Goal: Task Accomplishment & Management: Complete application form

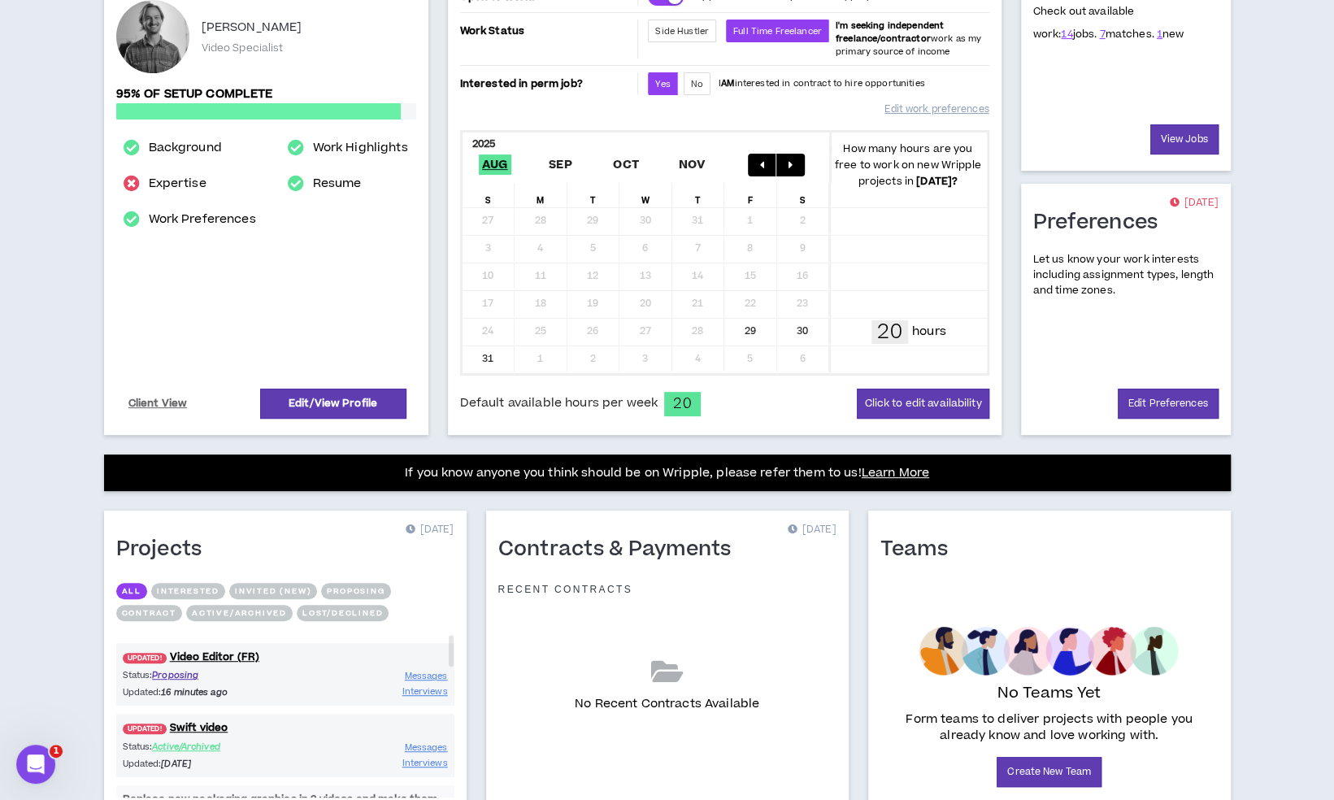
scroll to position [321, 0]
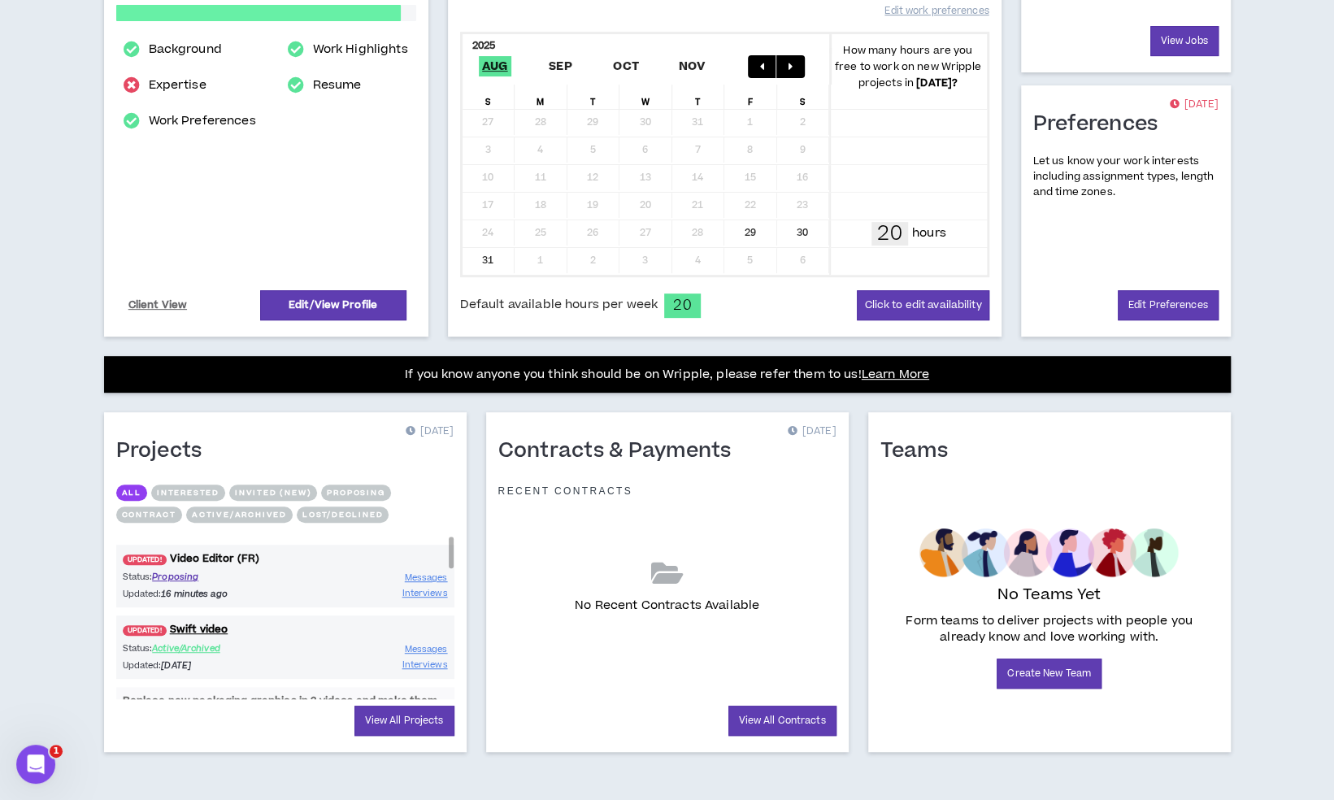
click at [218, 551] on link "UPDATED! Video Editor (FR)" at bounding box center [285, 558] width 338 height 15
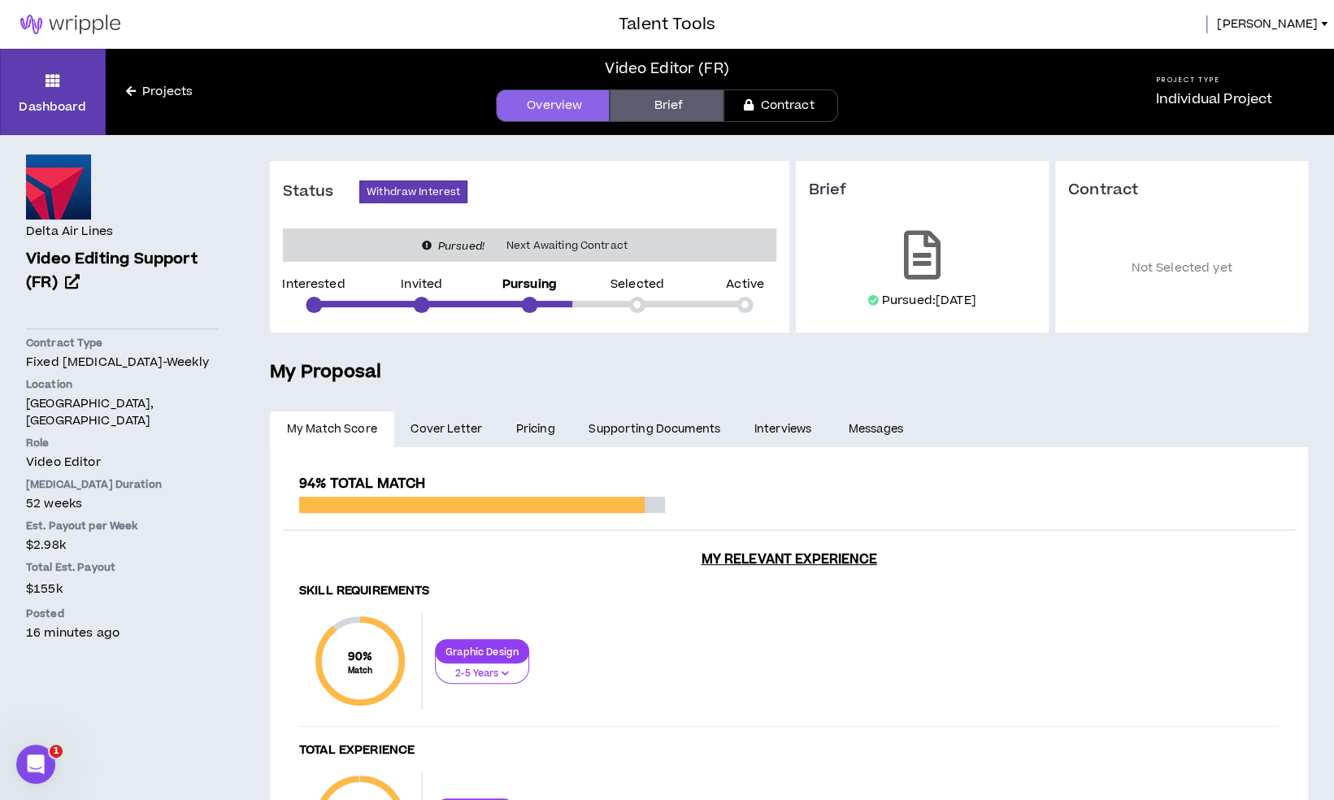
click at [522, 424] on link "Pricing" at bounding box center [535, 429] width 73 height 36
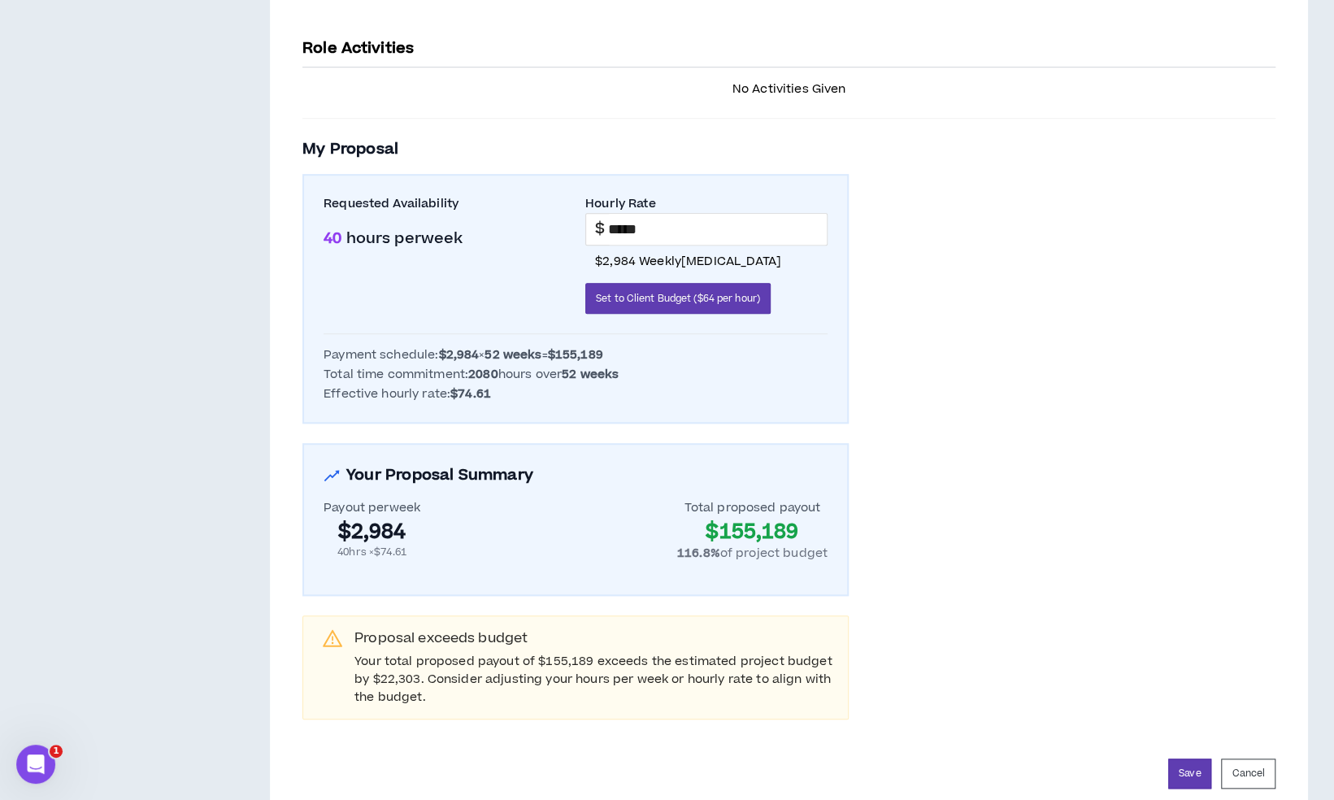
scroll to position [687, 0]
click at [1249, 767] on button "Cancel" at bounding box center [1248, 772] width 54 height 30
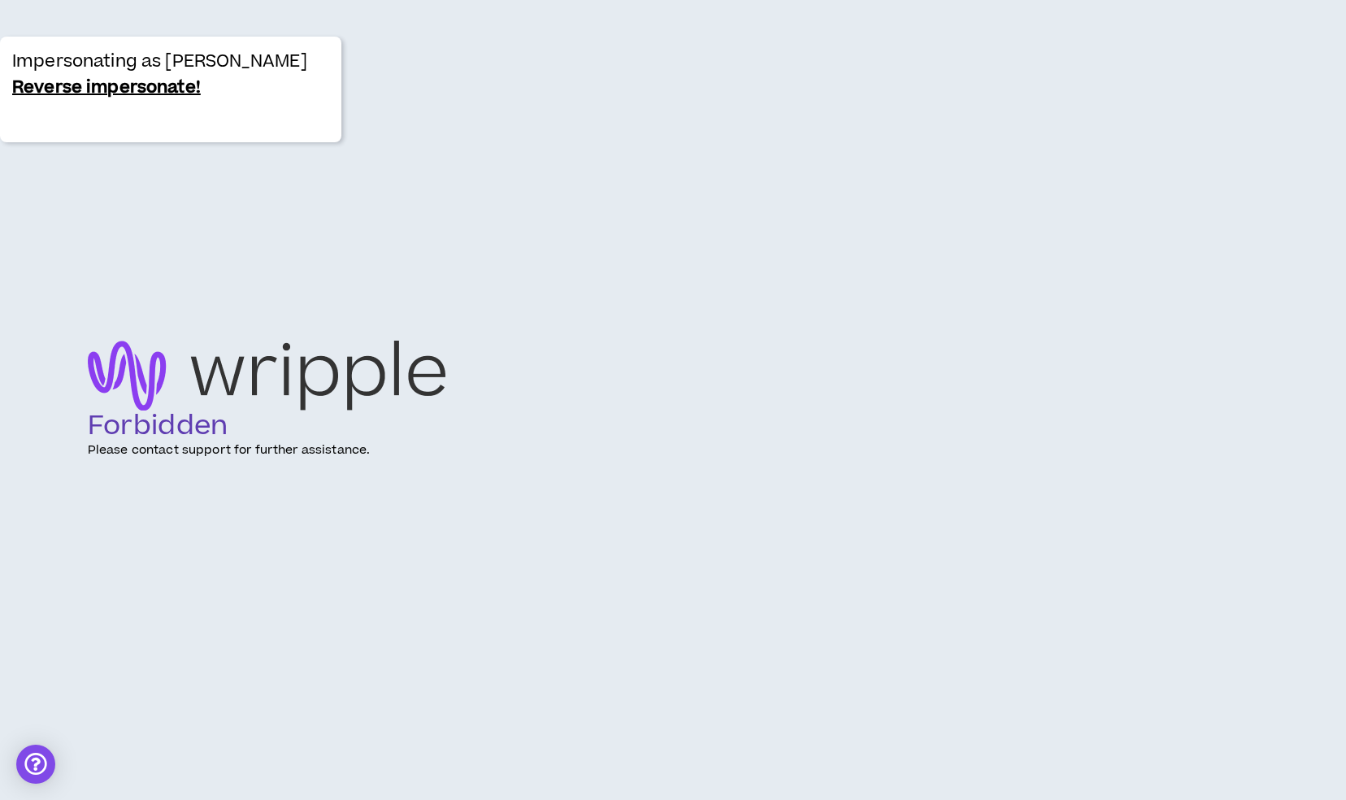
click at [77, 88] on link "Reverse impersonate!" at bounding box center [106, 88] width 189 height 26
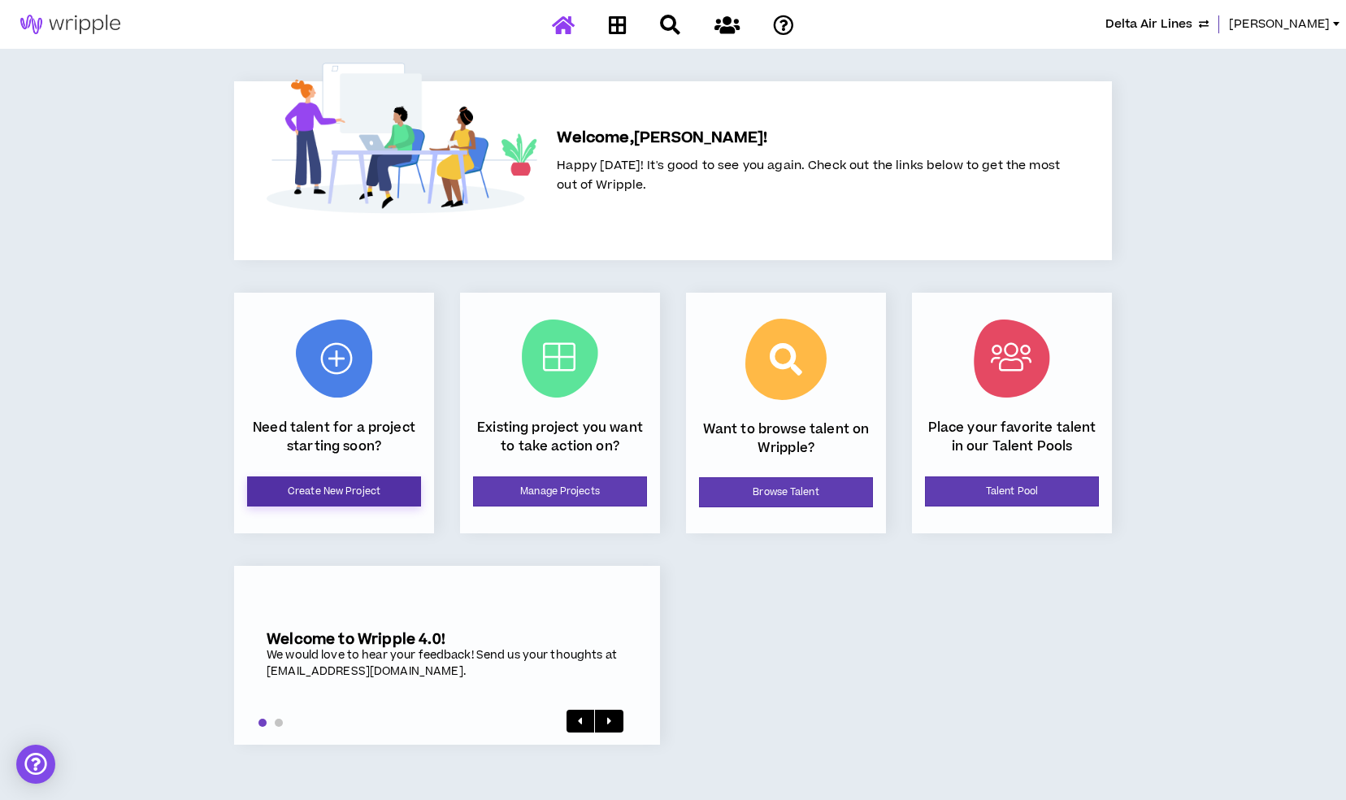
click at [366, 483] on link "Create New Project" at bounding box center [334, 491] width 174 height 30
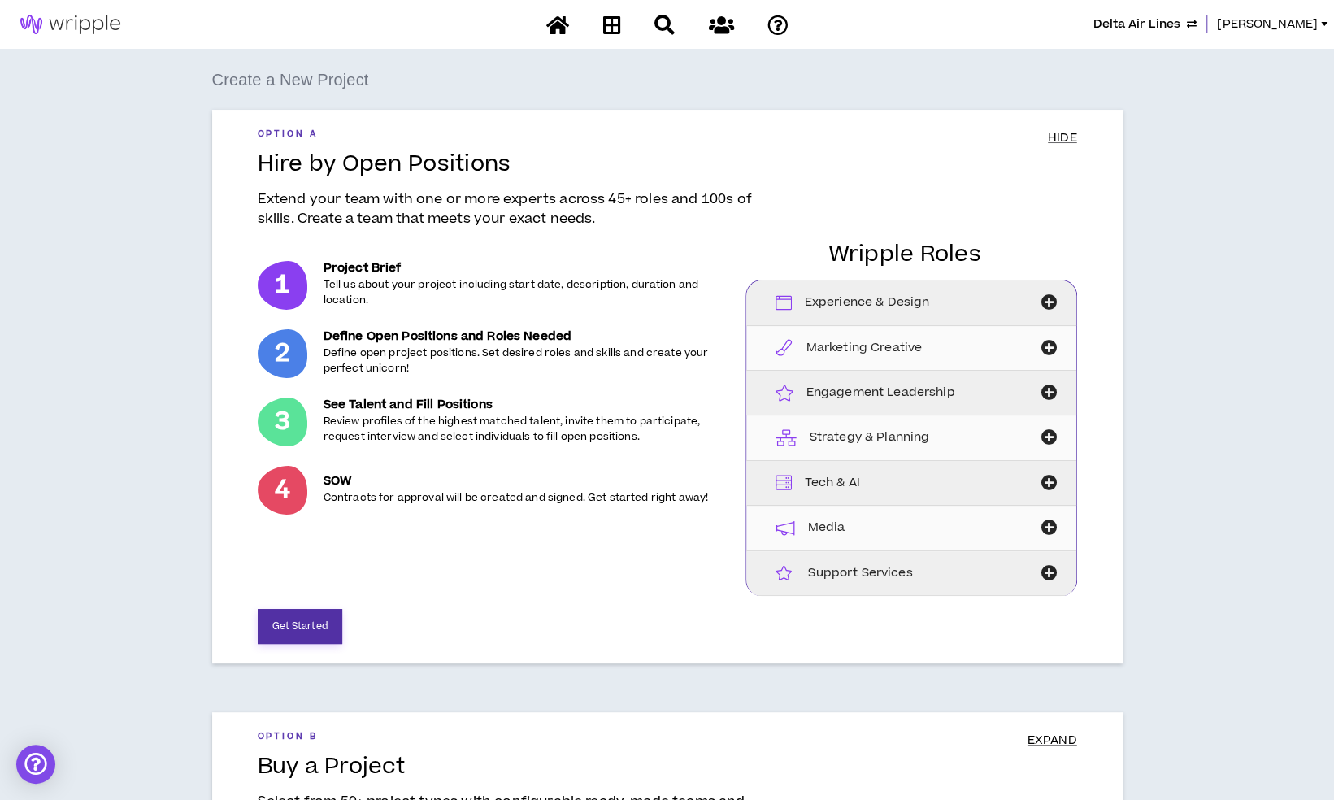
click at [322, 632] on button "Get Started" at bounding box center [300, 626] width 85 height 35
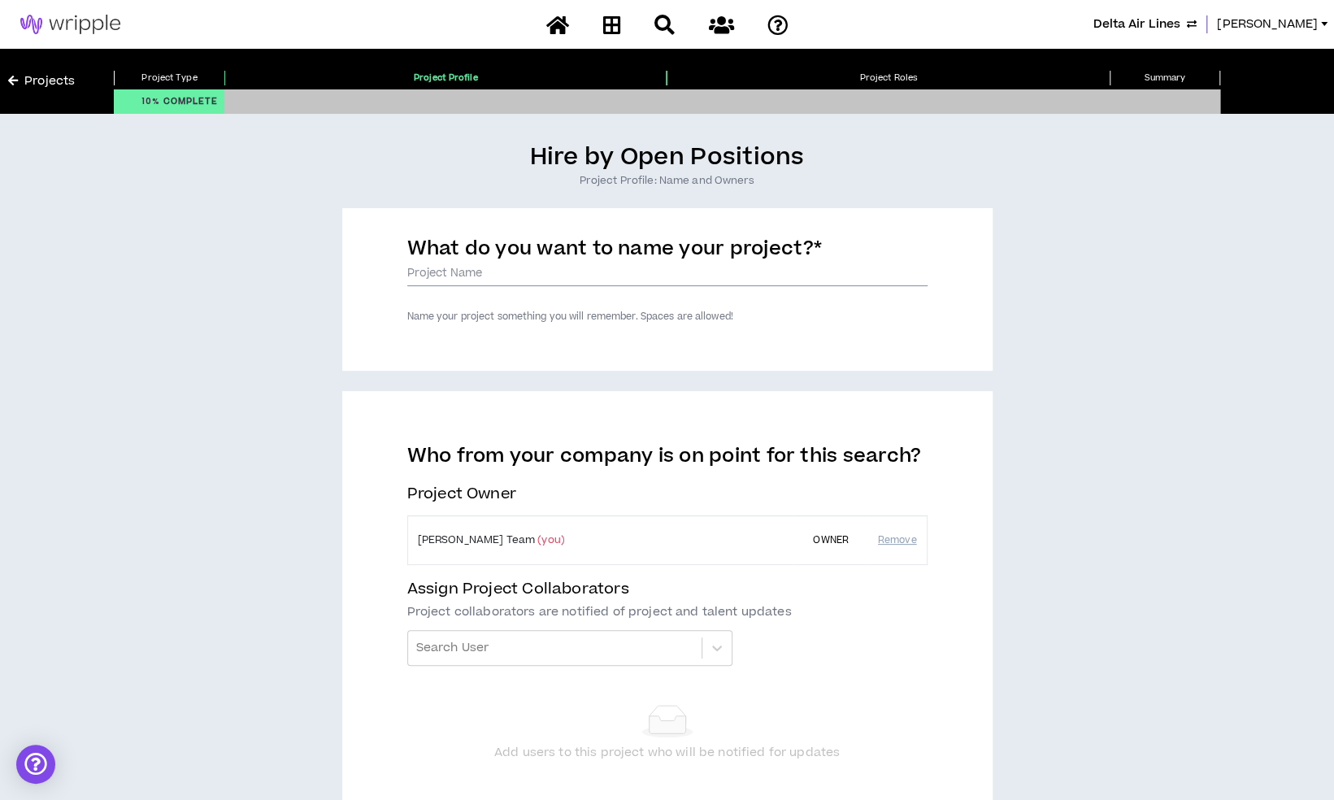
click at [659, 280] on input "What do you want to name your project? *" at bounding box center [667, 274] width 520 height 24
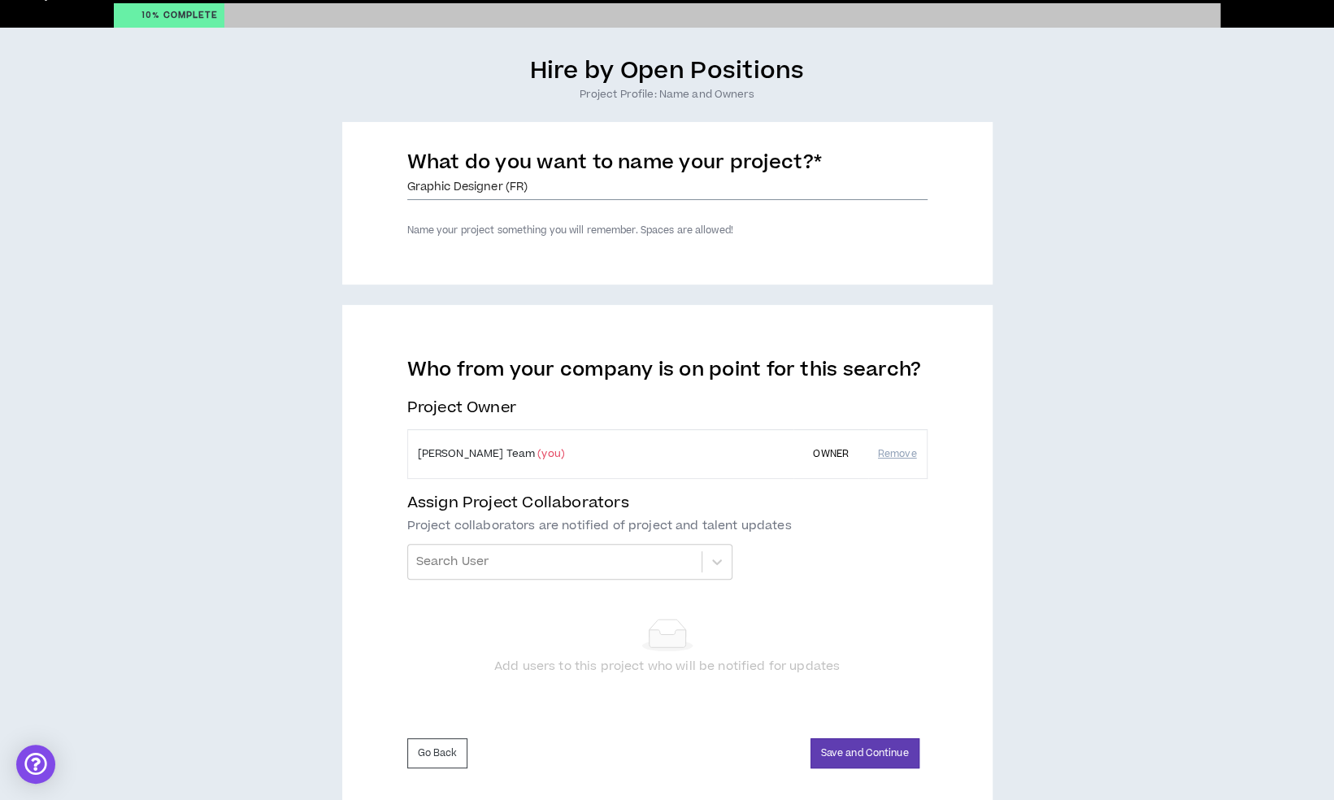
scroll to position [87, 0]
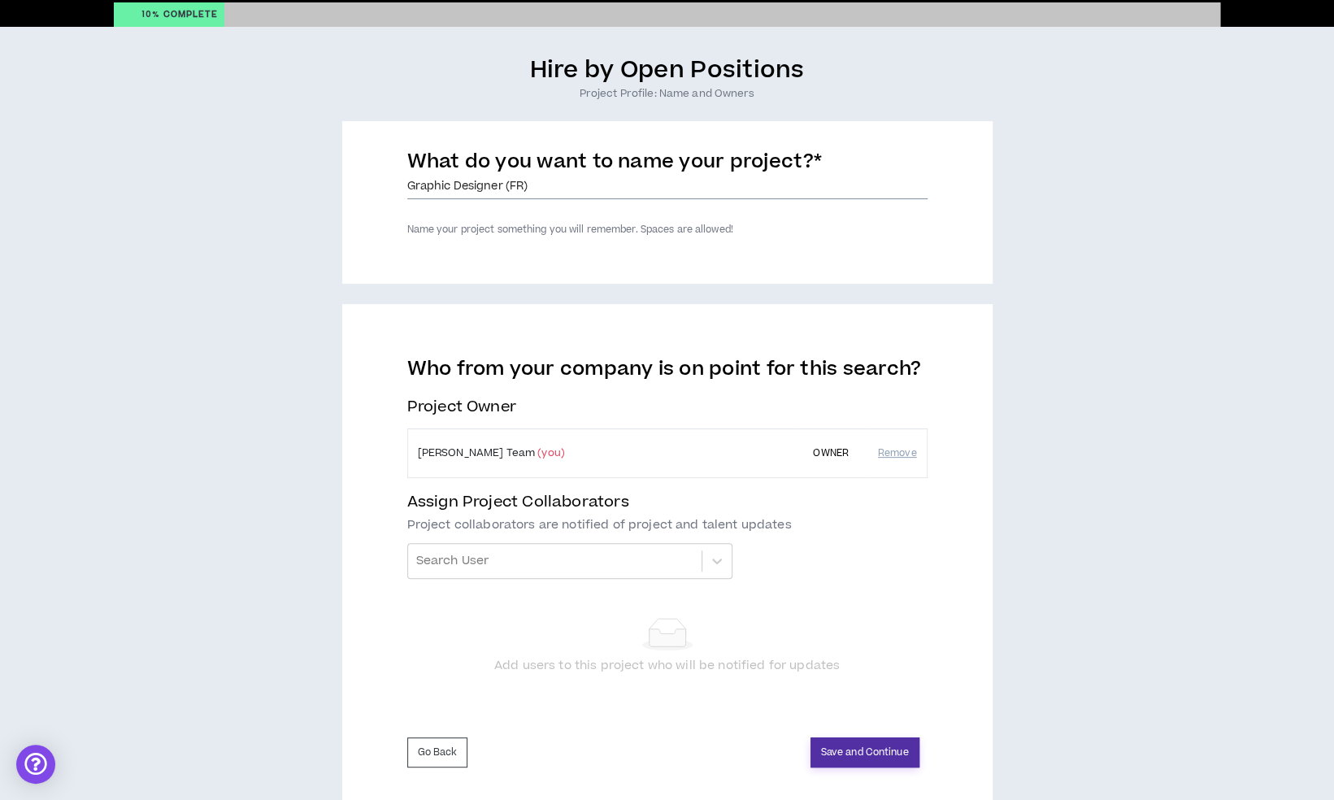
type input "Graphic Designer (FR)"
click at [857, 748] on button "Save and Continue" at bounding box center [864, 752] width 109 height 30
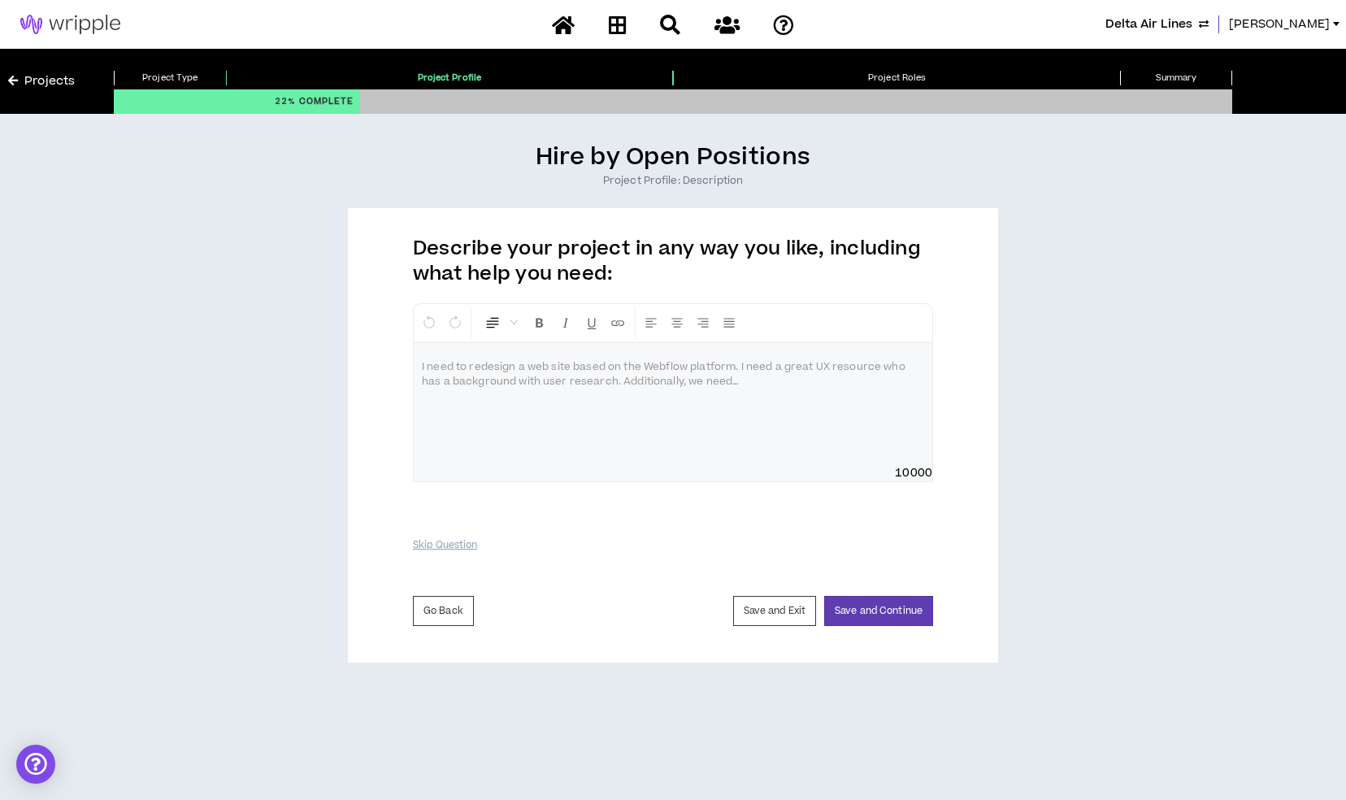
click at [572, 367] on p at bounding box center [673, 367] width 502 height 16
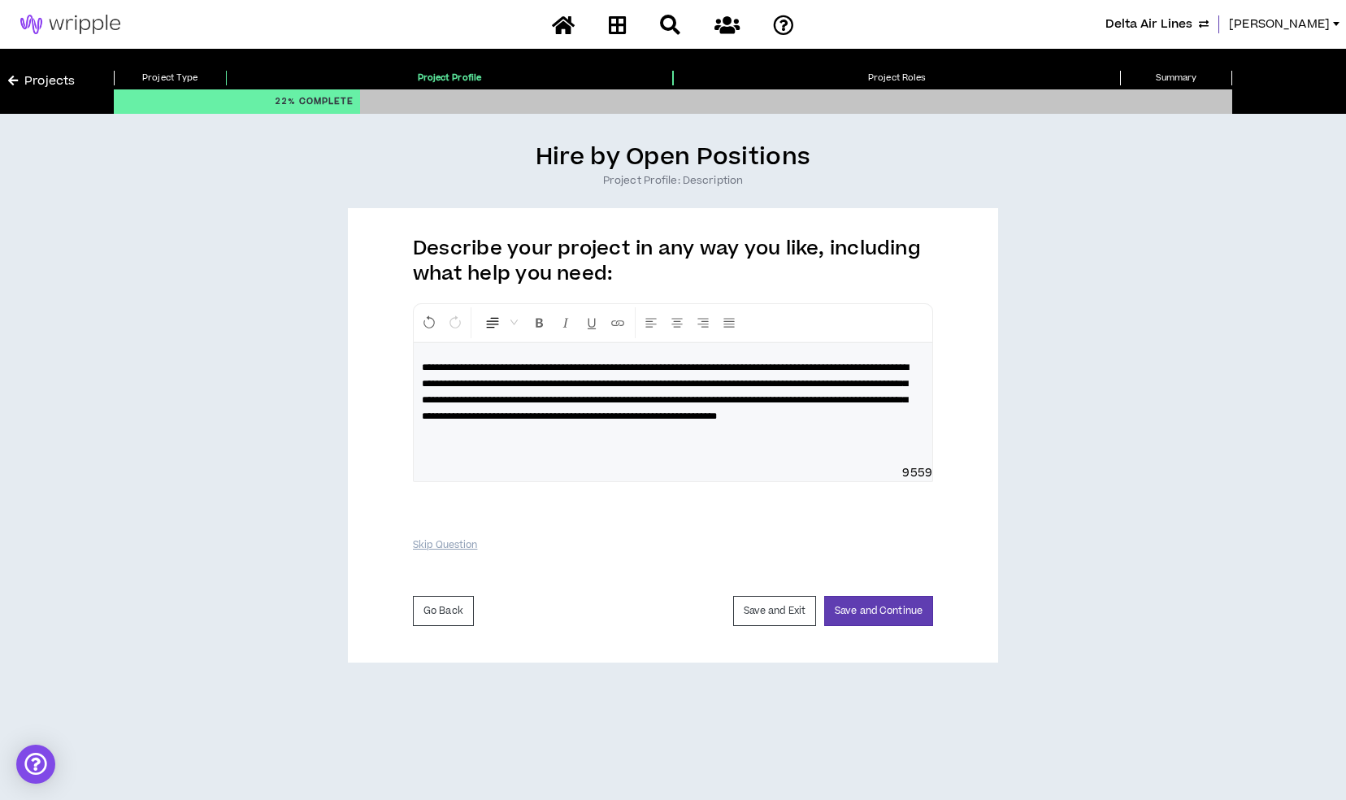
click at [466, 384] on span "**********" at bounding box center [665, 391] width 487 height 59
click at [702, 382] on span "**********" at bounding box center [665, 391] width 487 height 59
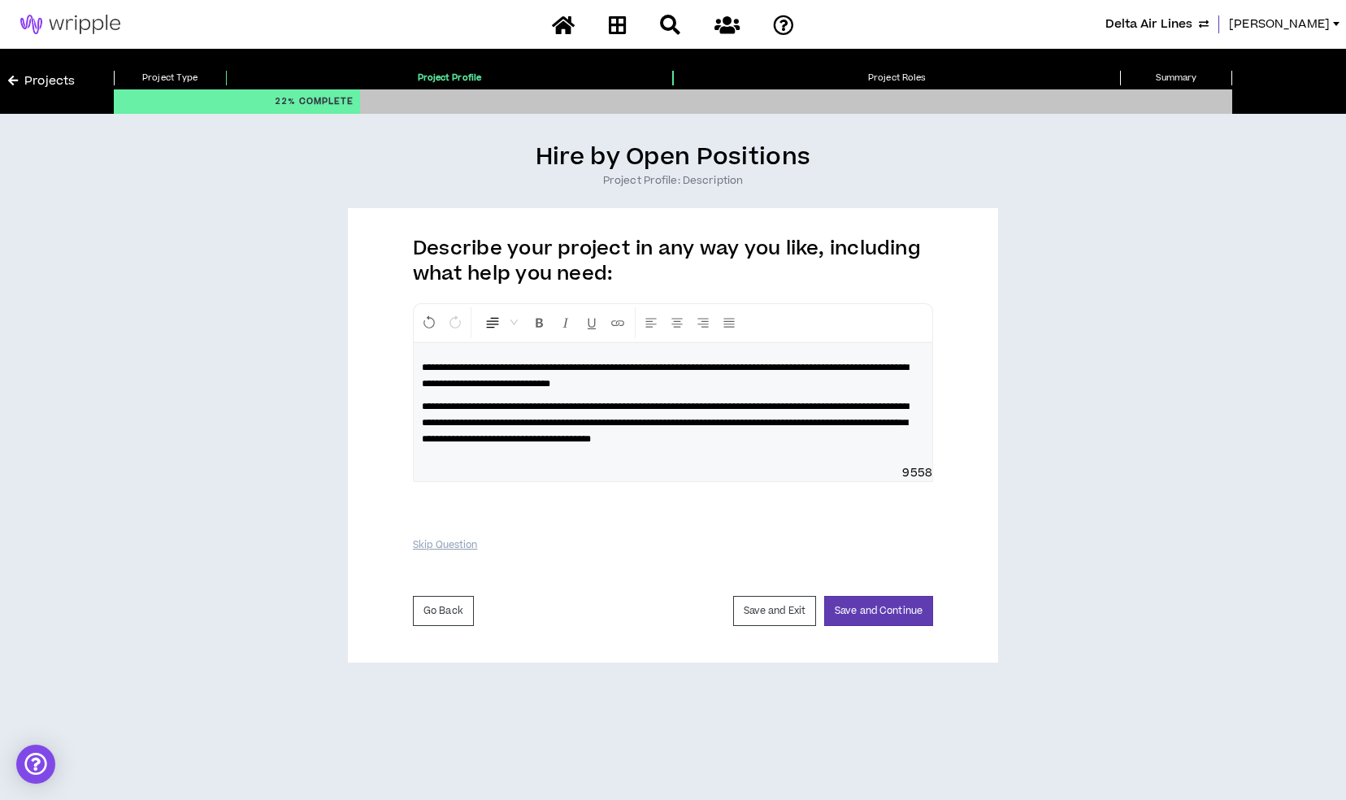
click at [750, 417] on span "**********" at bounding box center [665, 422] width 487 height 42
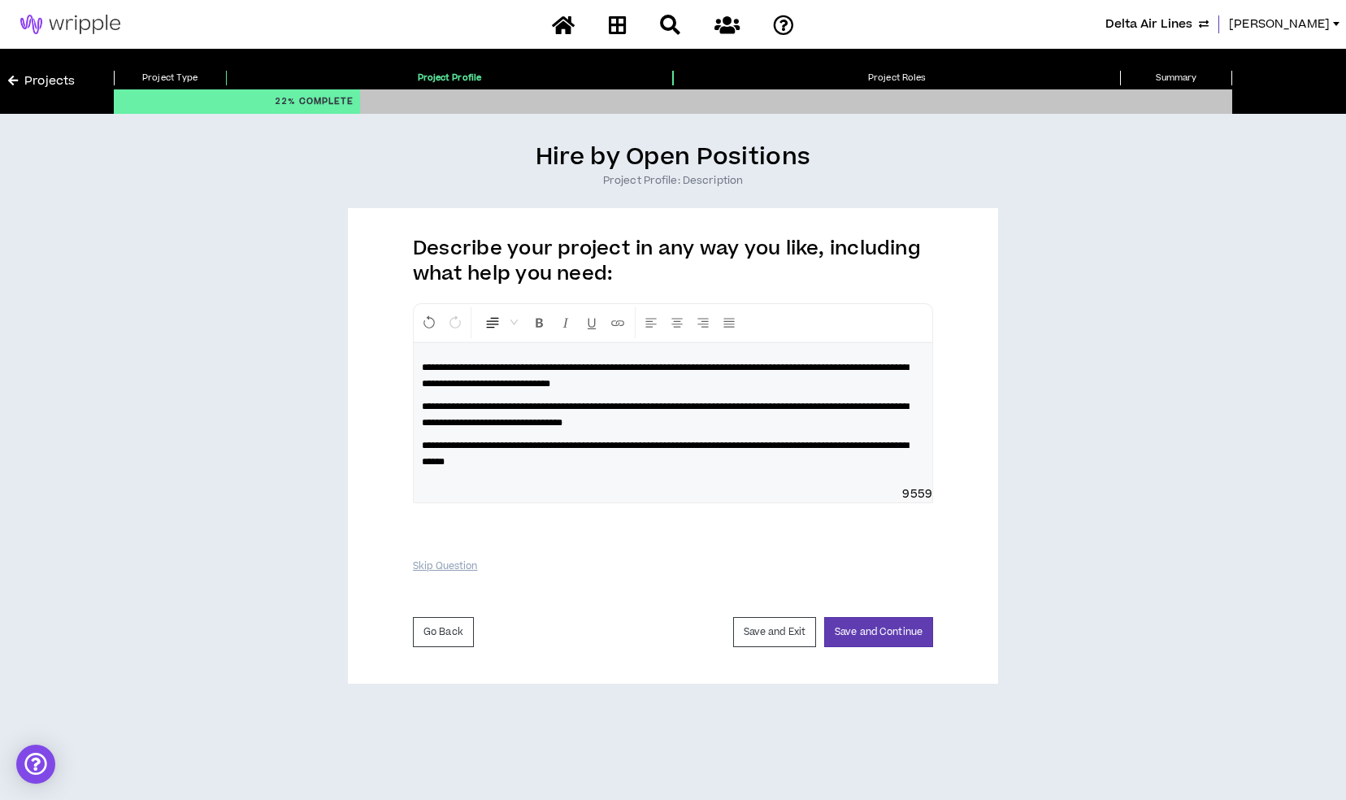
click at [423, 364] on span "**********" at bounding box center [665, 375] width 487 height 26
click at [512, 315] on span "Normal" at bounding box center [500, 322] width 33 height 29
click at [501, 475] on span at bounding box center [494, 474] width 16 height 16
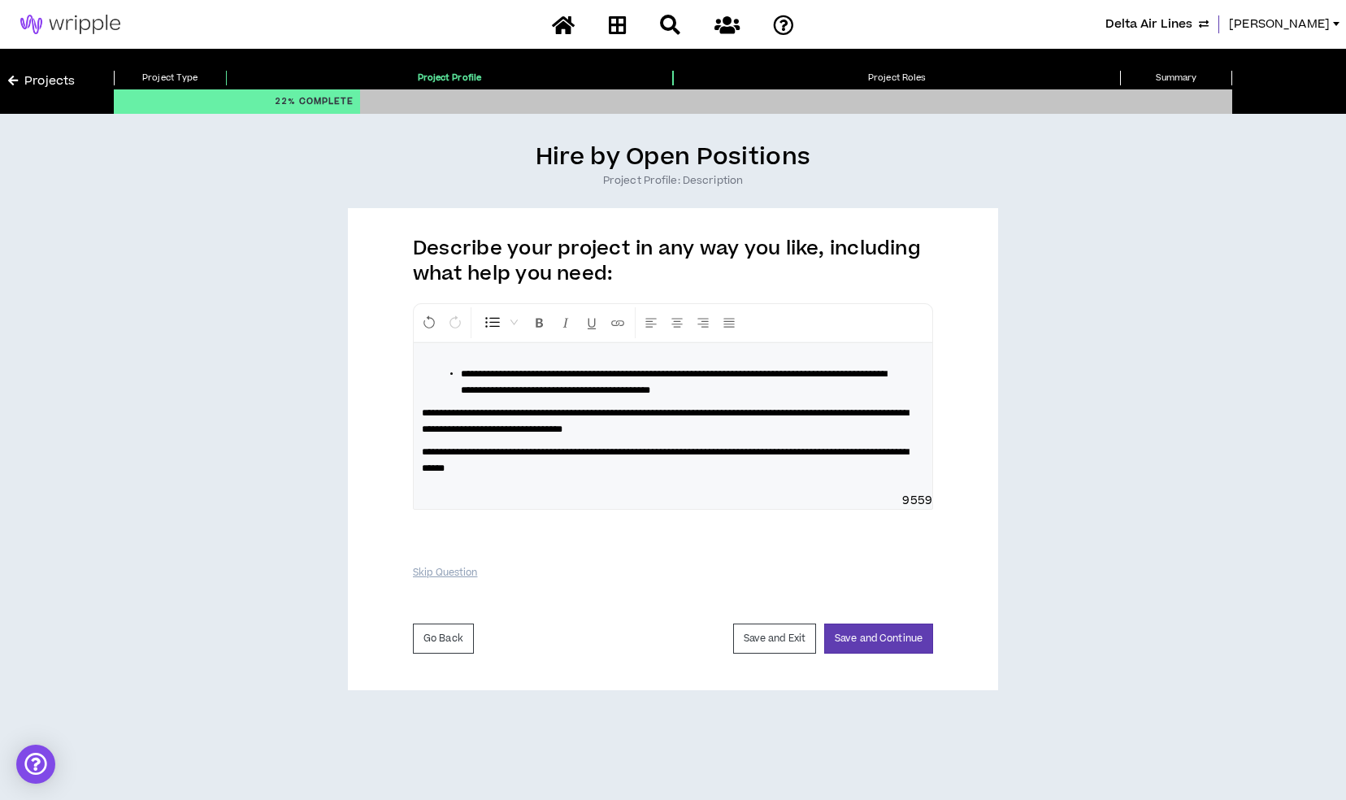
click at [424, 410] on span "**********" at bounding box center [665, 421] width 487 height 26
click at [514, 323] on span "Normal" at bounding box center [500, 322] width 33 height 29
click at [491, 484] on div "Bullet List" at bounding box center [494, 473] width 21 height 29
click at [423, 448] on span "**********" at bounding box center [665, 460] width 487 height 26
click at [511, 319] on span "Normal" at bounding box center [500, 322] width 33 height 29
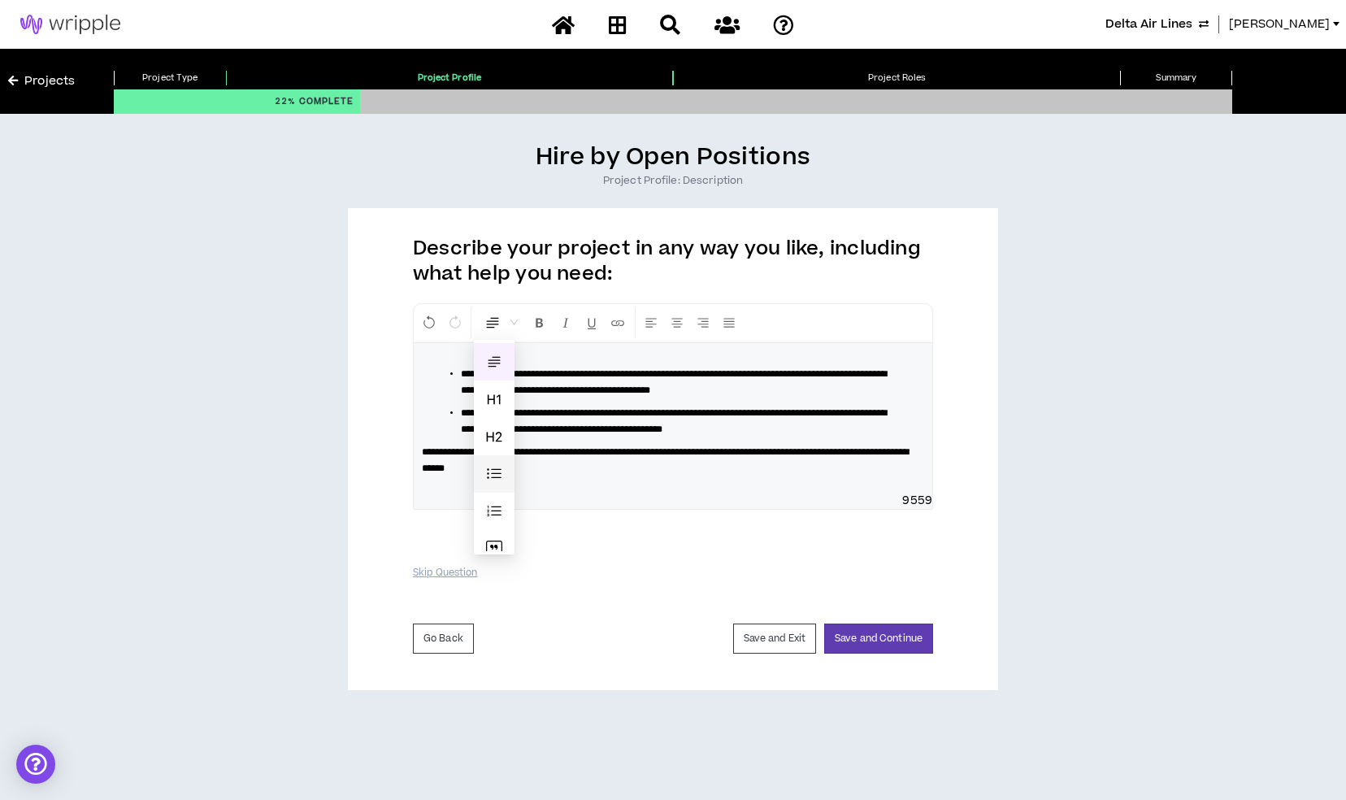
click at [497, 479] on span at bounding box center [494, 474] width 16 height 16
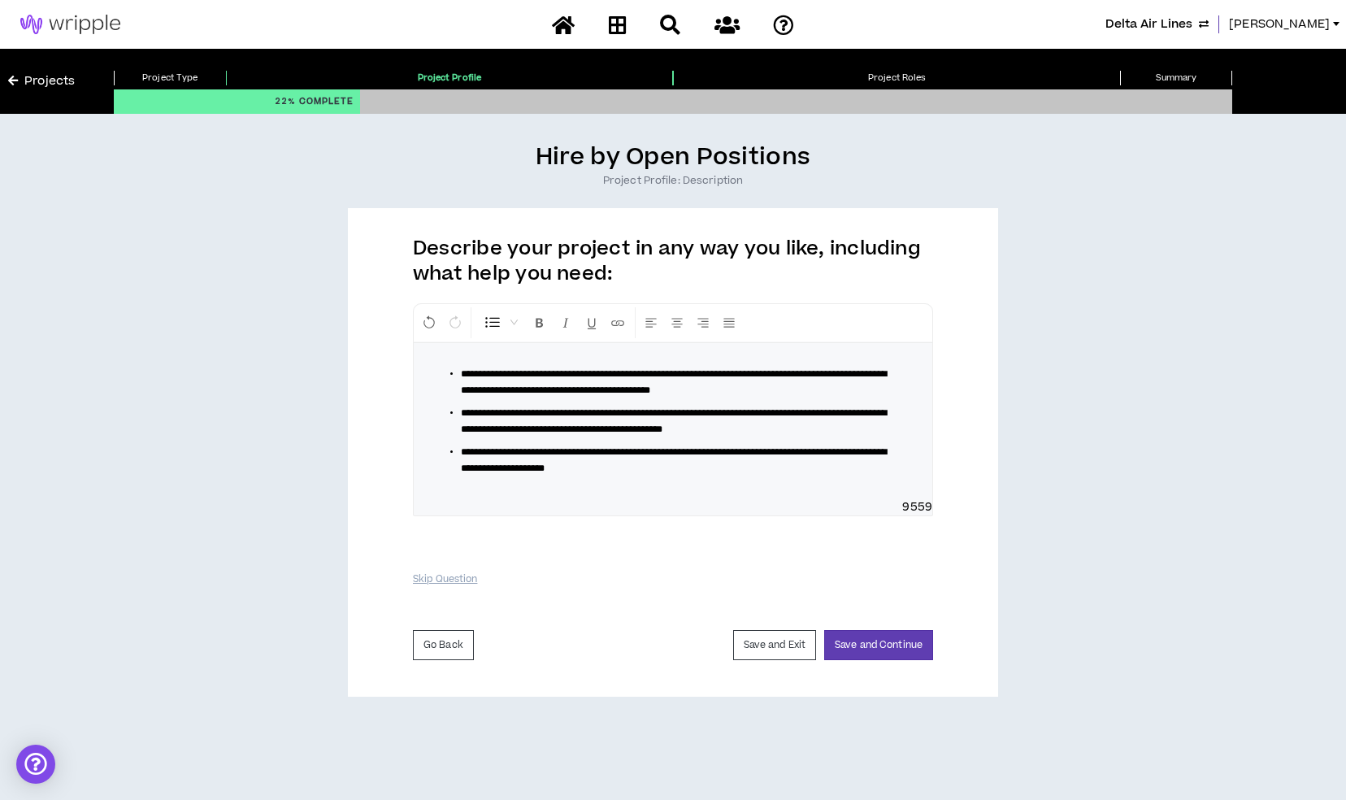
click at [432, 353] on div "**********" at bounding box center [673, 421] width 518 height 156
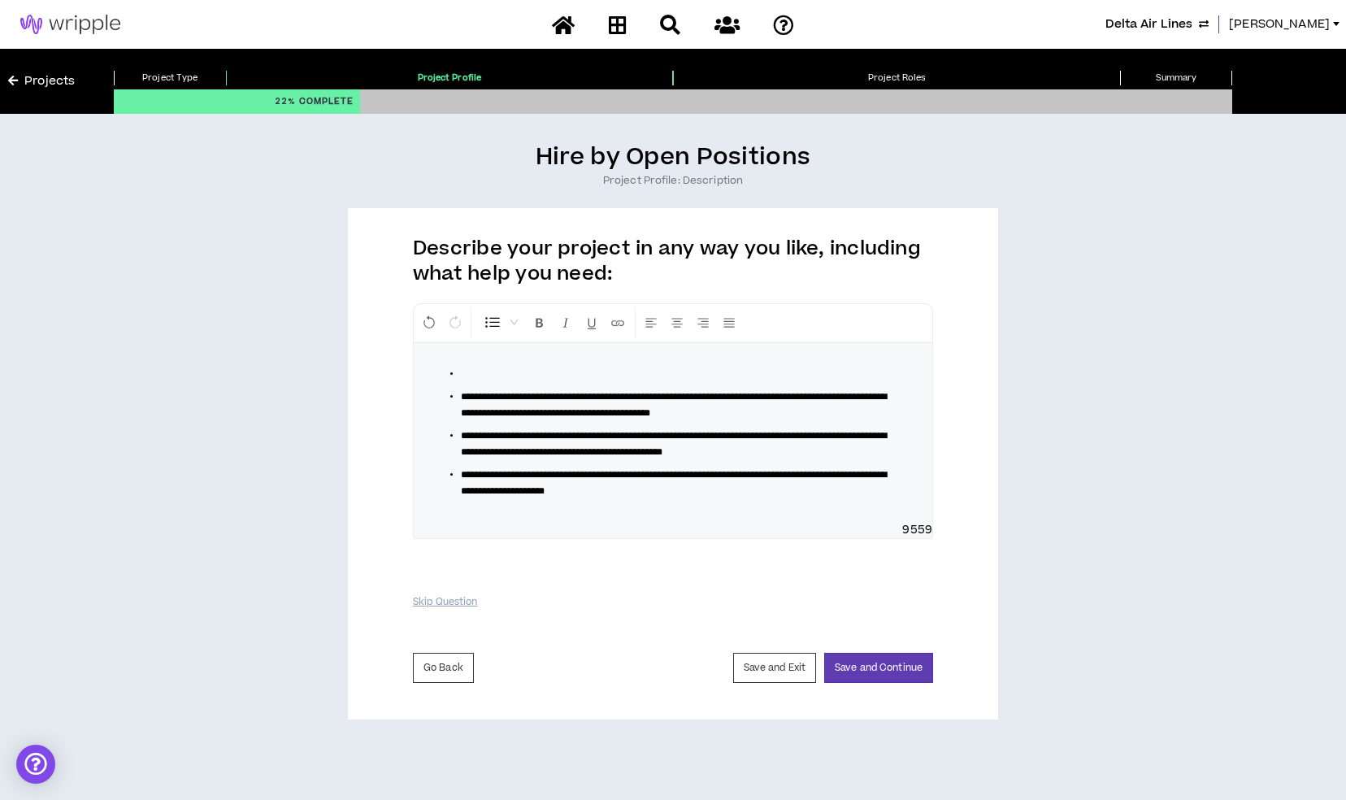
click at [458, 369] on ul "**********" at bounding box center [679, 432] width 489 height 133
click at [460, 372] on ul "**********" at bounding box center [679, 432] width 489 height 133
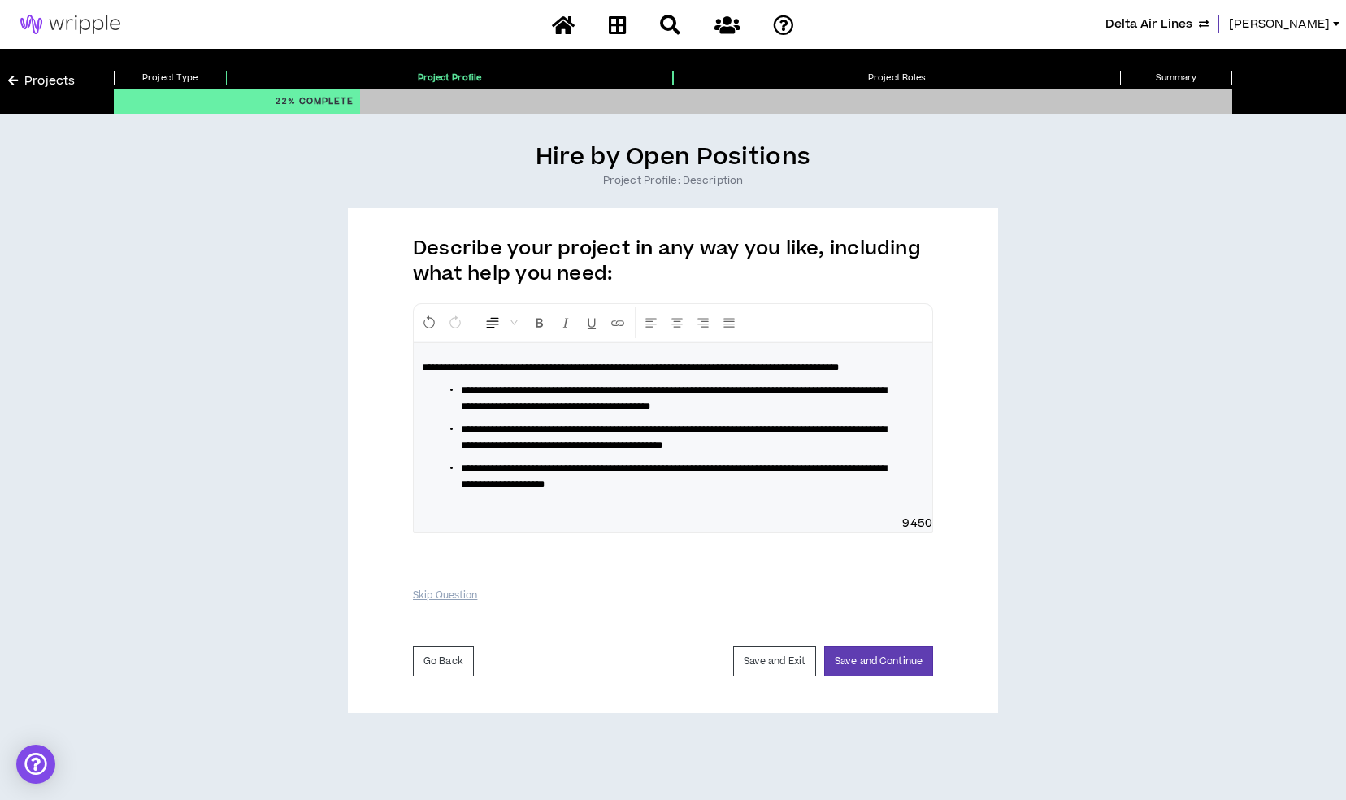
click at [478, 375] on p "**********" at bounding box center [673, 367] width 502 height 16
click at [915, 676] on button "Save and Continue" at bounding box center [878, 661] width 109 height 30
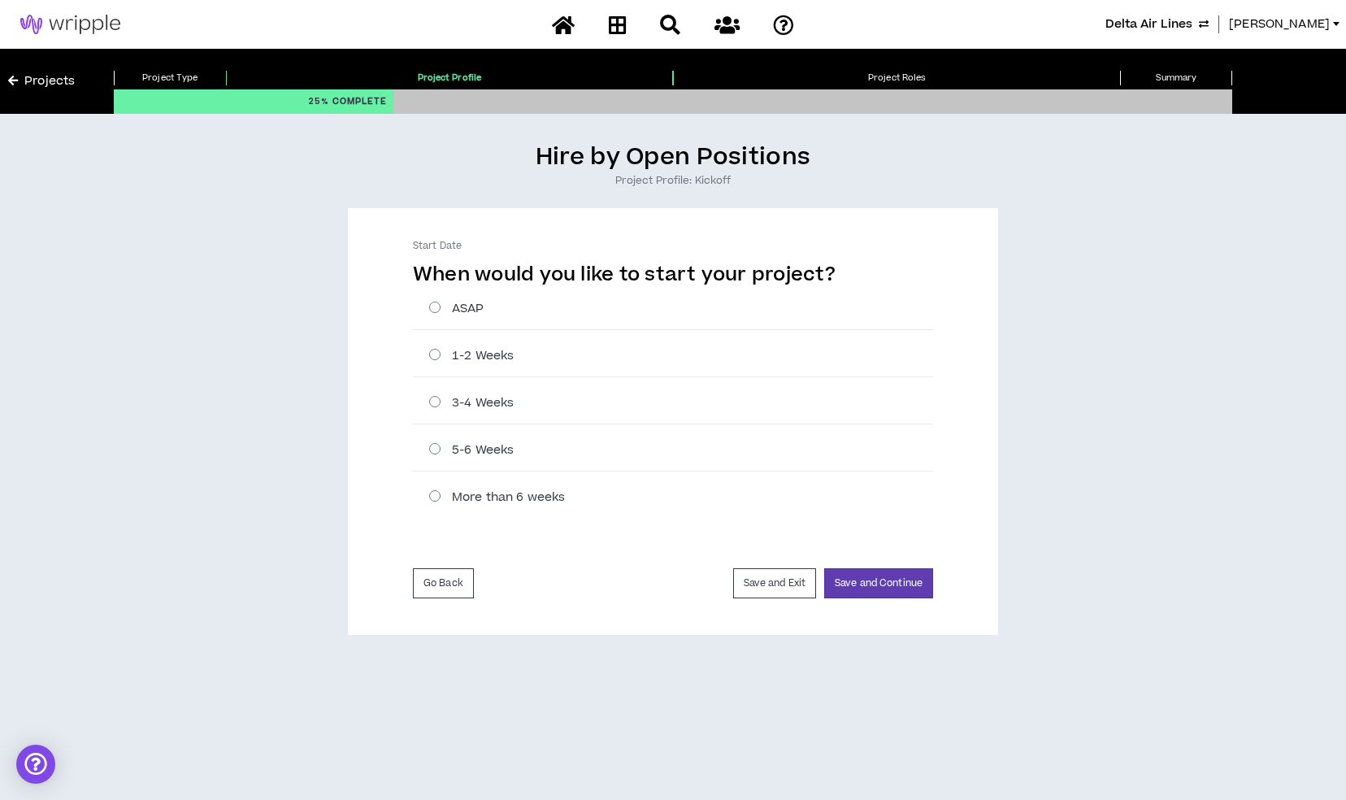
click at [465, 306] on label "ASAP" at bounding box center [681, 308] width 504 height 17
radio input "****"
click at [858, 580] on button "Save and Continue" at bounding box center [878, 583] width 109 height 30
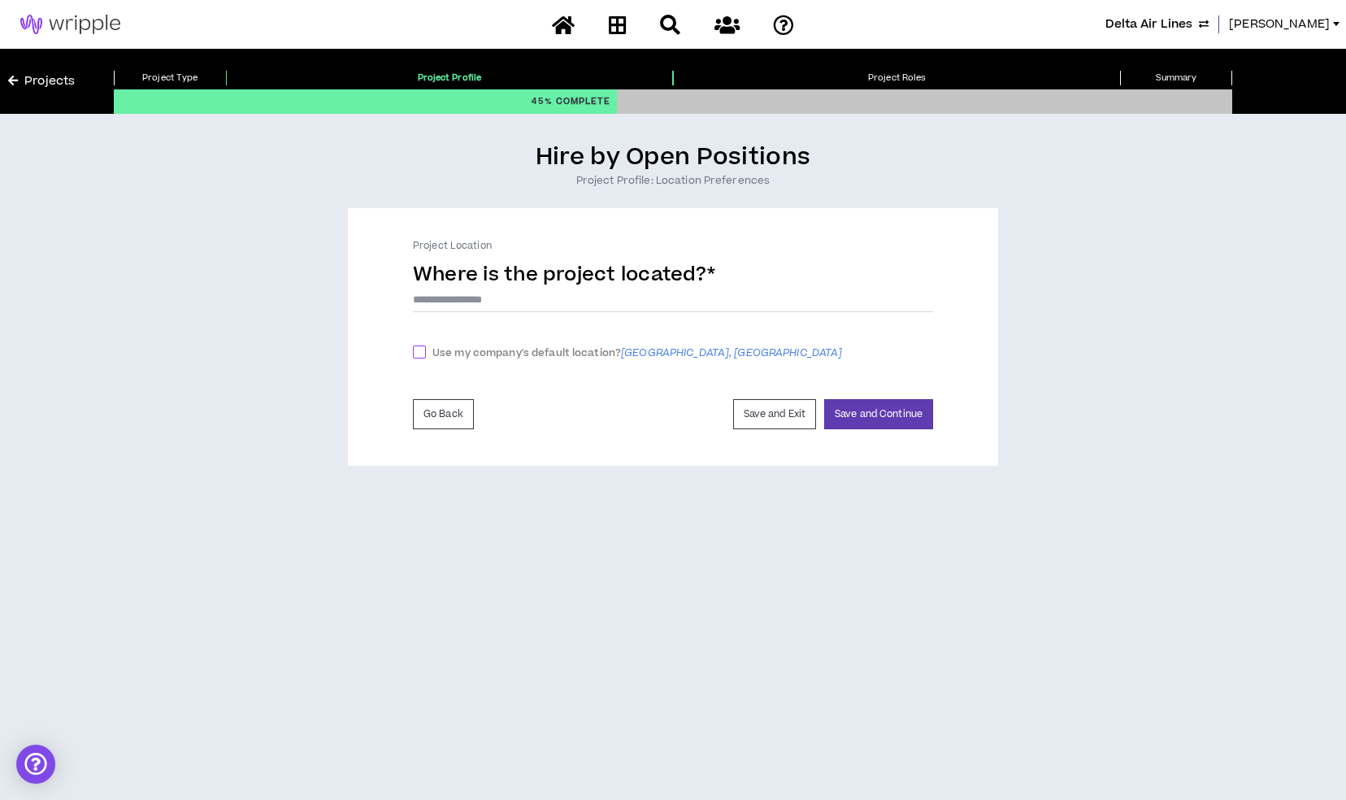
click at [454, 353] on span "Use my company's default location? Atlanta, GA" at bounding box center [637, 353] width 423 height 17
checkbox input "****"
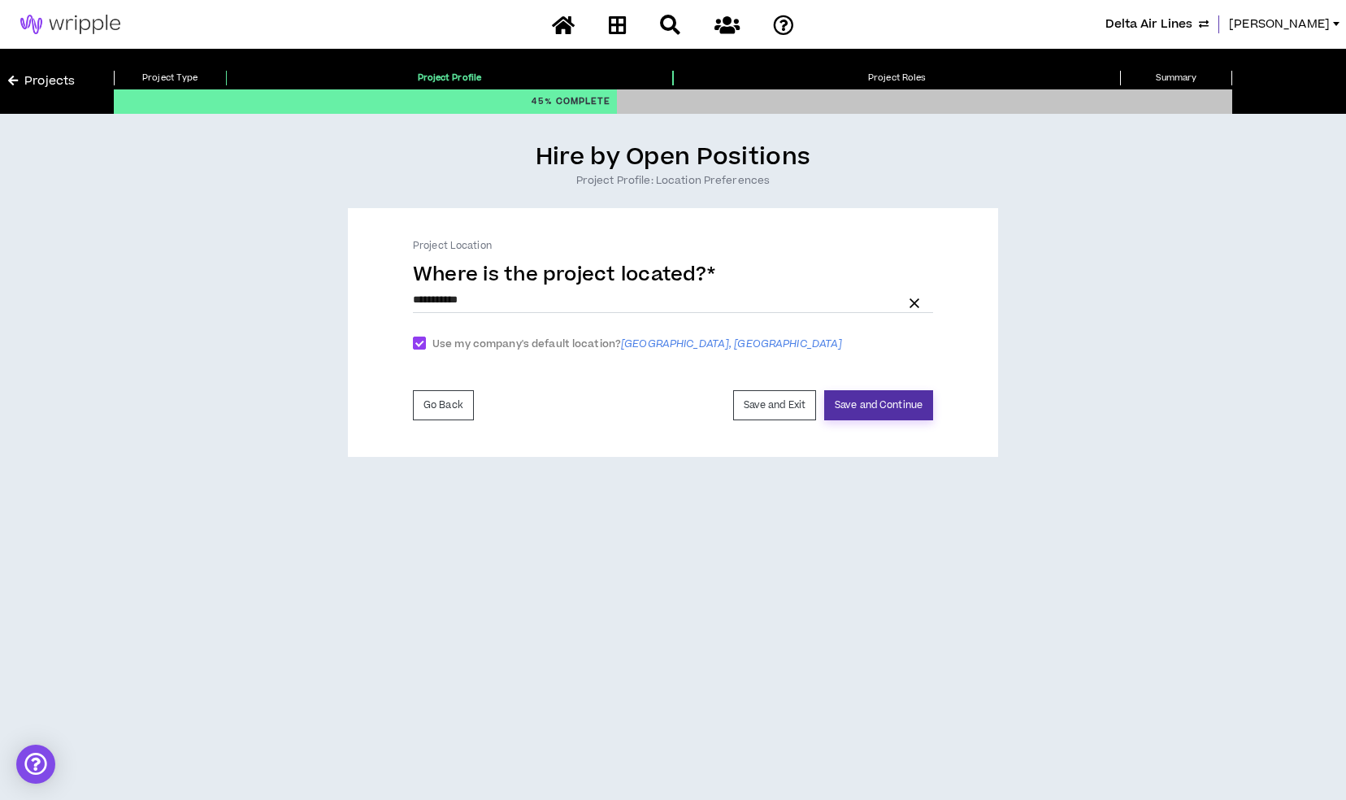
click at [894, 412] on button "Save and Continue" at bounding box center [878, 405] width 109 height 30
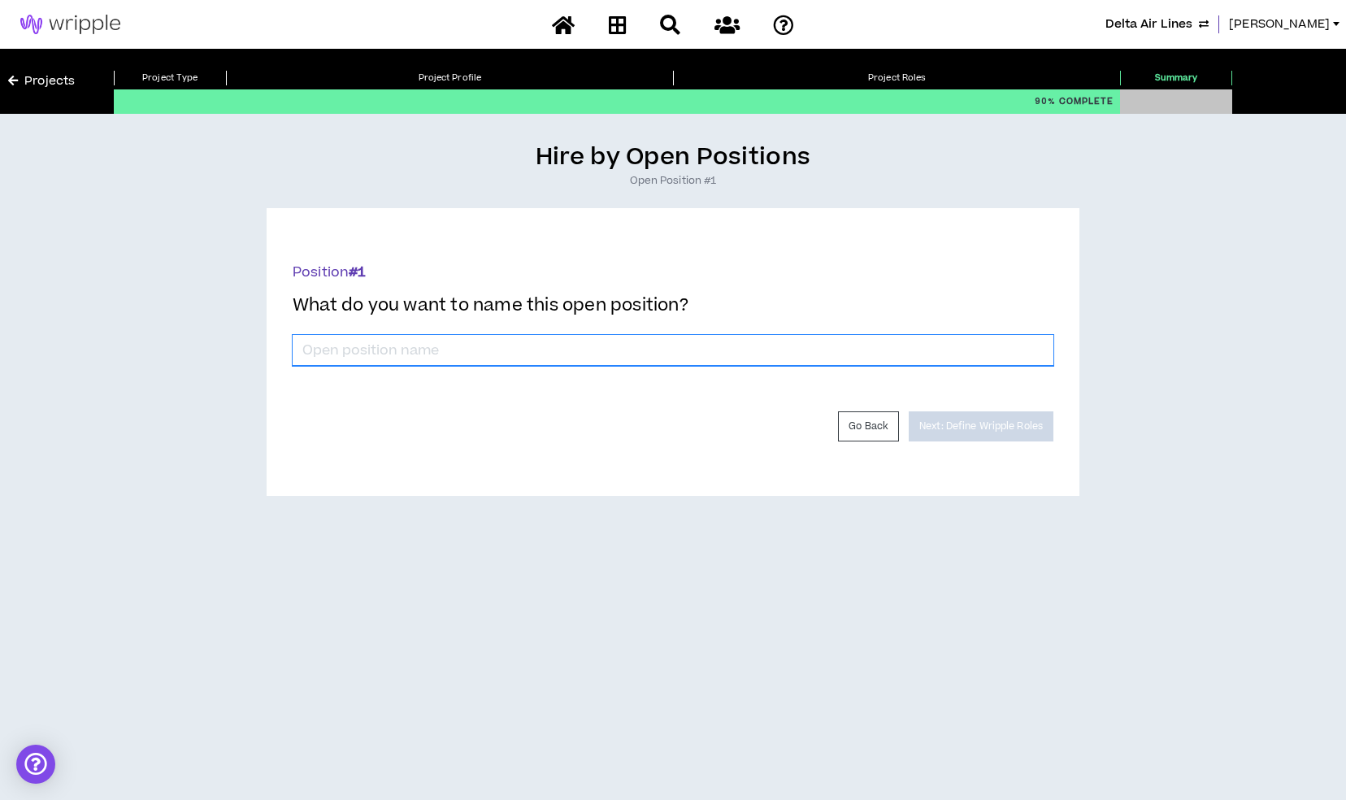
click at [641, 351] on input "*" at bounding box center [673, 350] width 761 height 31
type input "Graphic Designer (FR)"
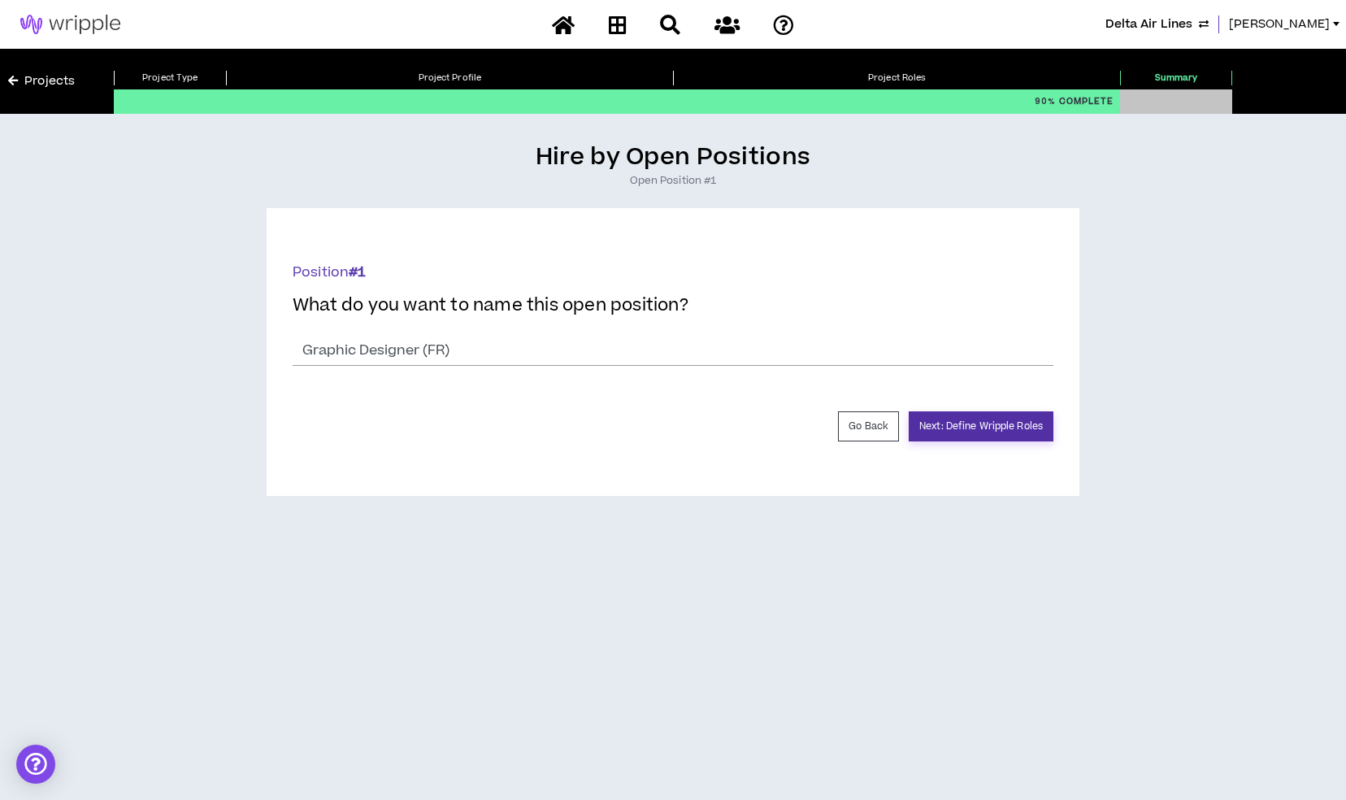
click at [1030, 433] on button "Next: Define Wripple Roles" at bounding box center [981, 426] width 145 height 30
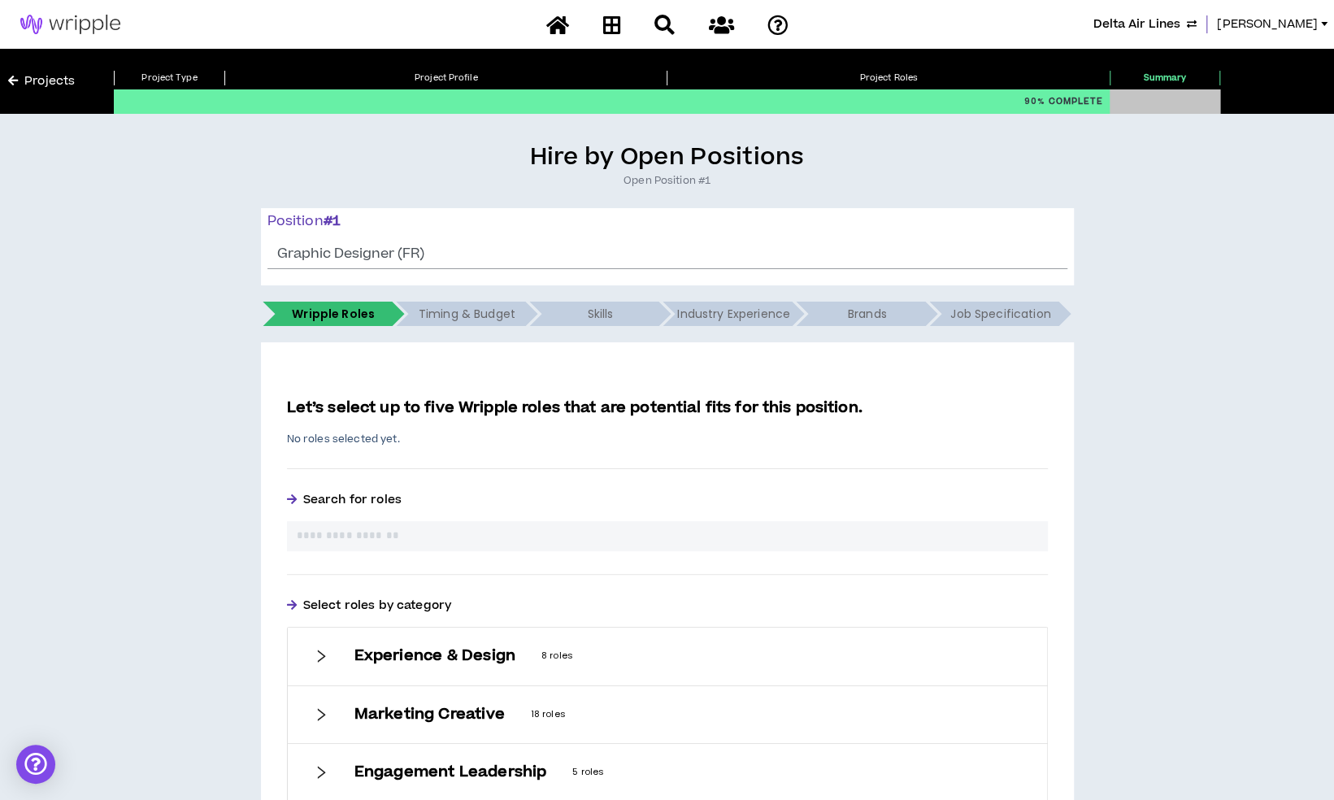
click at [408, 656] on h6 "Experience & Design" at bounding box center [434, 656] width 161 height 18
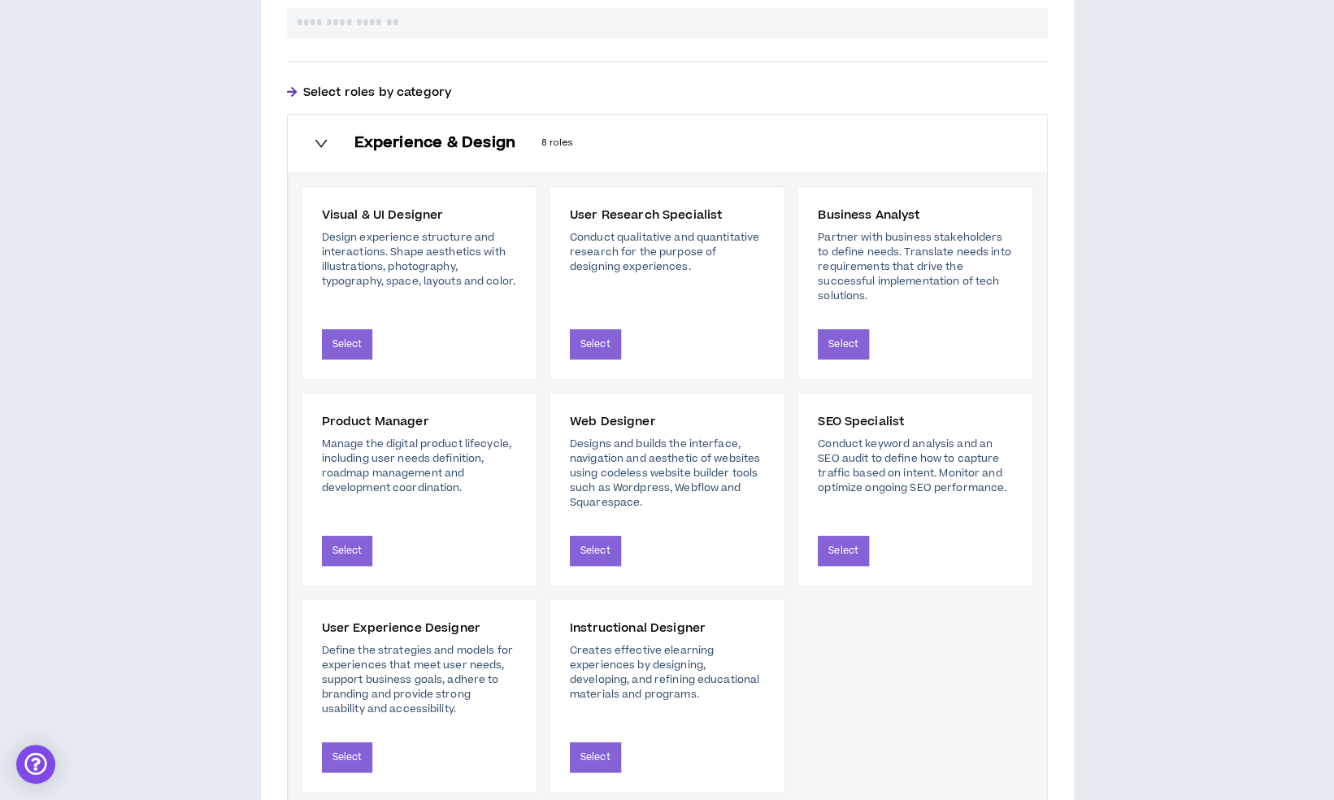
scroll to position [514, 0]
click at [375, 158] on div "Experience & Design 8 roles" at bounding box center [667, 142] width 759 height 57
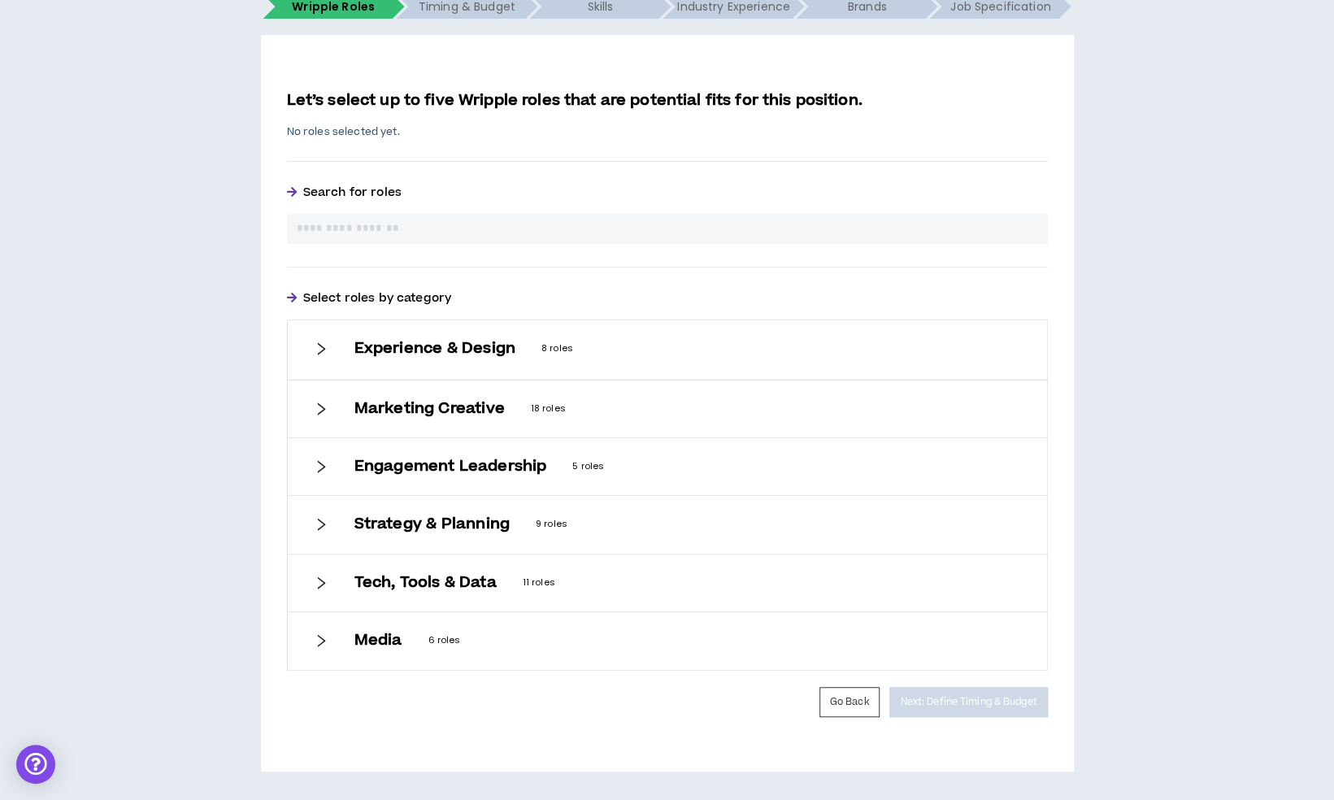
scroll to position [302, 0]
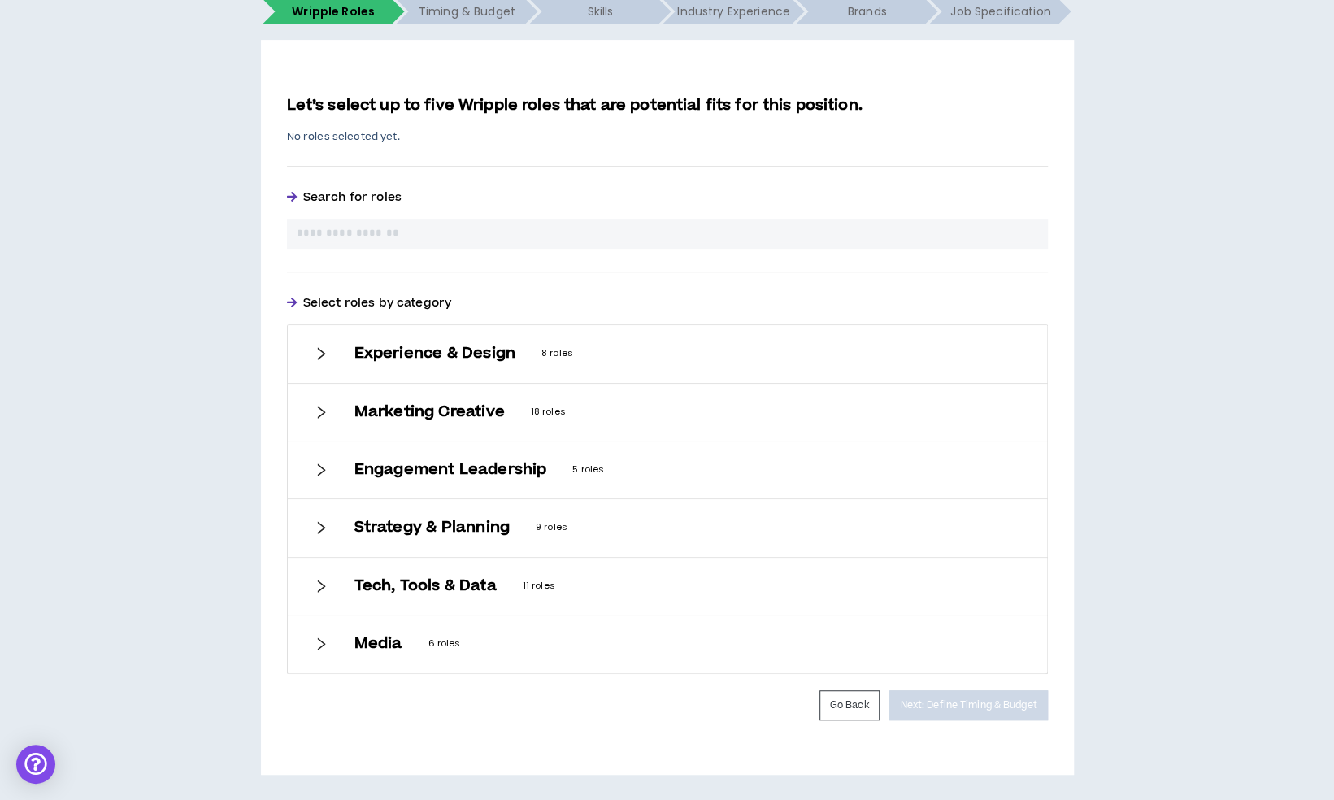
click at [423, 412] on h6 "Marketing Creative" at bounding box center [429, 412] width 150 height 18
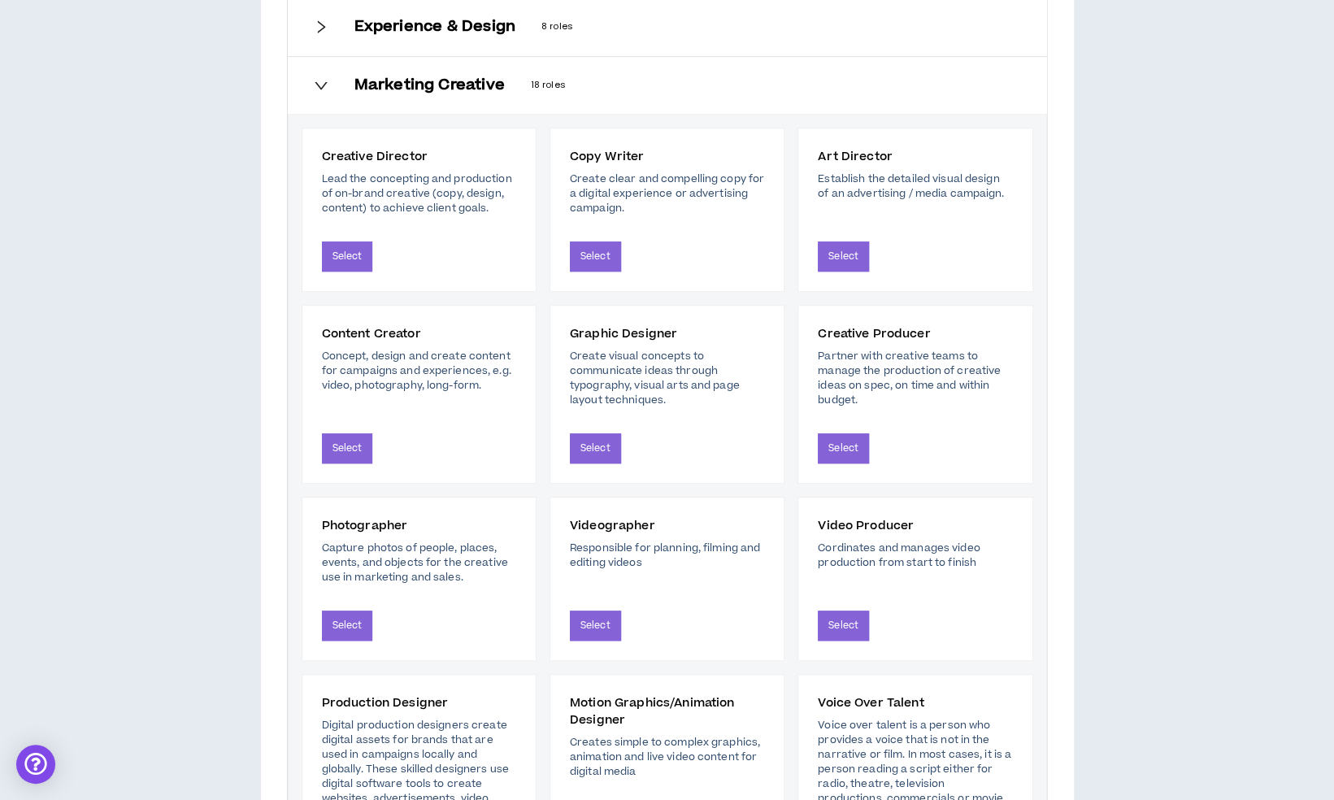
scroll to position [632, 0]
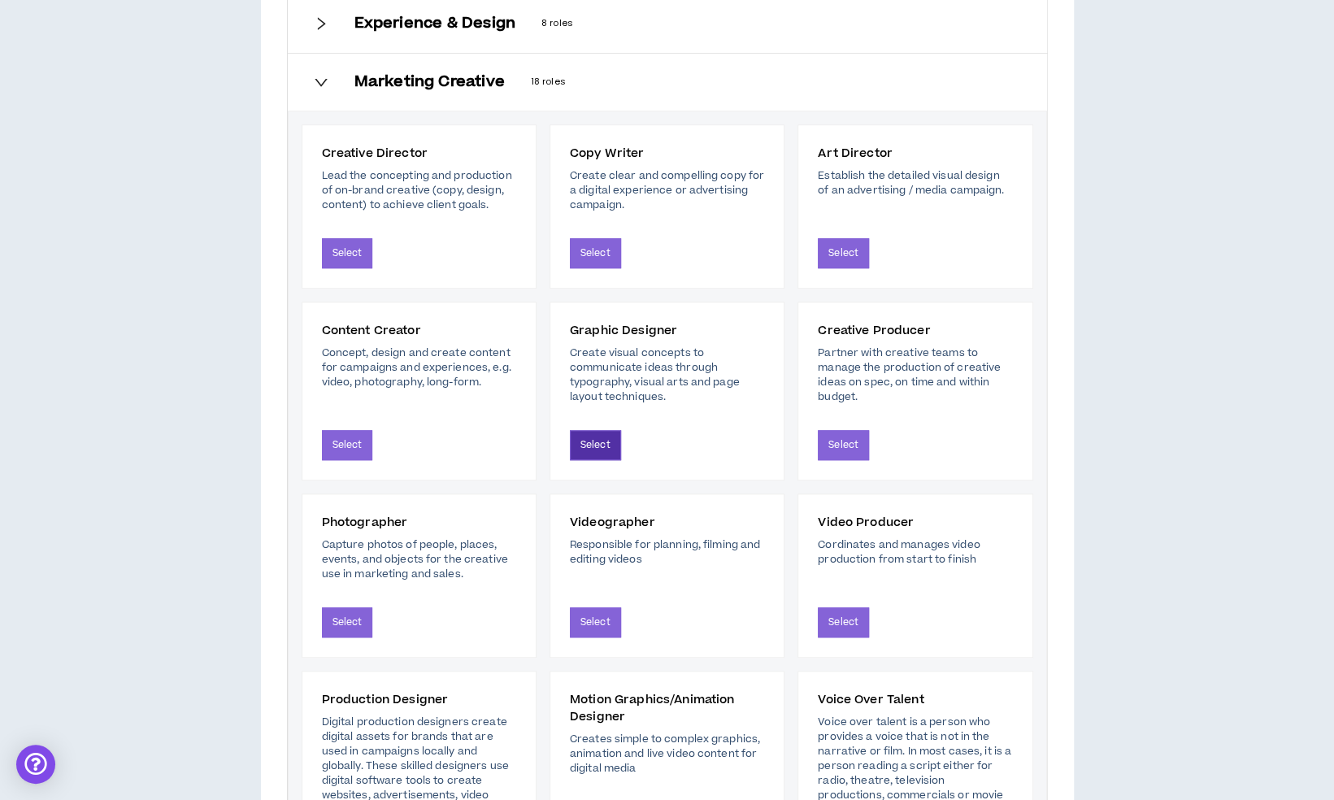
click at [593, 438] on button "Select" at bounding box center [595, 445] width 51 height 30
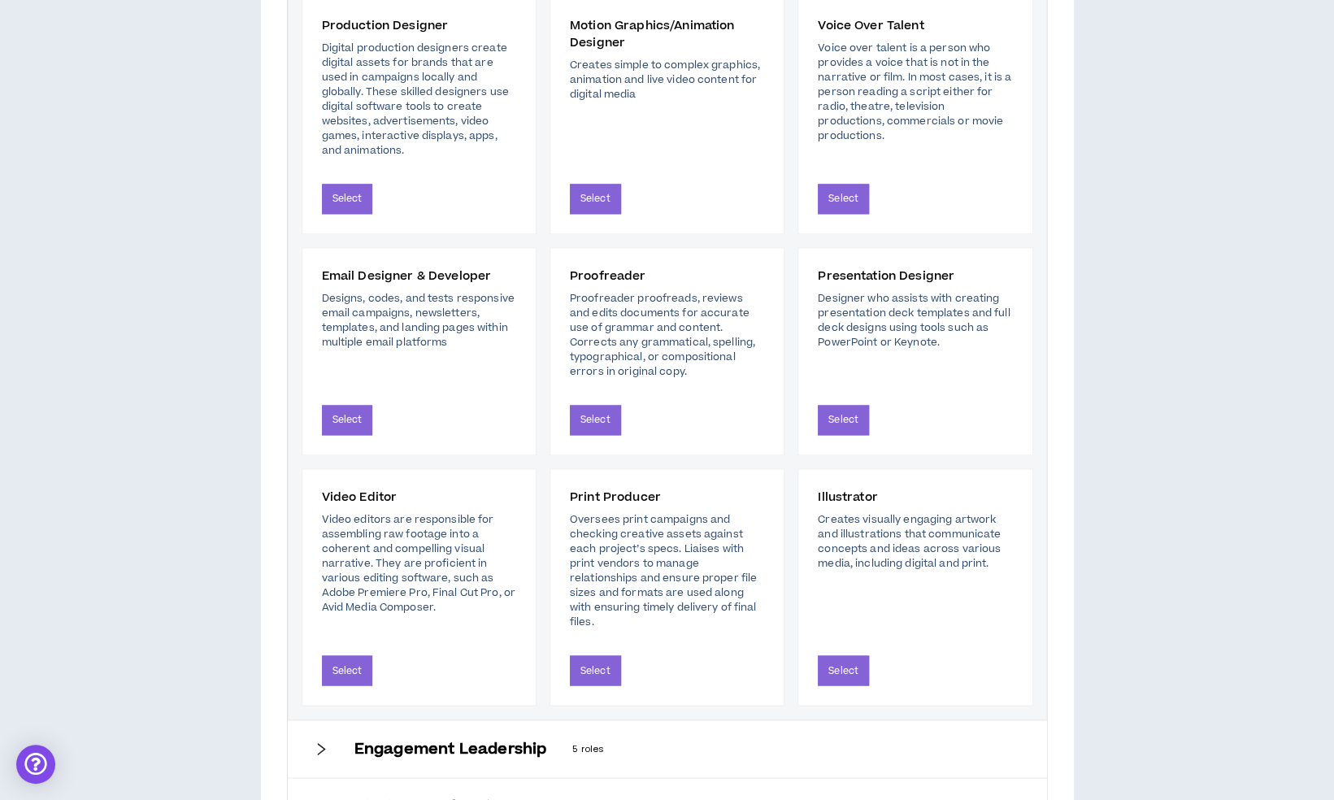
scroll to position [1616, 0]
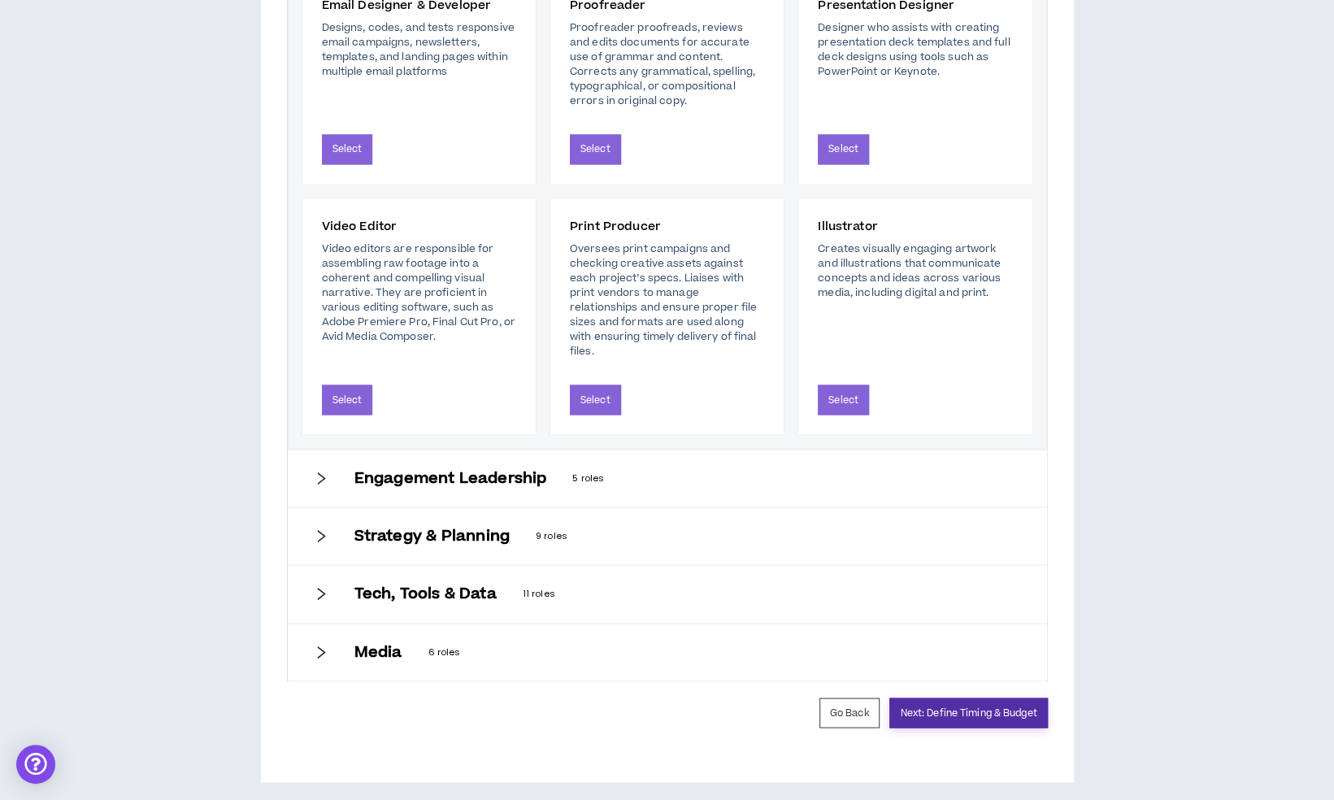
click at [982, 697] on button "Next: Define Timing & Budget" at bounding box center [968, 712] width 158 height 30
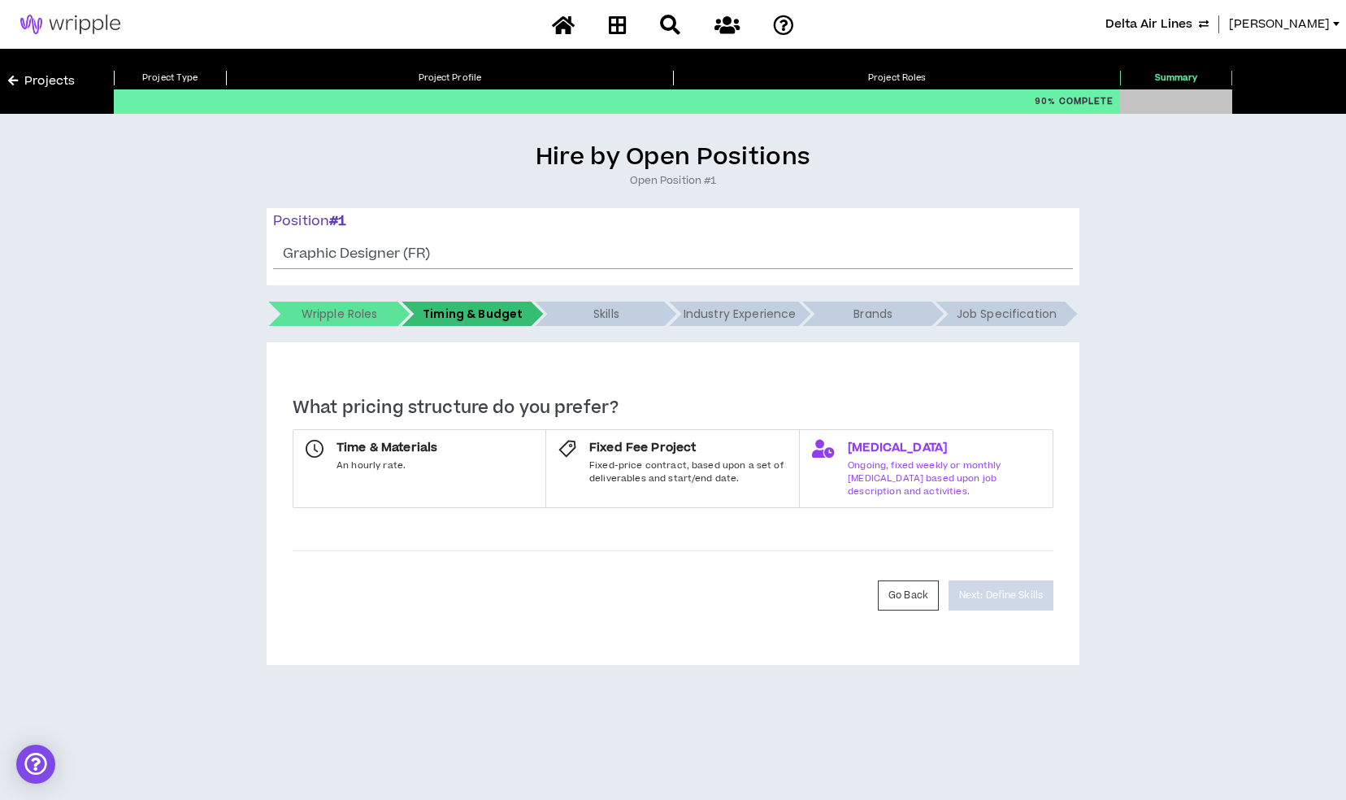
click at [909, 468] on span "Ongoing, fixed weekly or monthly retainer based upon job description and activi…" at bounding box center [944, 478] width 193 height 38
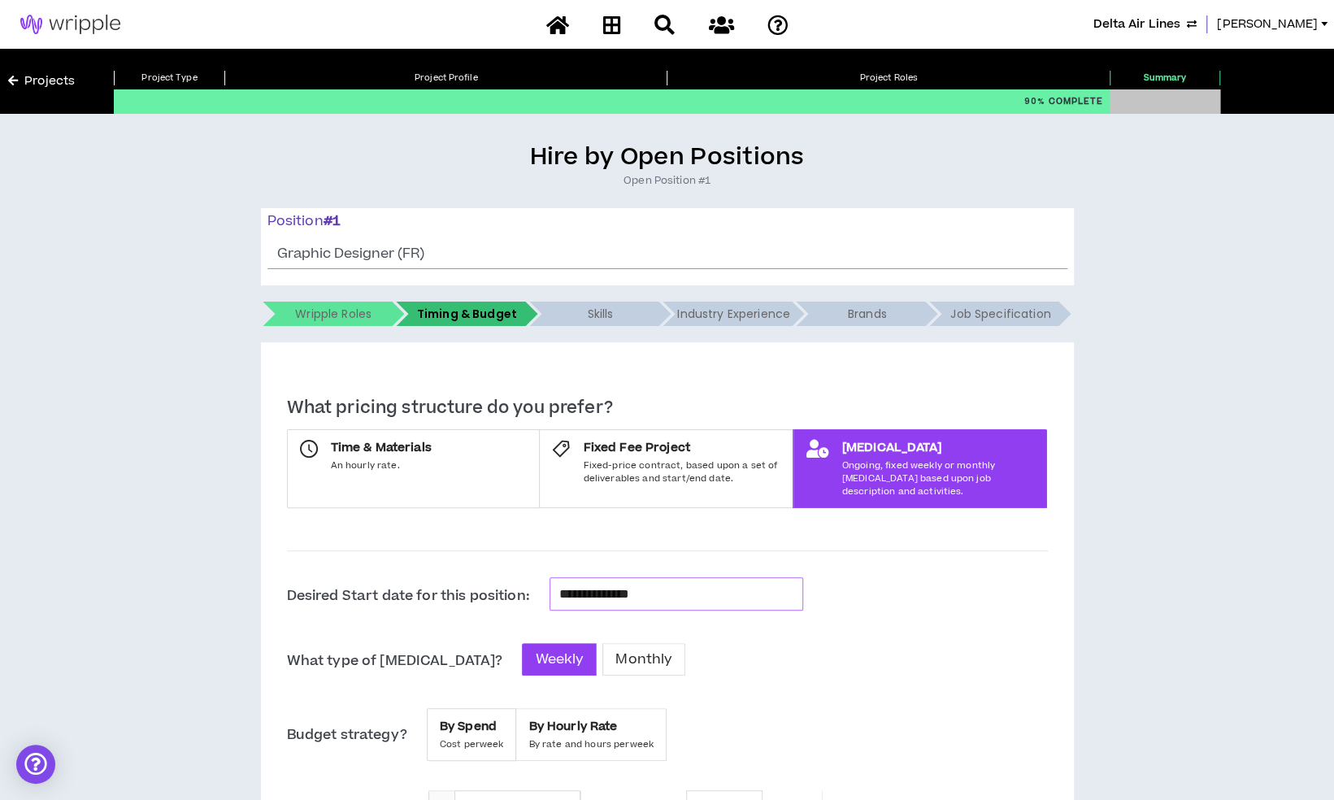
click at [624, 583] on input "**********" at bounding box center [676, 593] width 234 height 21
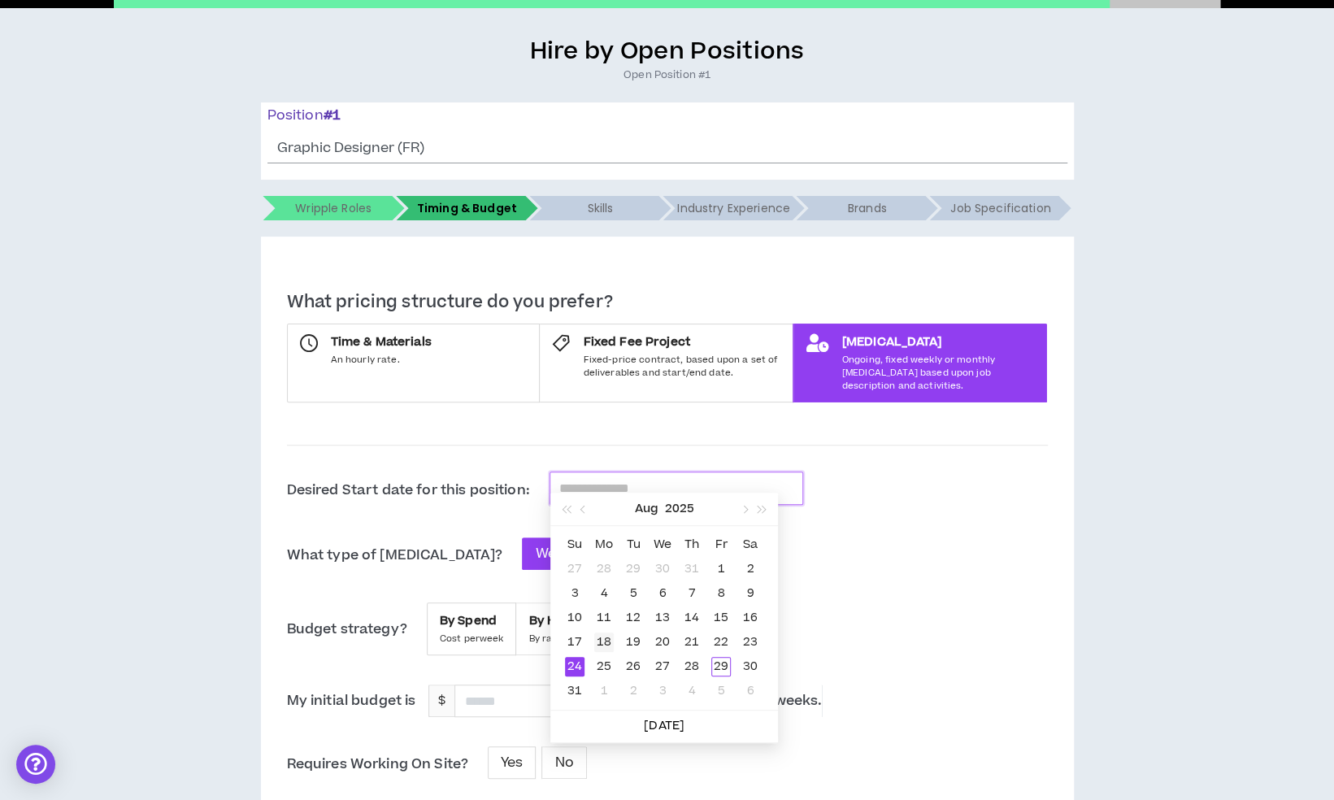
scroll to position [109, 0]
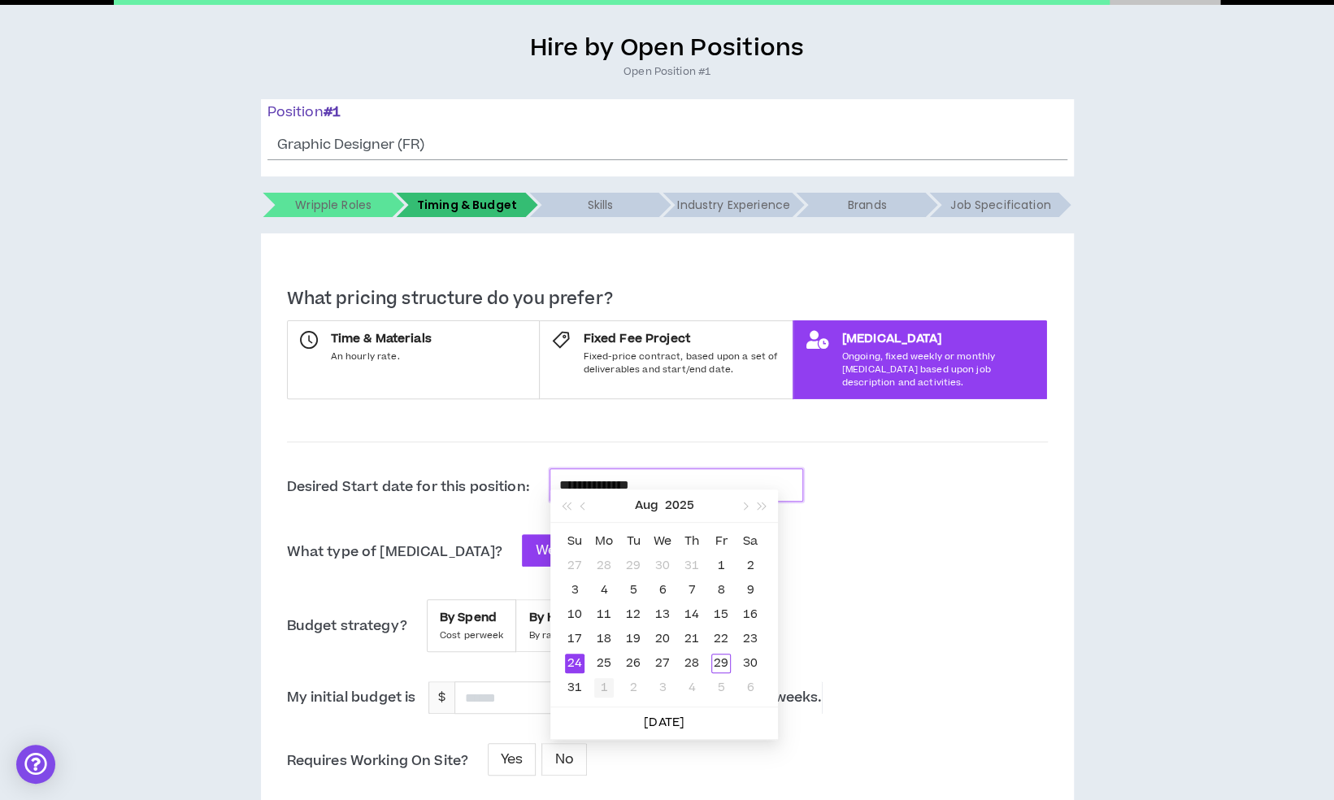
type input "**********"
click at [601, 692] on div "1" at bounding box center [604, 688] width 20 height 20
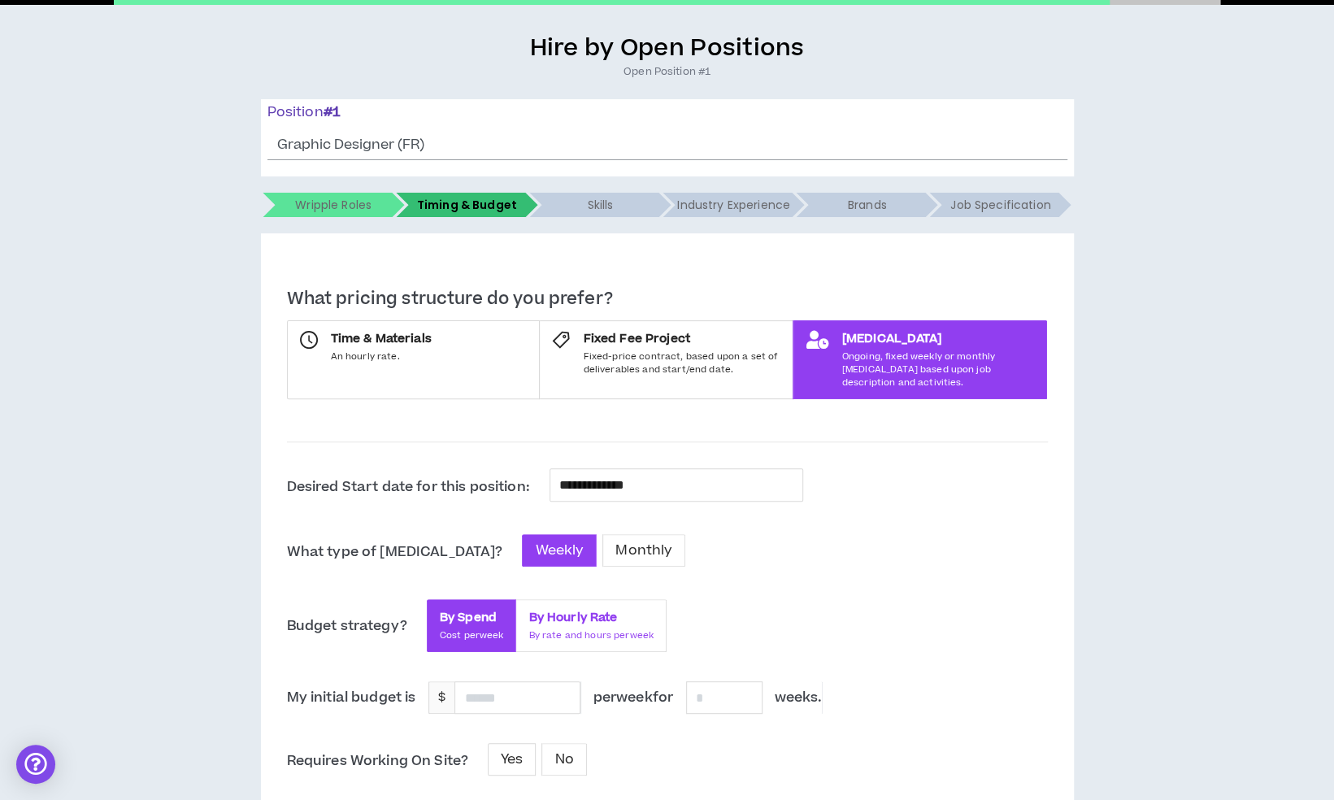
click at [571, 629] on span "By rate and hours per week" at bounding box center [590, 635] width 125 height 13
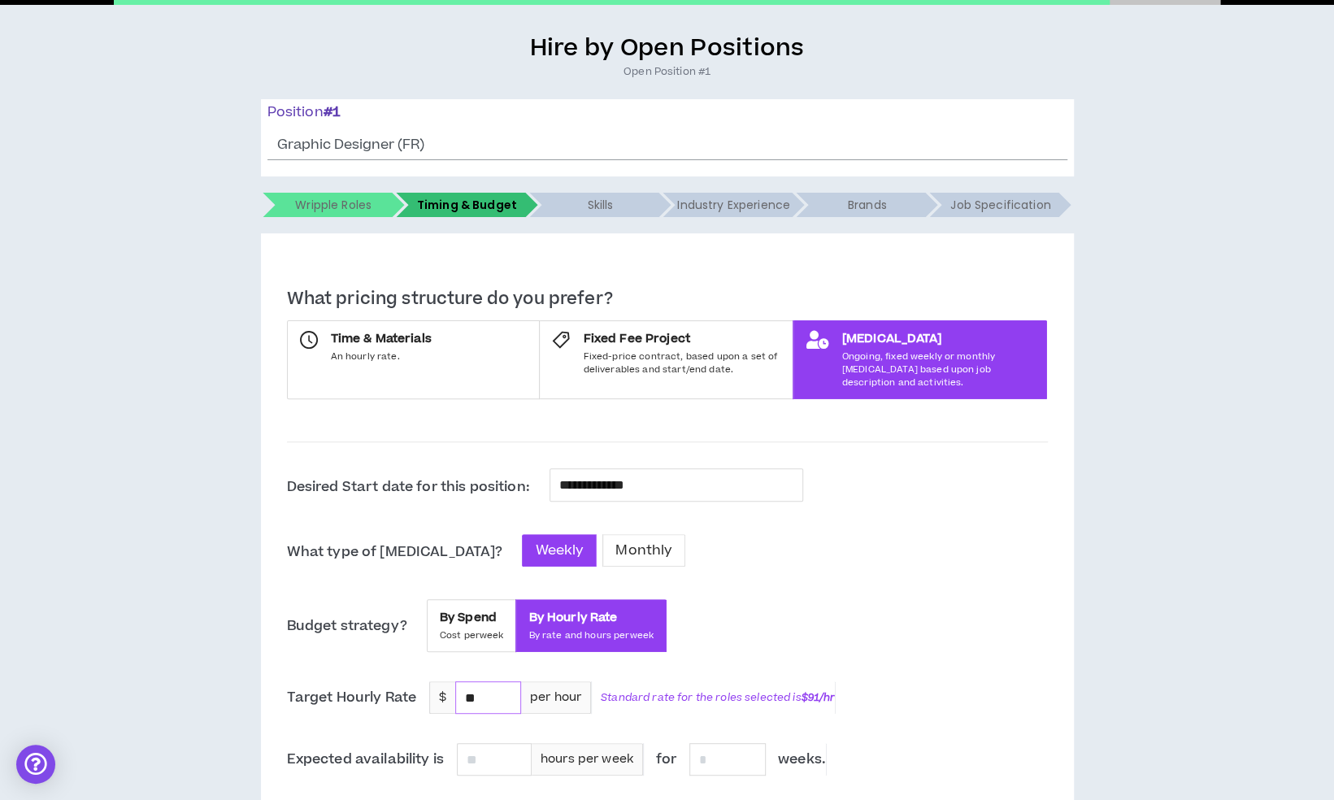
click at [483, 688] on input "**" at bounding box center [488, 697] width 64 height 31
type input "*"
click at [483, 688] on input "*" at bounding box center [488, 697] width 64 height 31
click at [466, 682] on input "******" at bounding box center [488, 697] width 64 height 31
click at [471, 682] on input "******" at bounding box center [488, 697] width 64 height 31
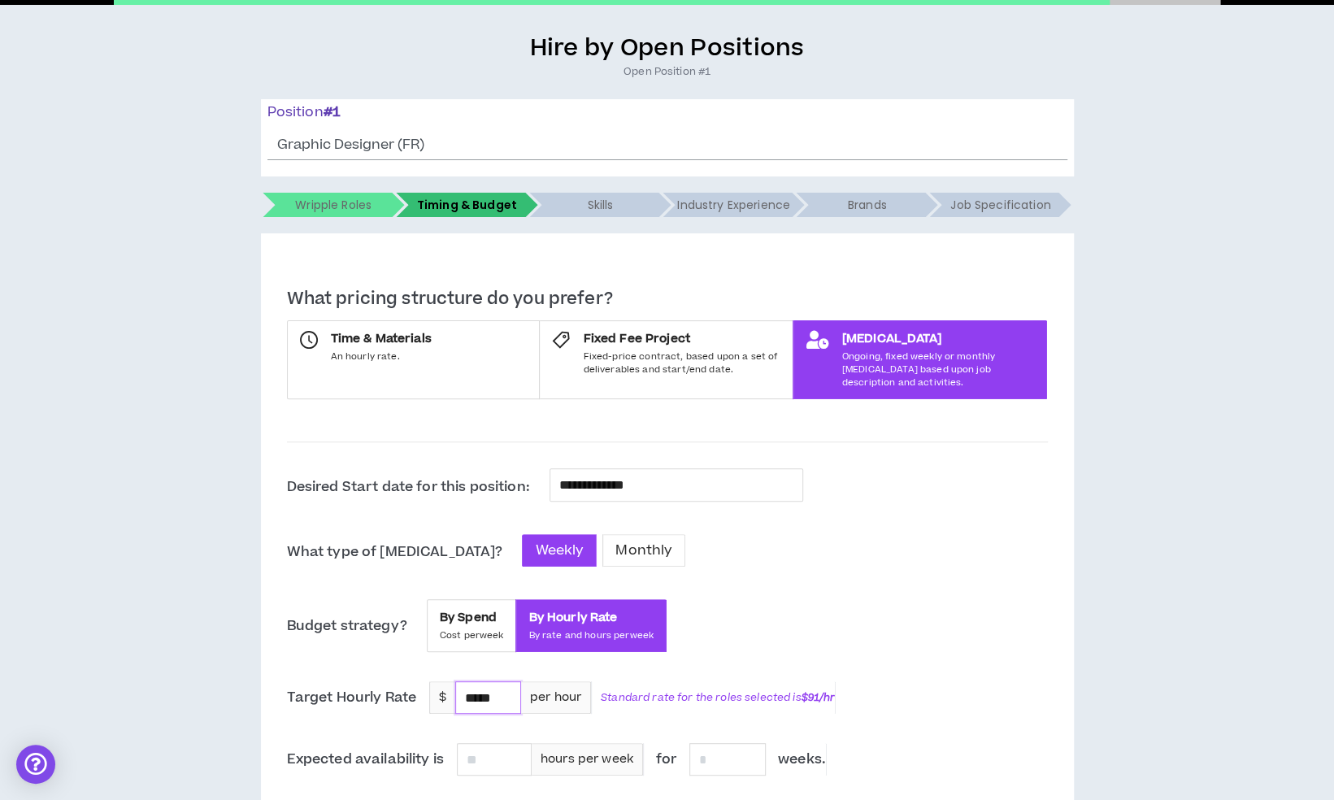
type input "*****"
click at [497, 744] on input at bounding box center [494, 759] width 73 height 31
type input "**"
click at [666, 689] on p "Standard rate for the roles selected is $91 /hr" at bounding box center [713, 697] width 245 height 33
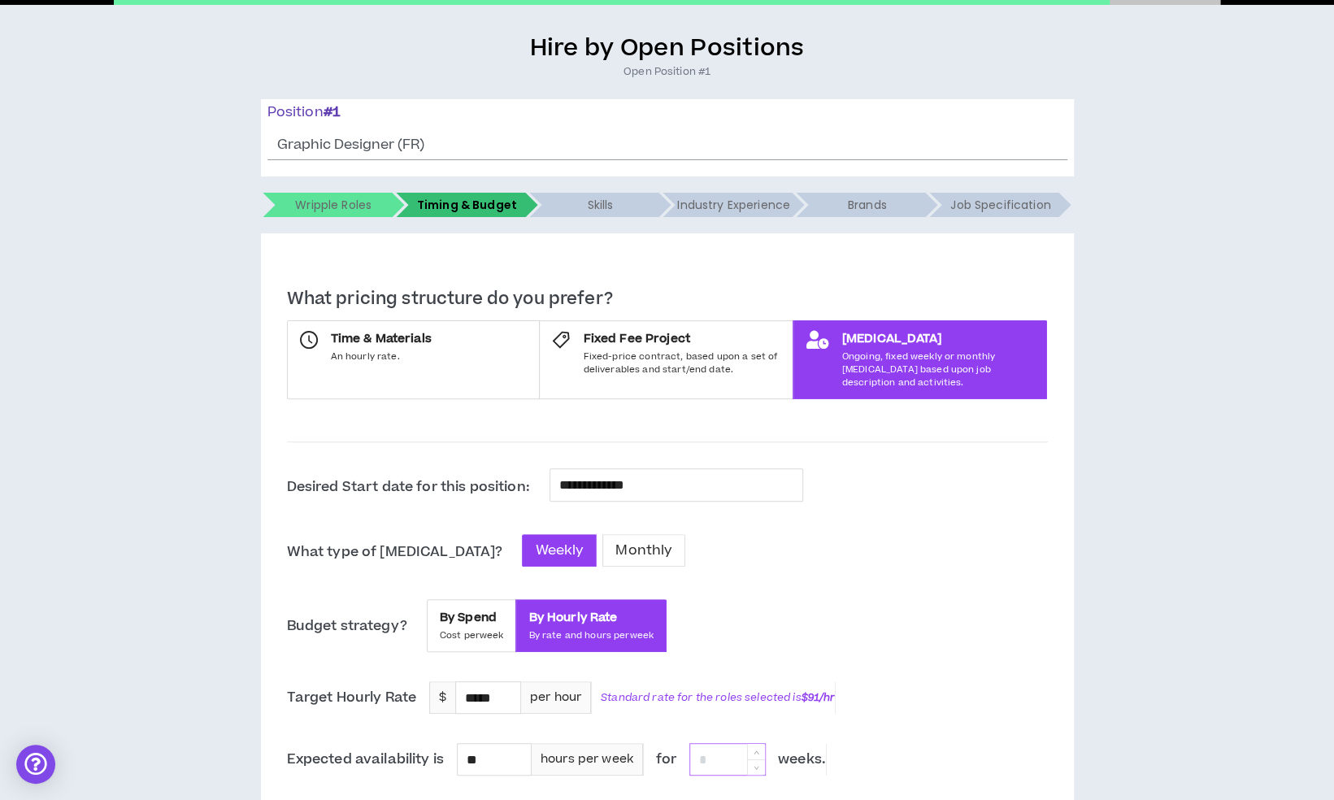
click at [730, 744] on input at bounding box center [727, 759] width 75 height 31
type input "**"
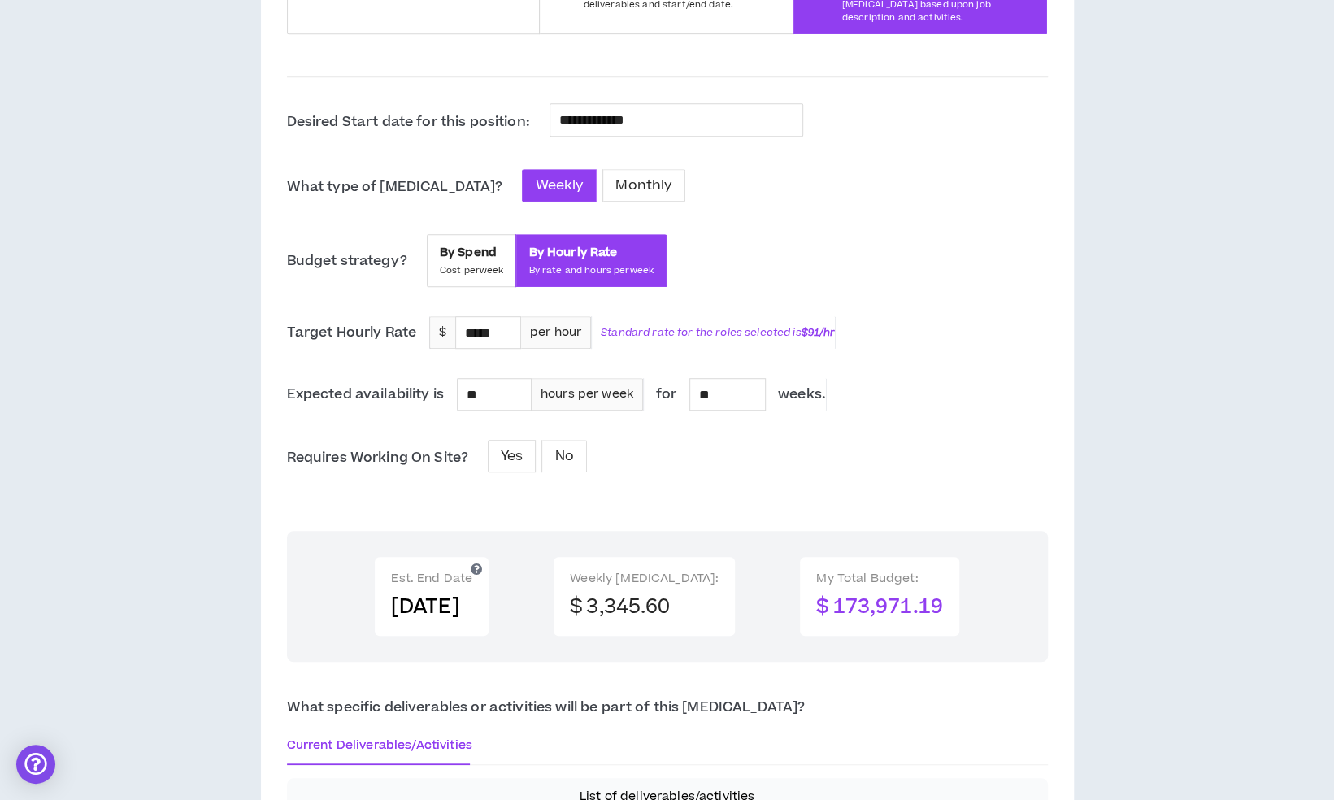
scroll to position [466, 0]
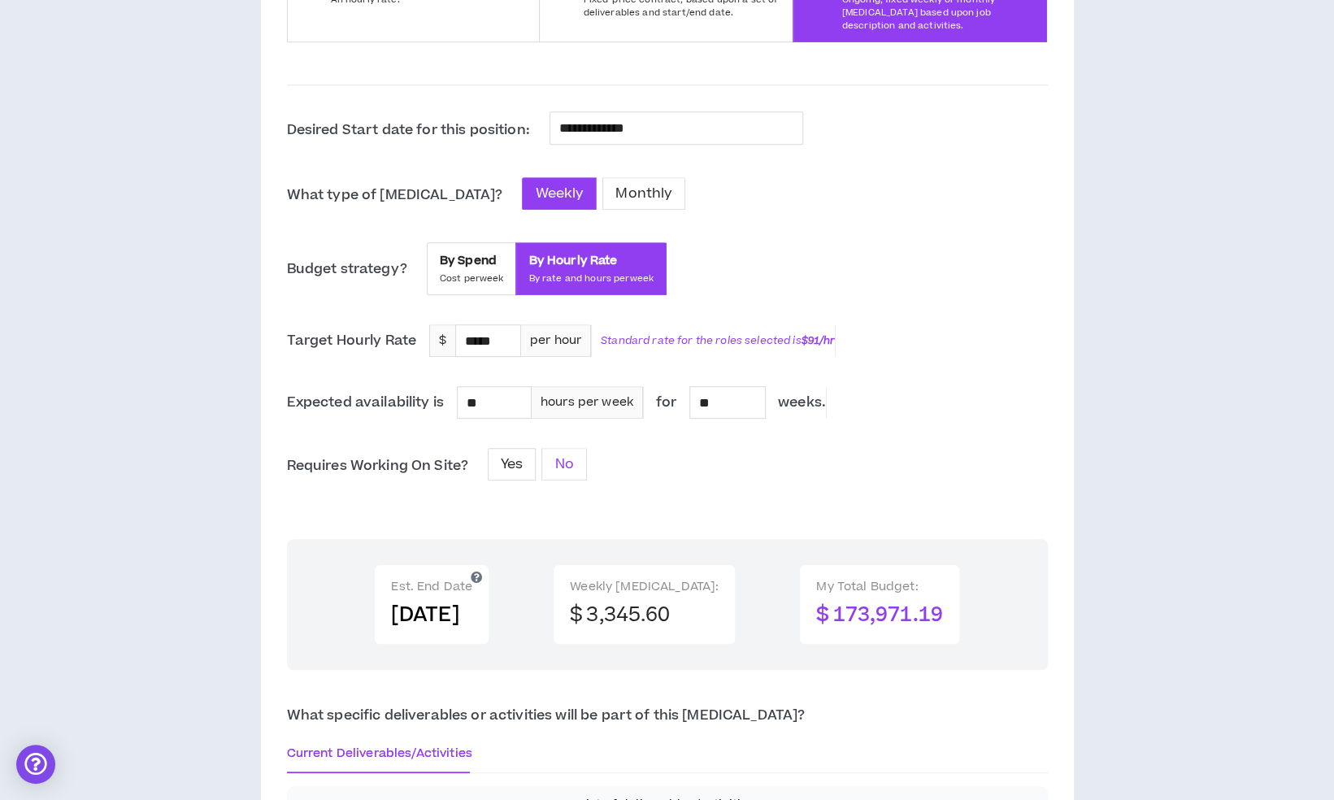
click at [558, 454] on span "No" at bounding box center [563, 464] width 19 height 20
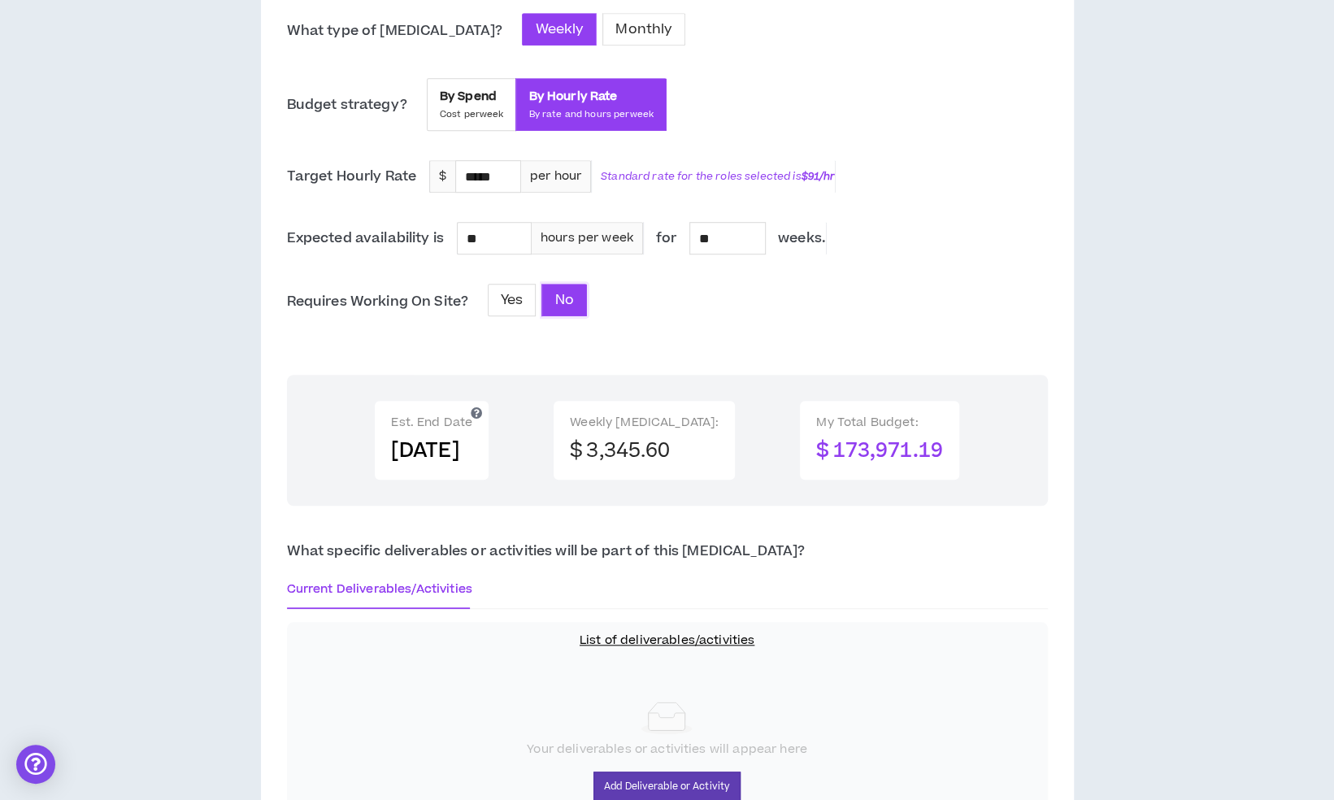
scroll to position [797, 0]
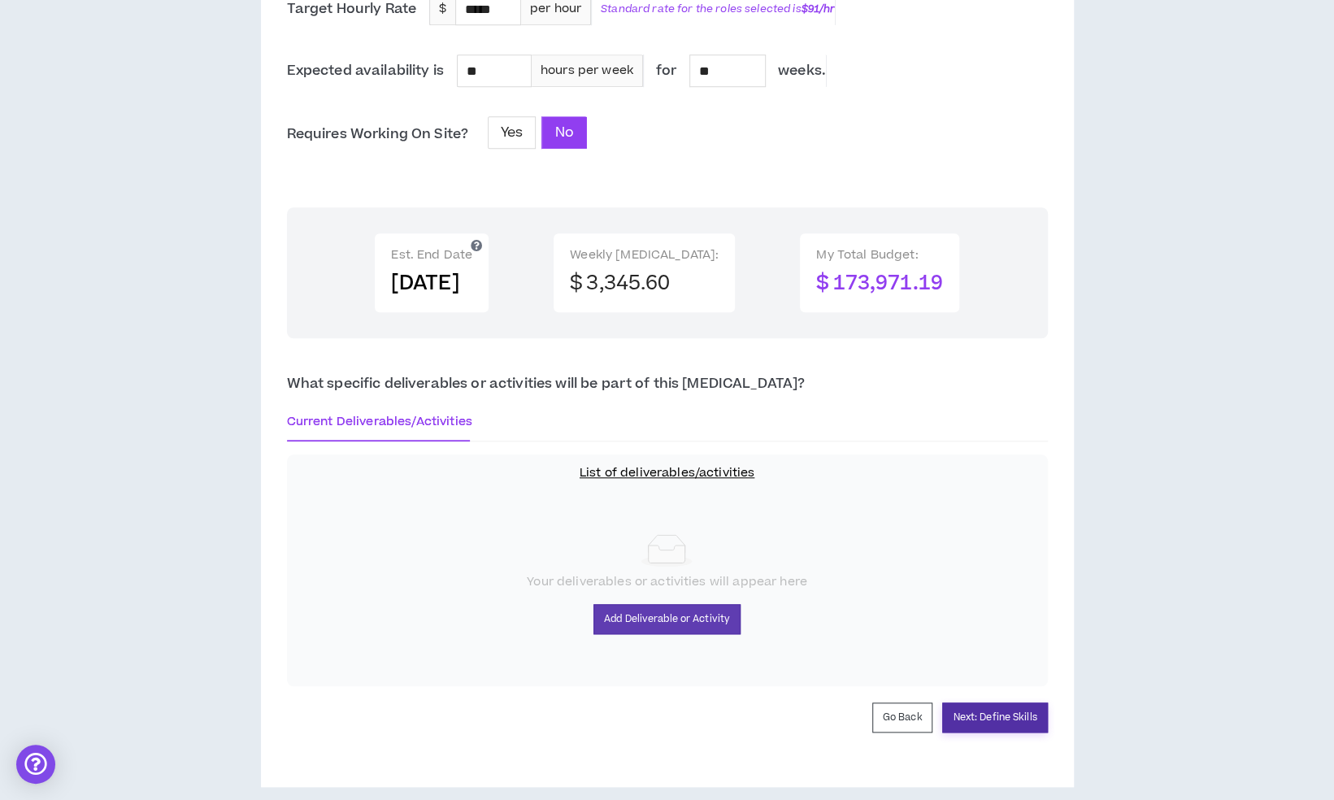
click at [991, 705] on button "Next: Define Skills" at bounding box center [994, 717] width 105 height 30
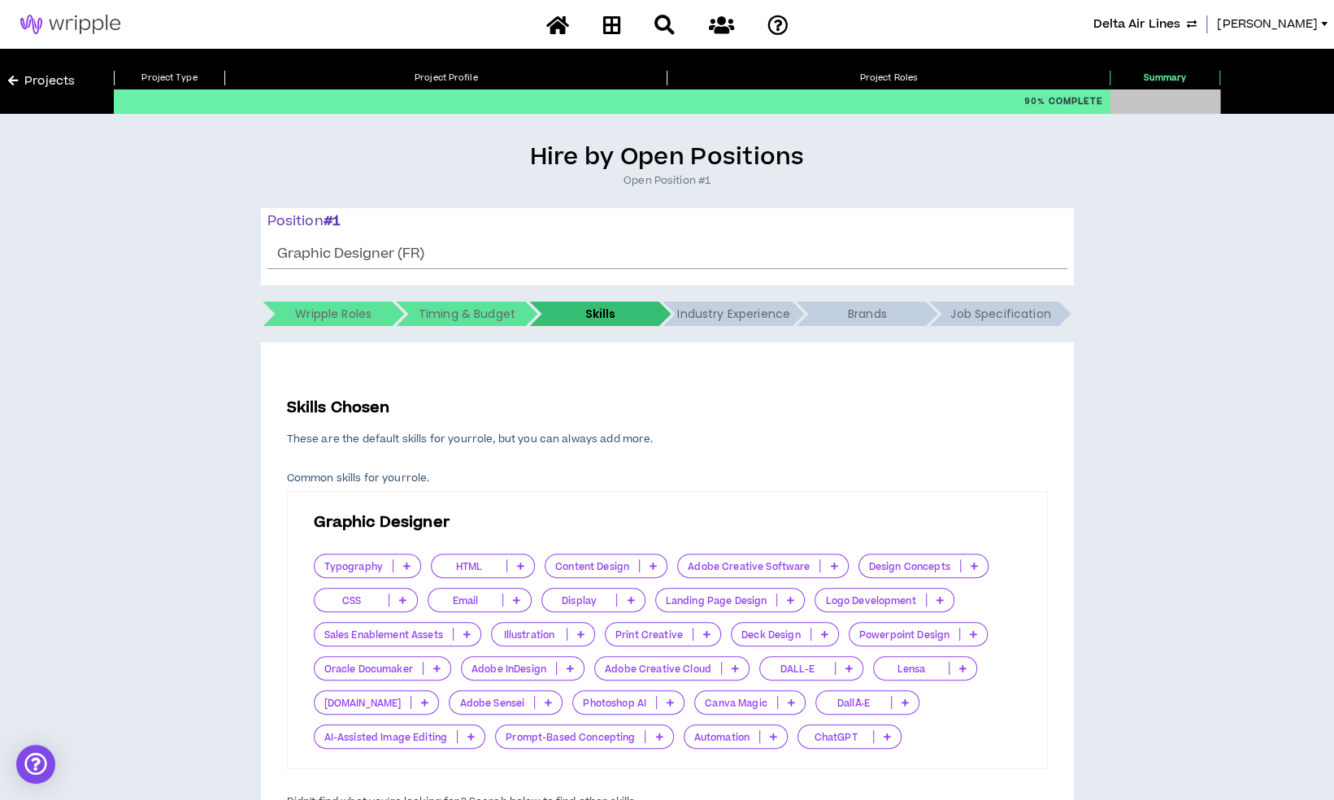
click at [405, 564] on icon at bounding box center [406, 566] width 7 height 8
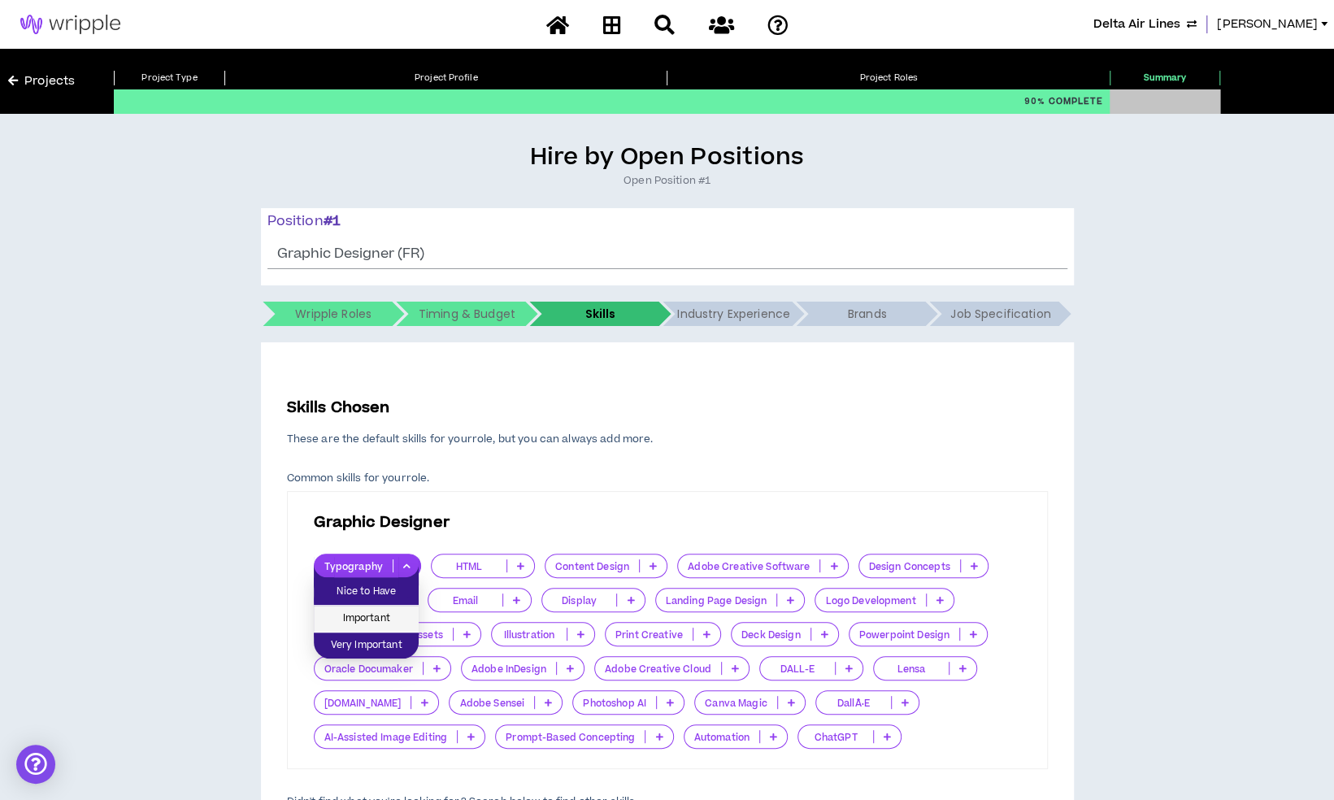
click at [380, 610] on span "Important" at bounding box center [365, 619] width 85 height 18
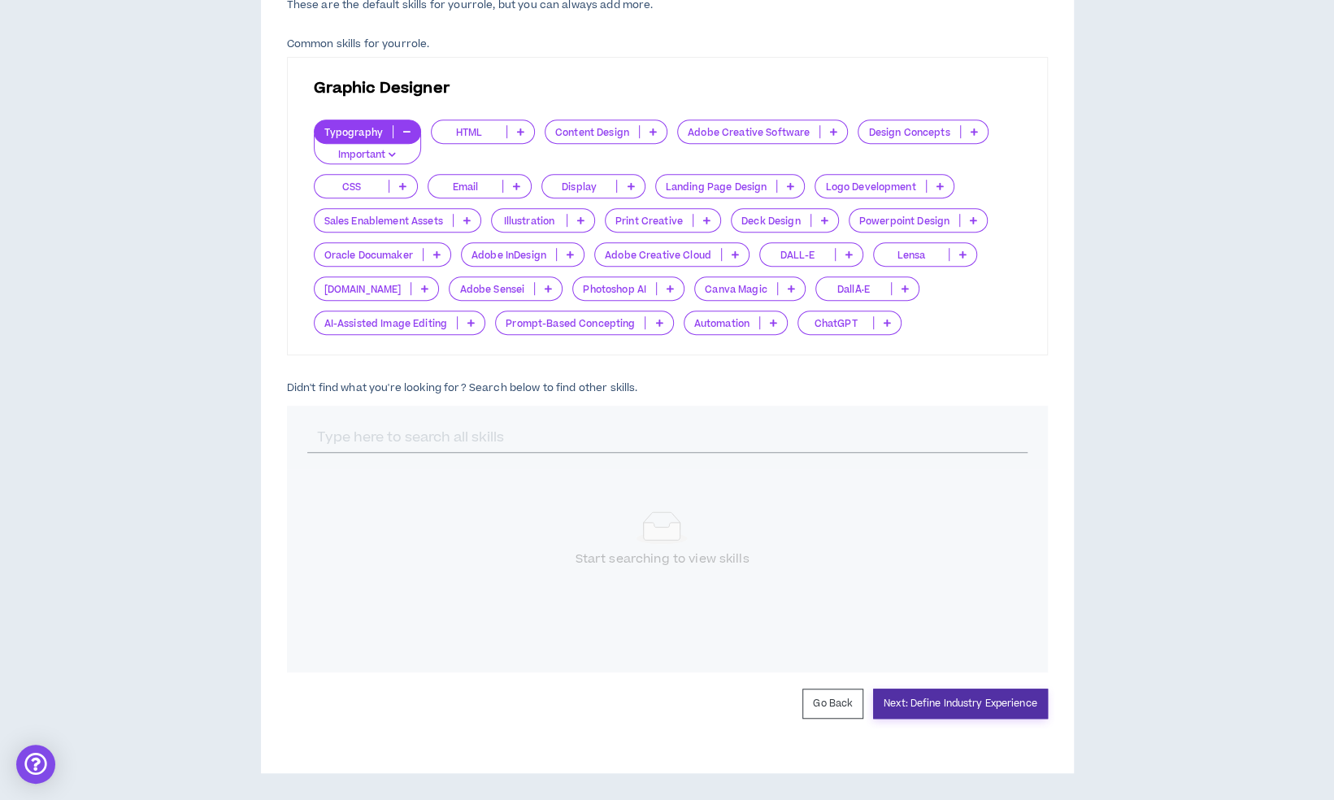
click at [997, 696] on button "Next: Define Industry Experience" at bounding box center [960, 703] width 175 height 30
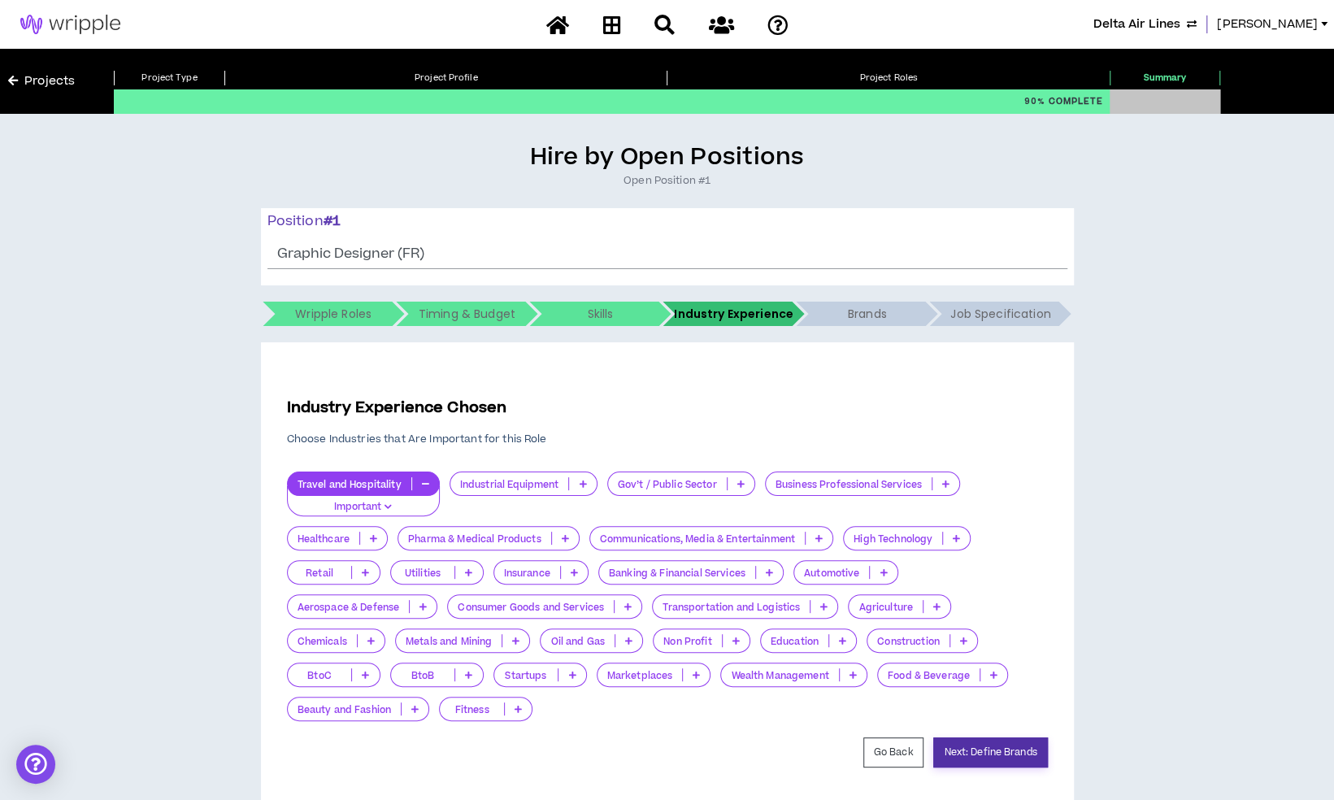
click at [987, 760] on button "Next: Define Brands" at bounding box center [990, 752] width 114 height 30
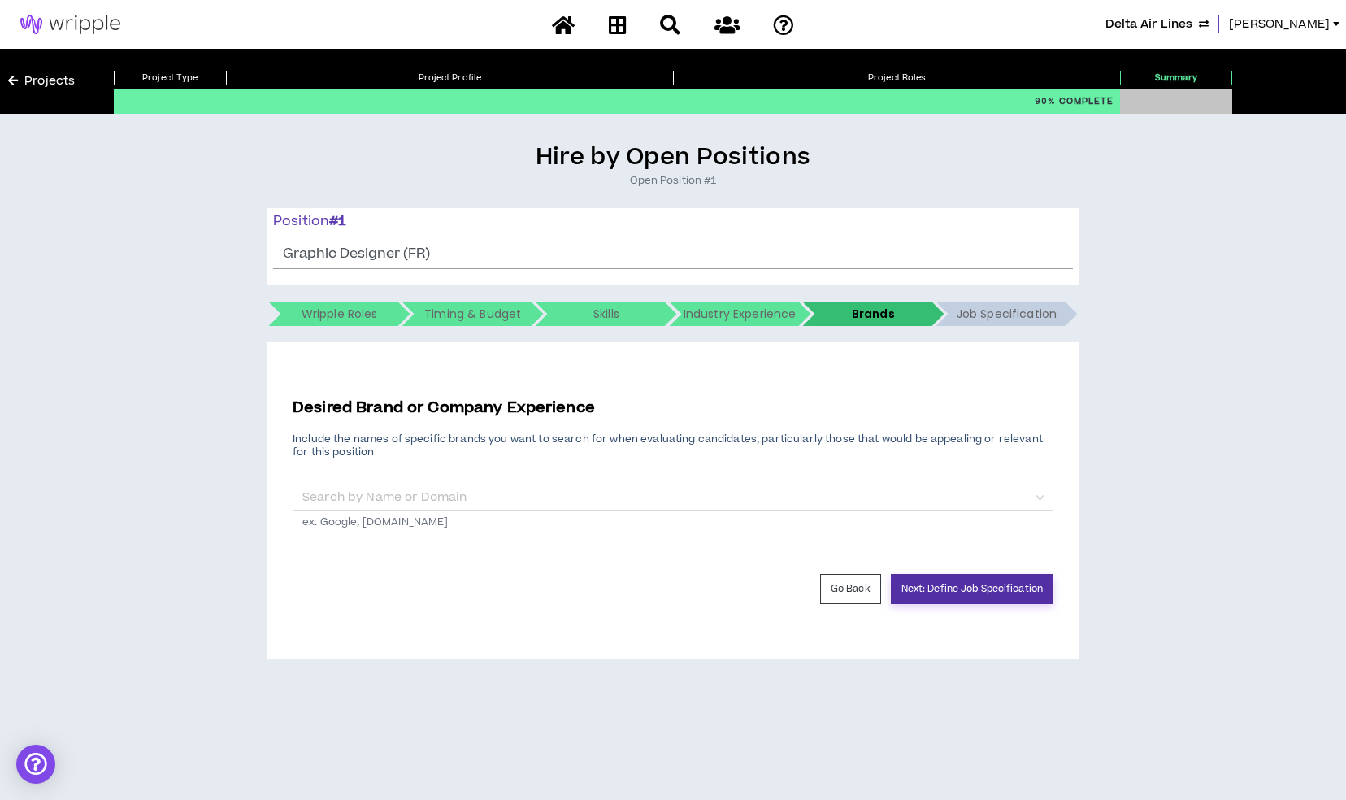
click at [970, 586] on button "Next: Define Job Specification" at bounding box center [972, 589] width 163 height 30
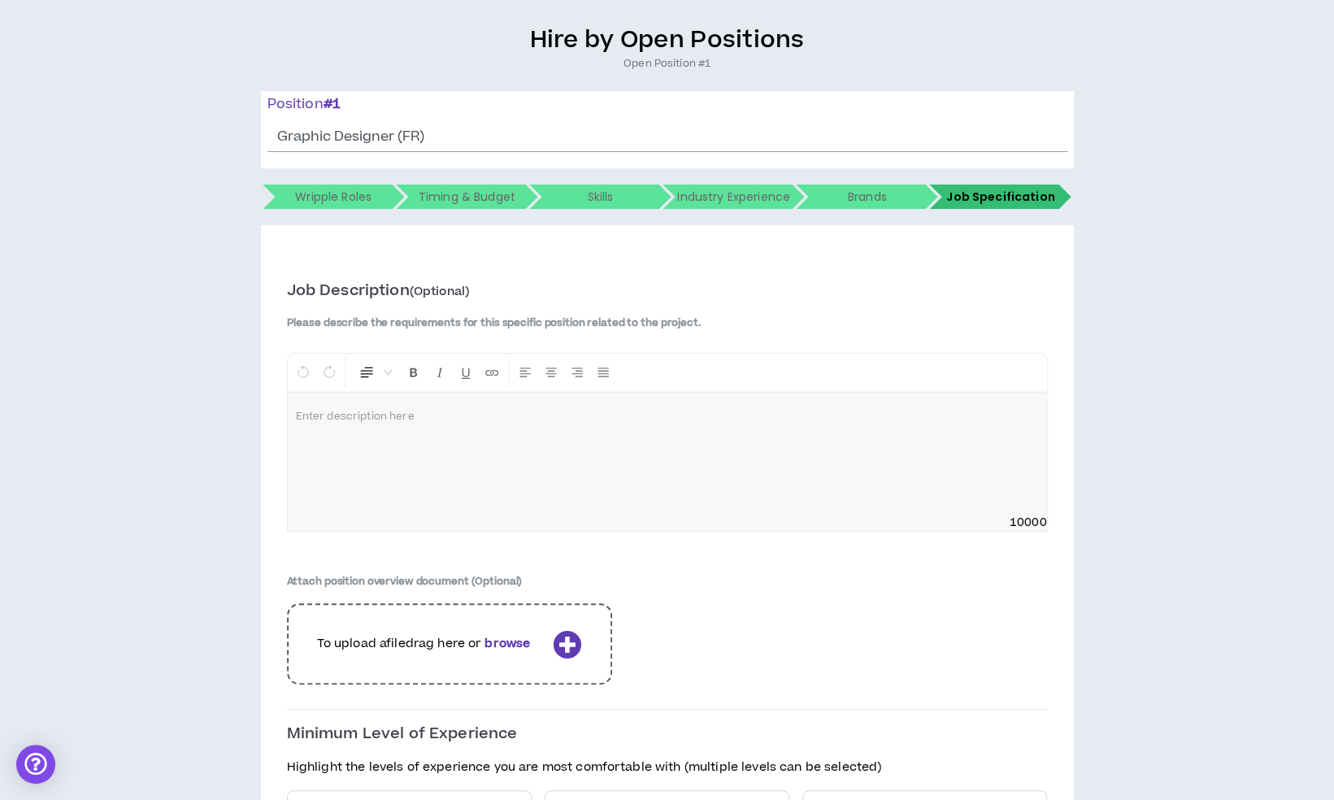
scroll to position [310, 0]
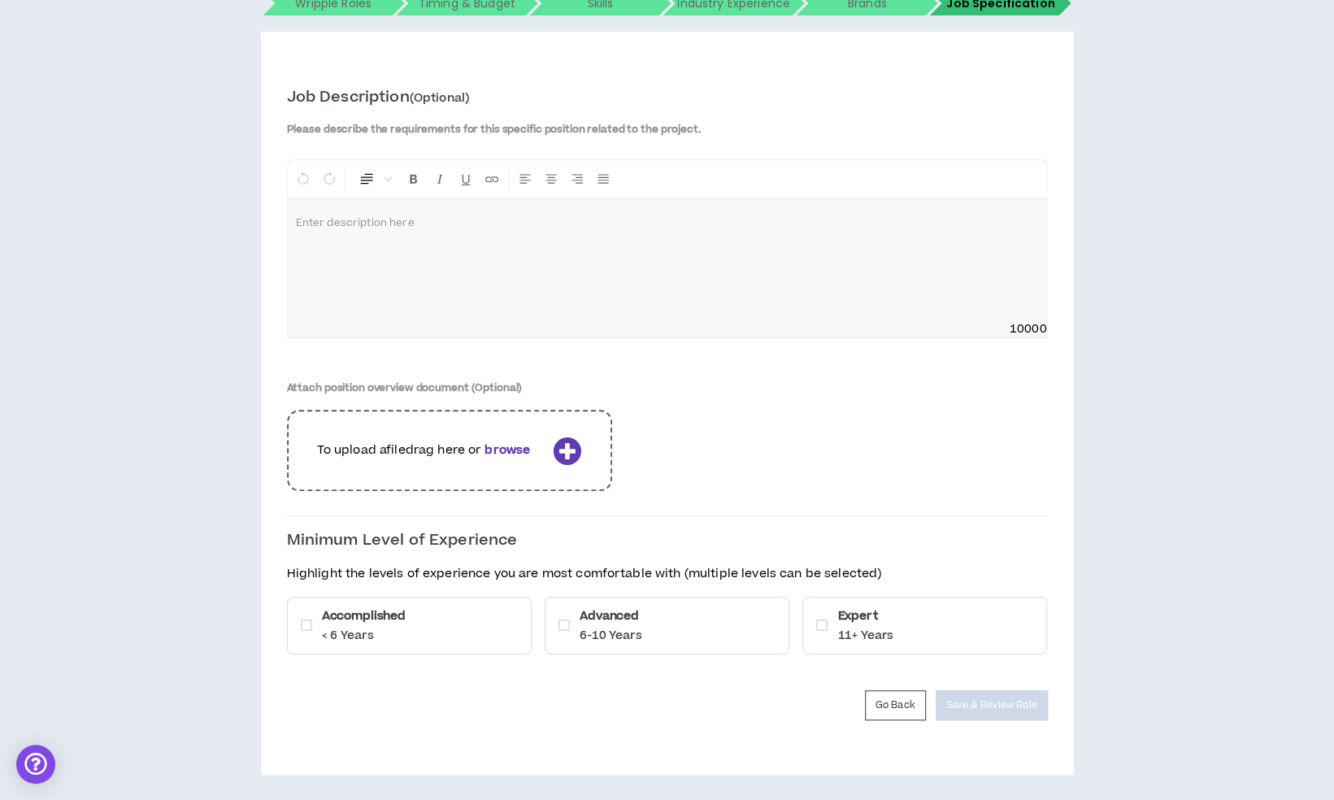
click at [442, 623] on div "Accomplished < 6 Years" at bounding box center [409, 625] width 245 height 58
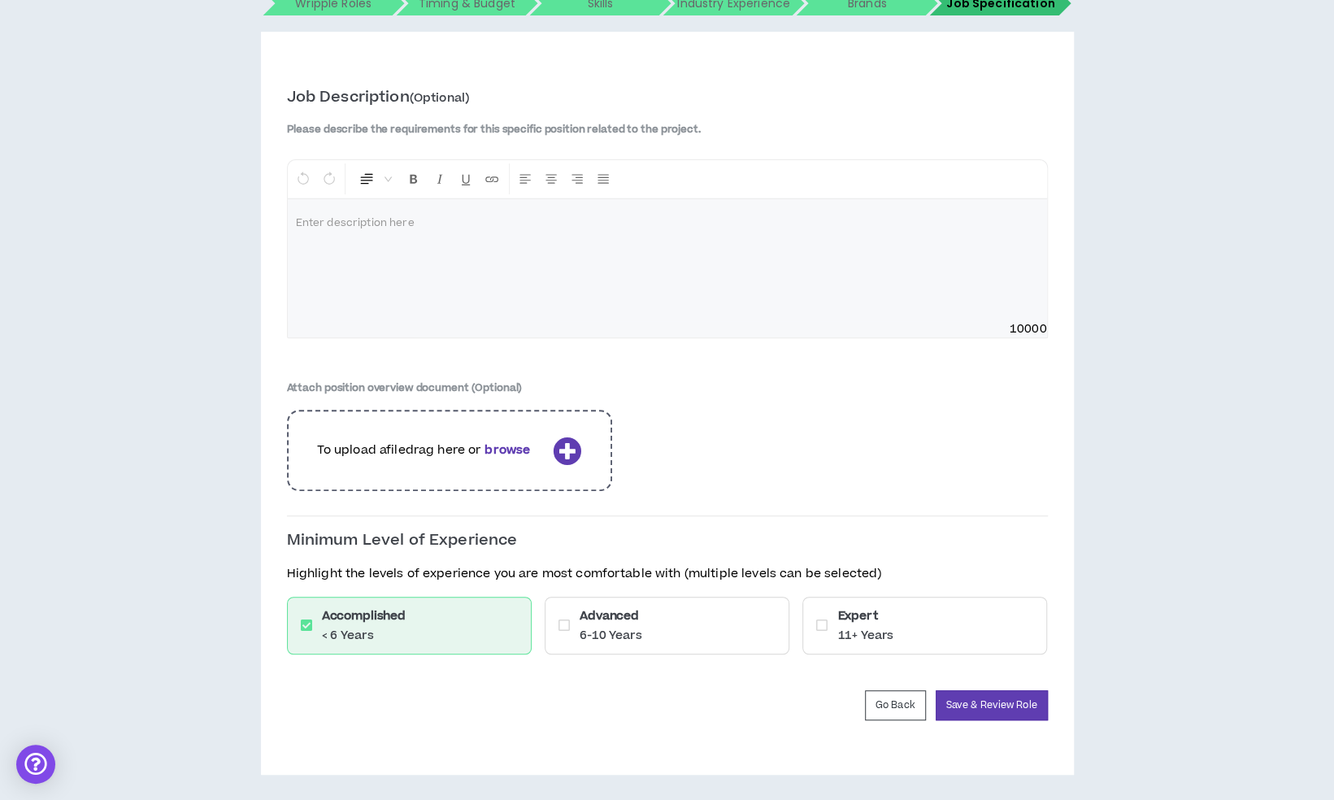
click at [692, 638] on div "Advanced 6-10 Years" at bounding box center [666, 625] width 245 height 58
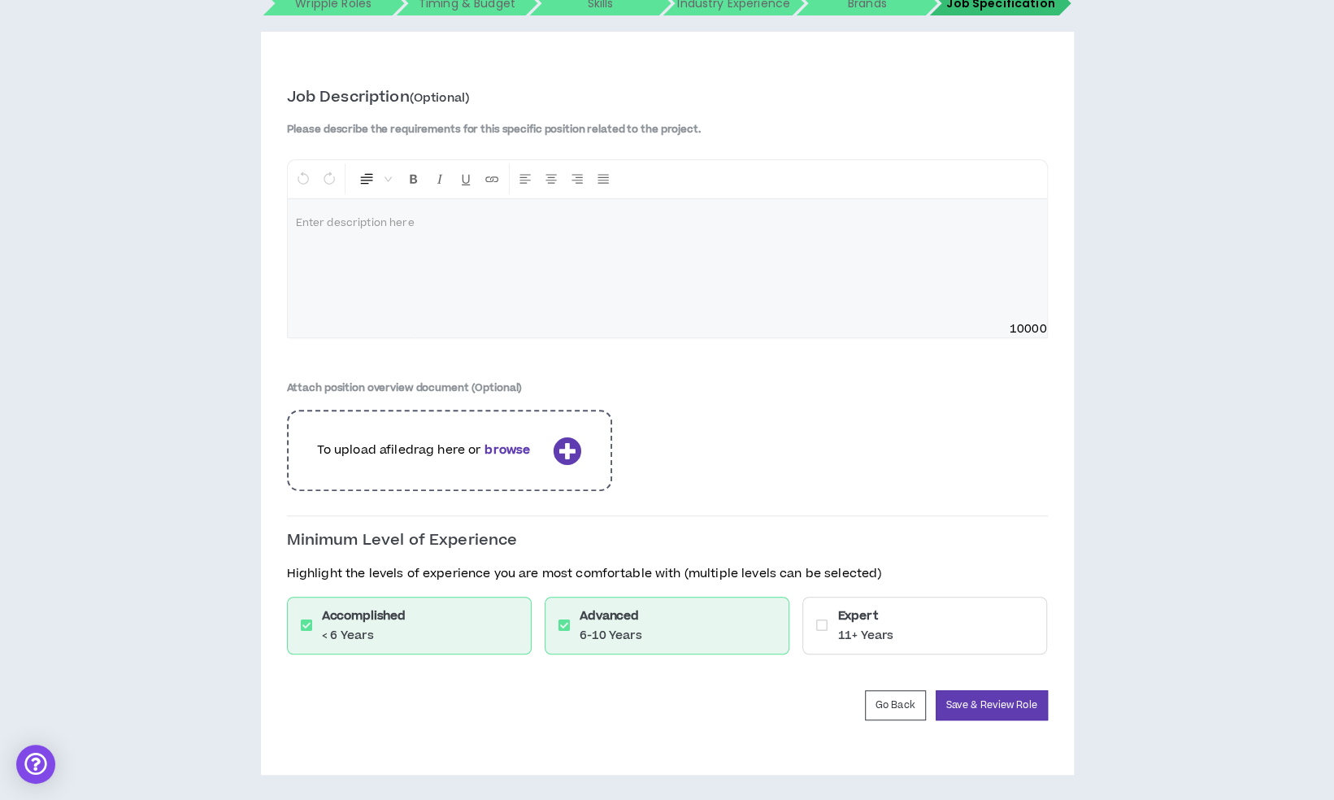
click at [930, 623] on div "Expert 11+ Years" at bounding box center [924, 625] width 245 height 58
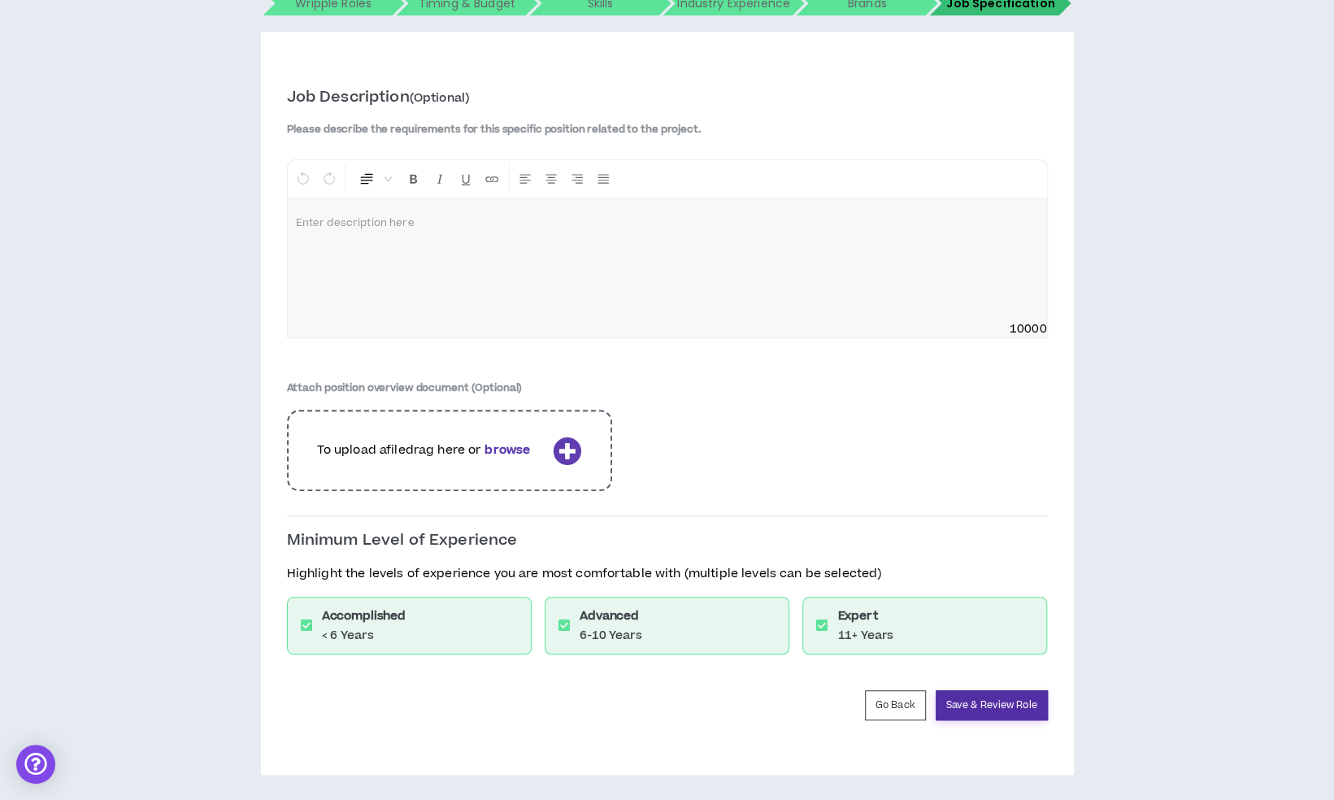
click at [968, 705] on button "Save & Review Role" at bounding box center [991, 705] width 112 height 30
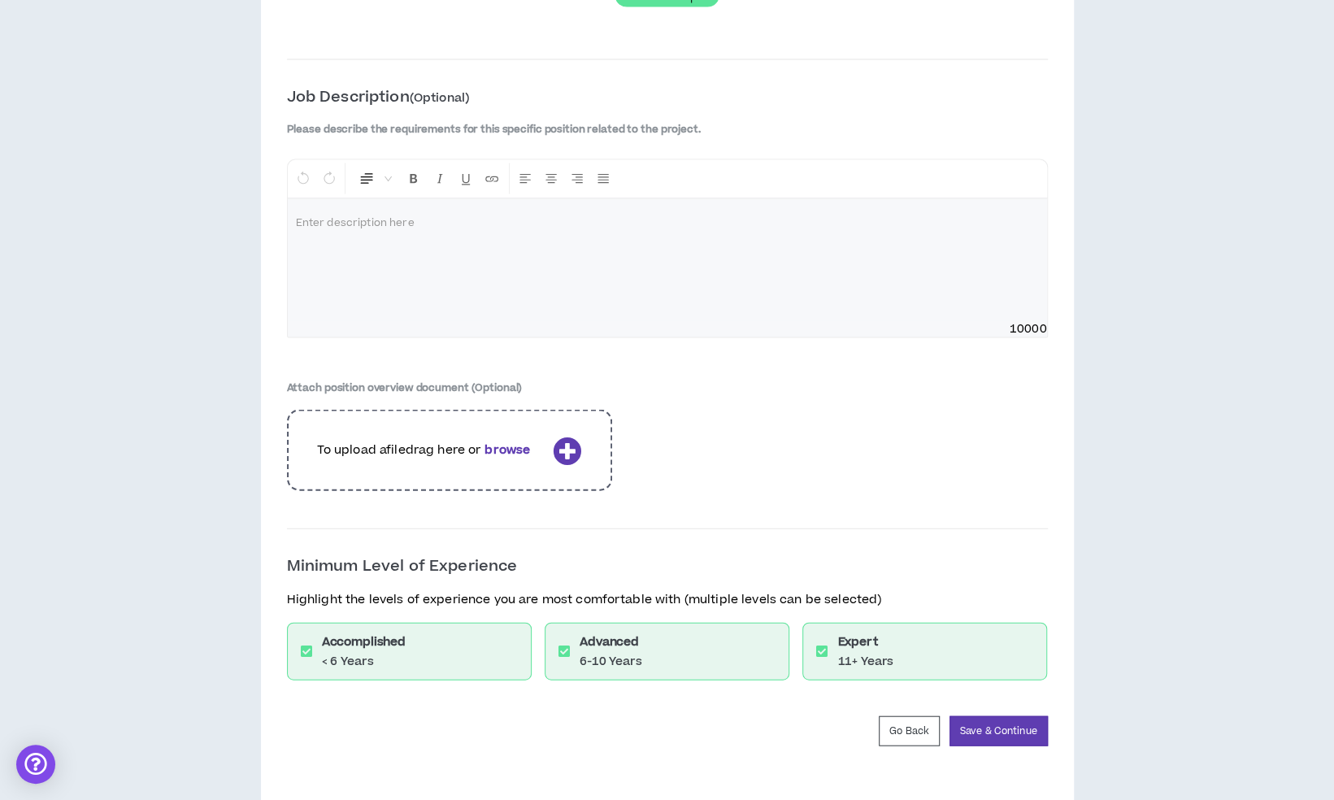
scroll to position [2097, 0]
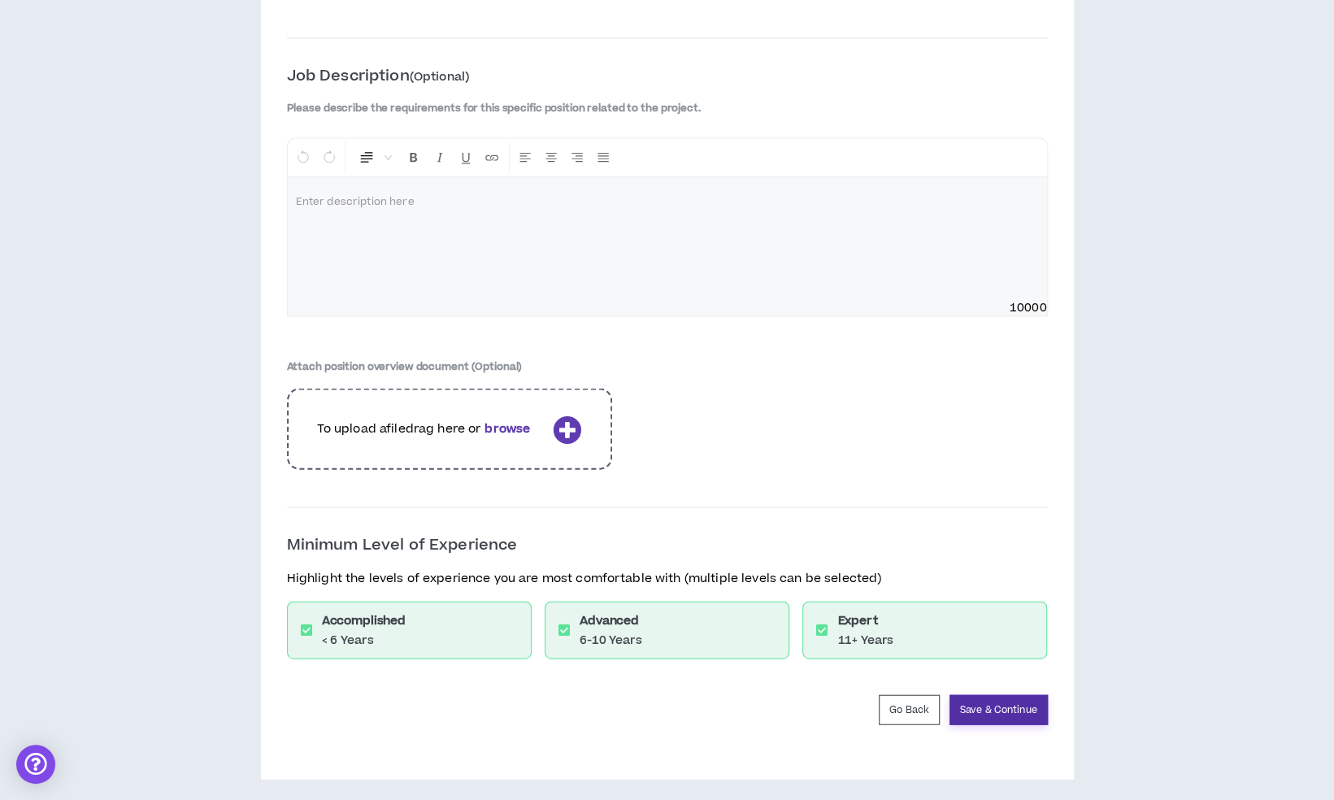
click at [1022, 705] on button "Save & Continue" at bounding box center [998, 710] width 98 height 30
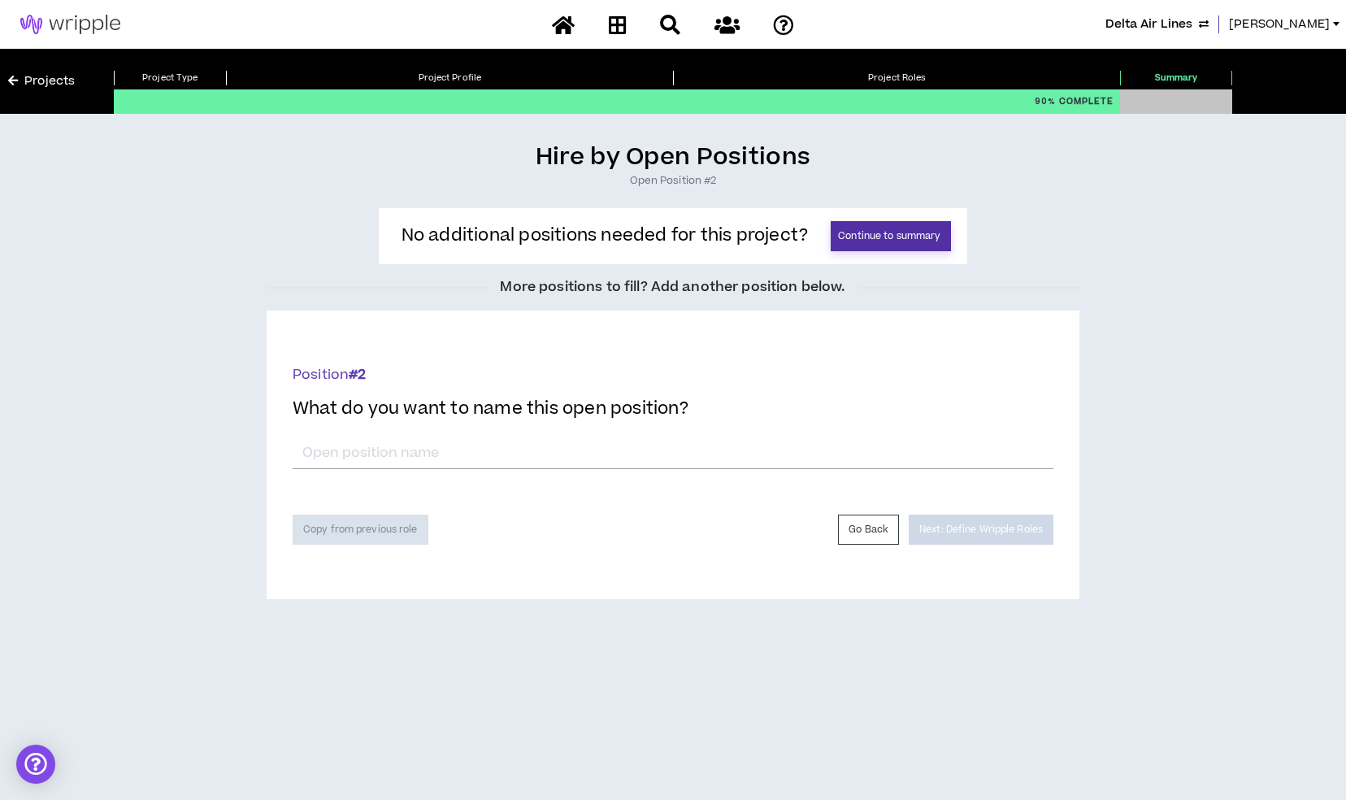
click at [895, 236] on button "Continue to summary" at bounding box center [891, 236] width 120 height 30
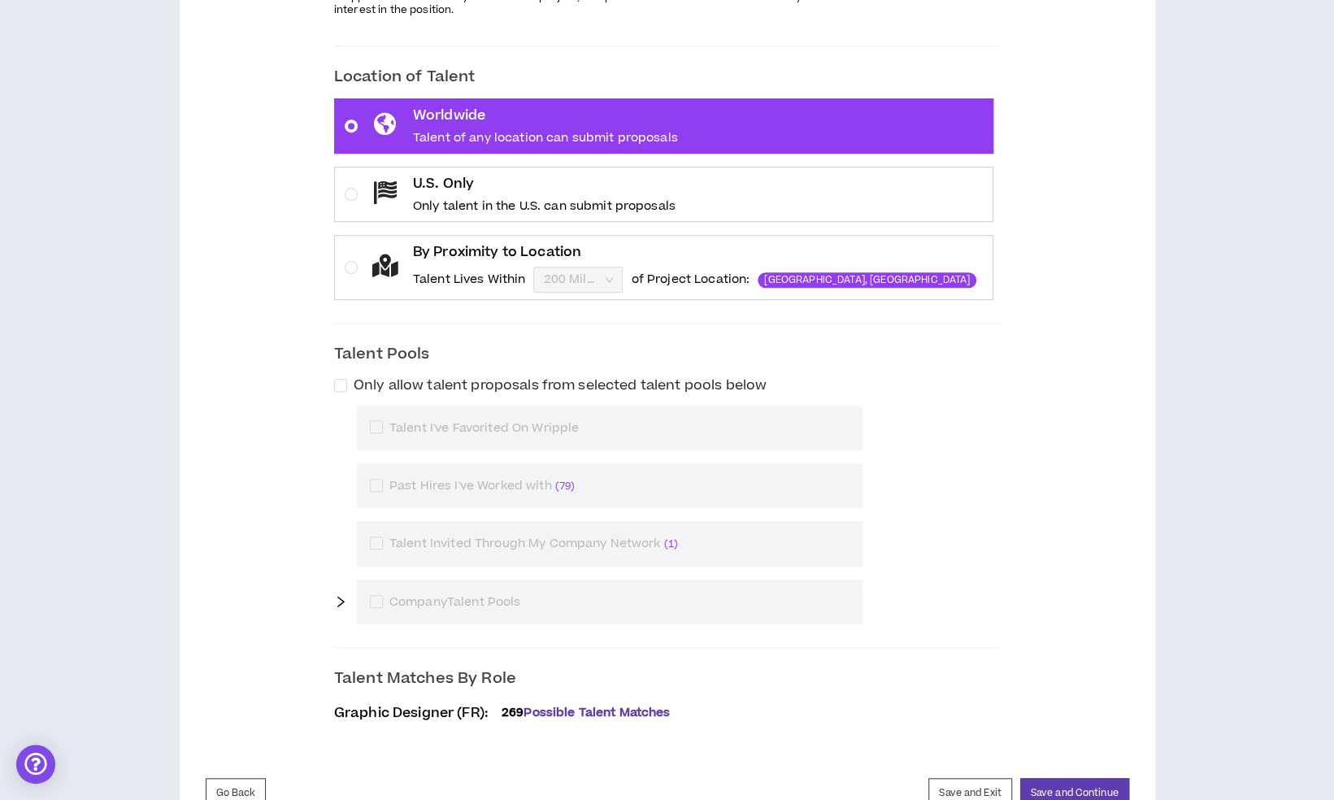
scroll to position [462, 0]
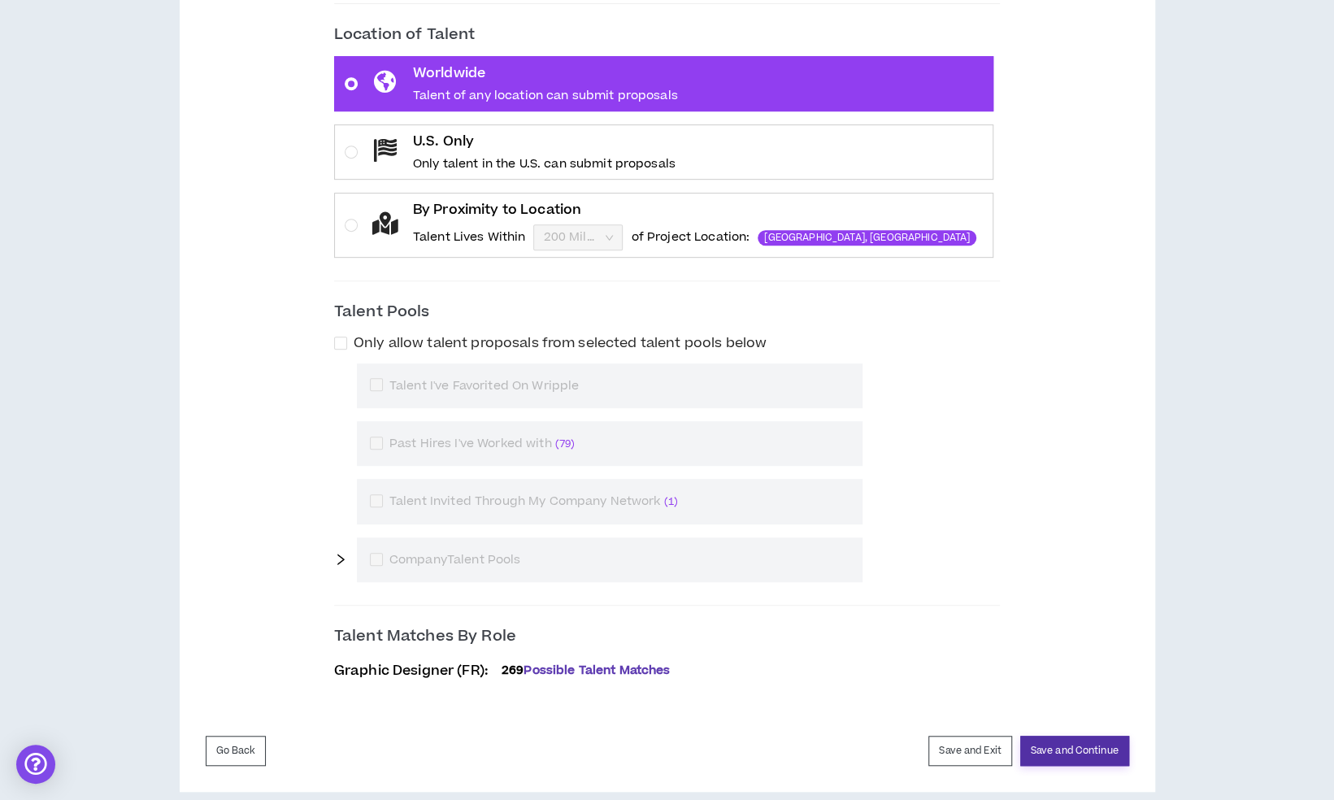
click at [1108, 744] on button "Save and Continue" at bounding box center [1074, 750] width 109 height 30
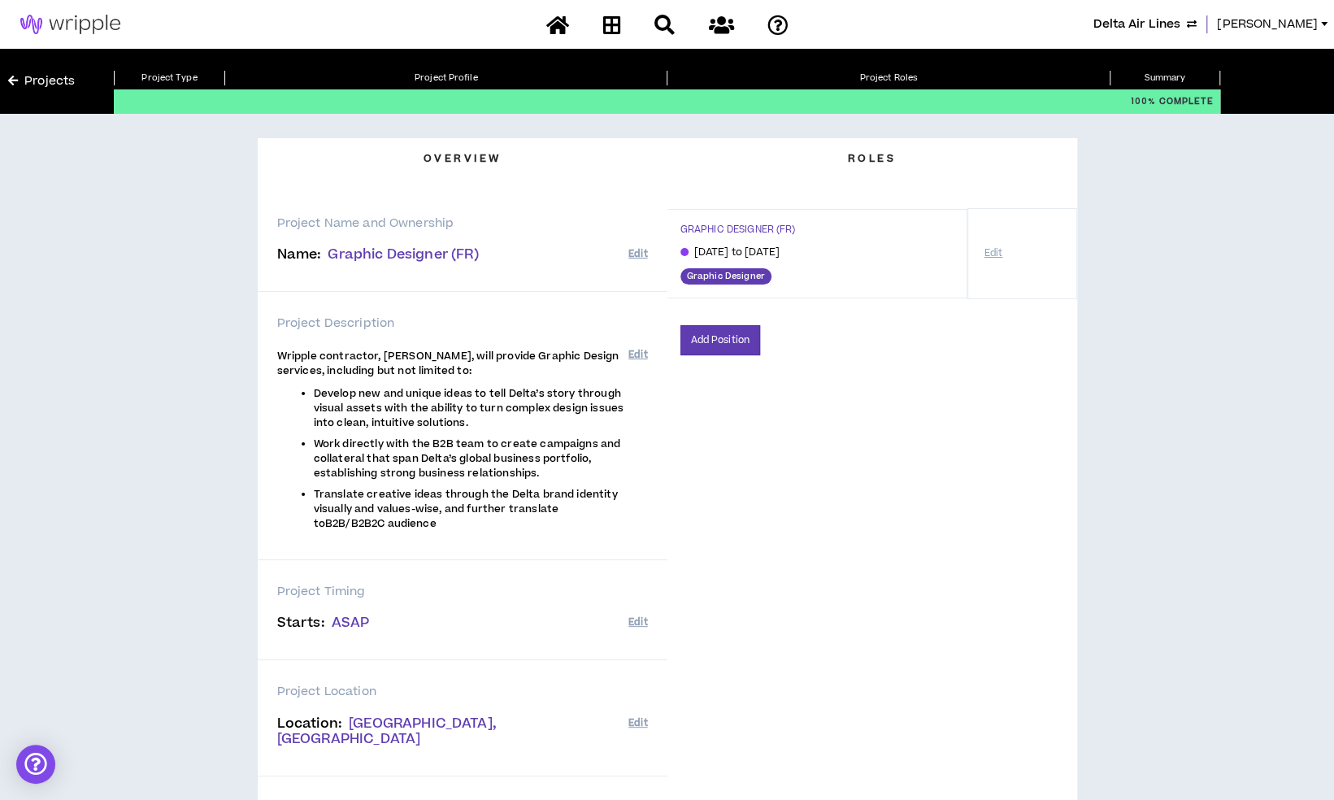
scroll to position [276, 0]
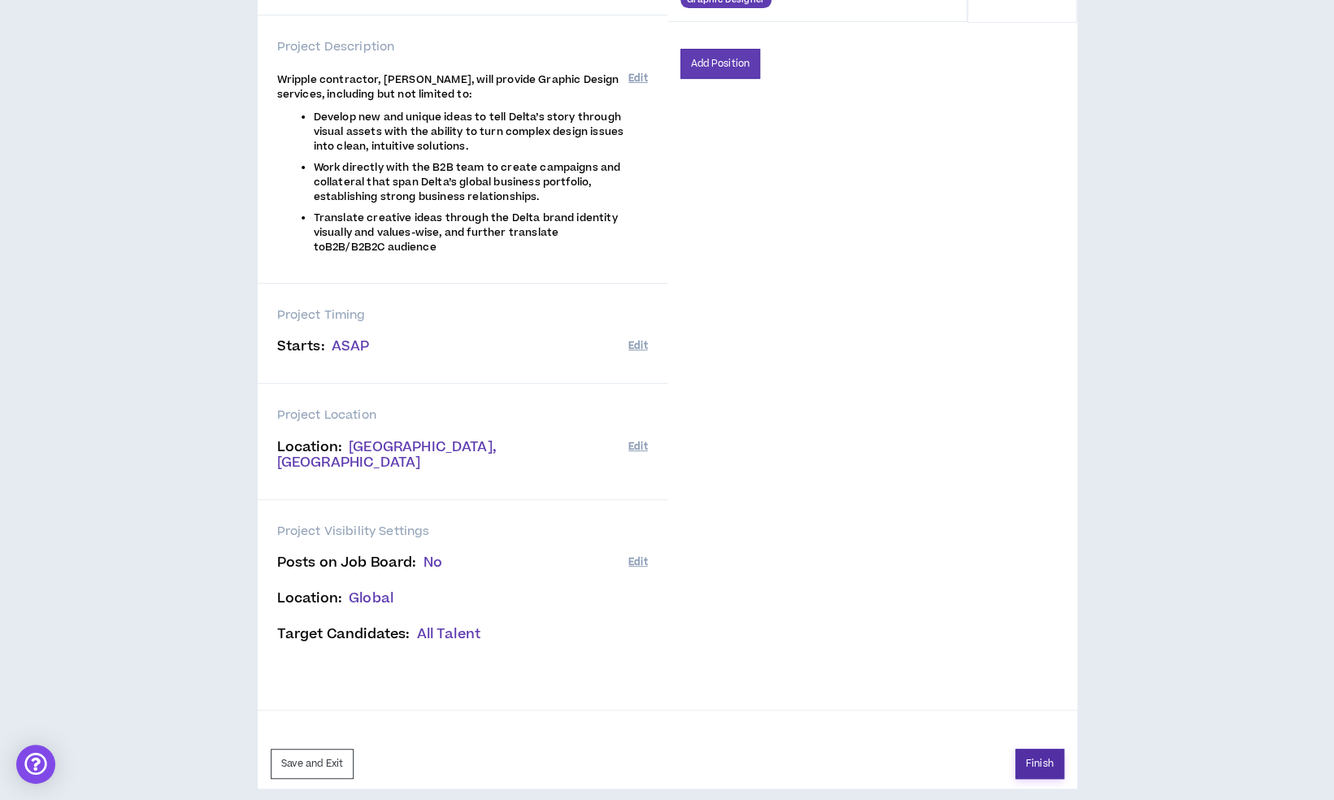
click at [1048, 750] on button "Finish" at bounding box center [1039, 763] width 49 height 30
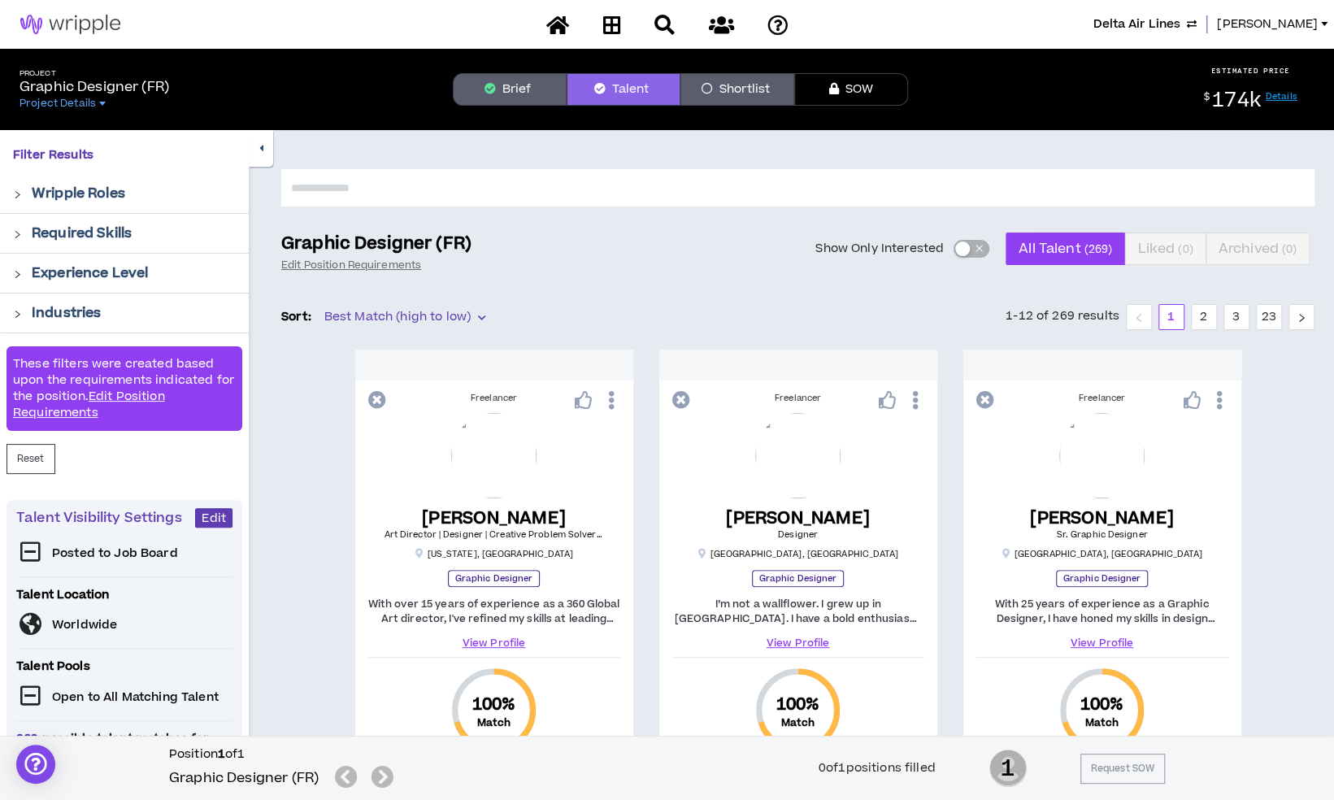
click at [491, 179] on input "text" at bounding box center [797, 187] width 1033 height 37
type input "**********"
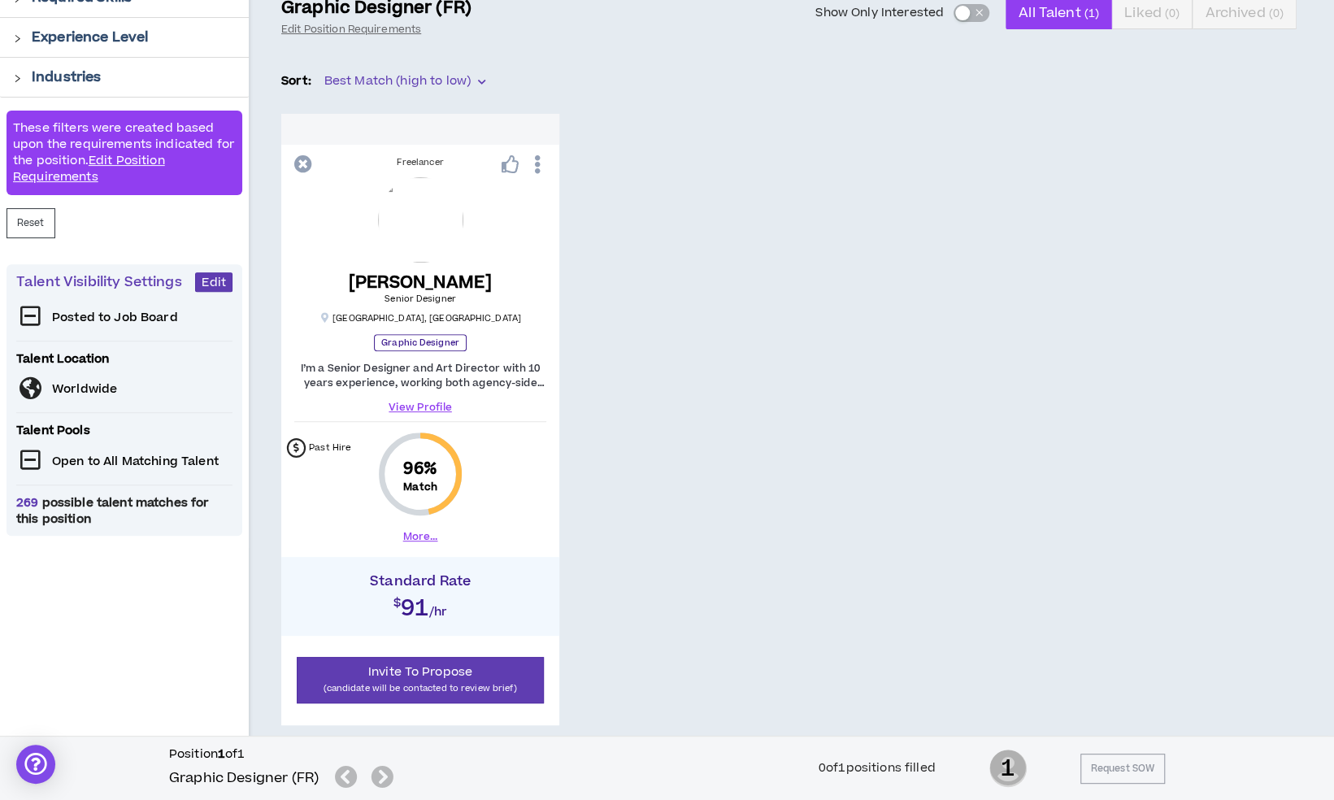
scroll to position [253, 0]
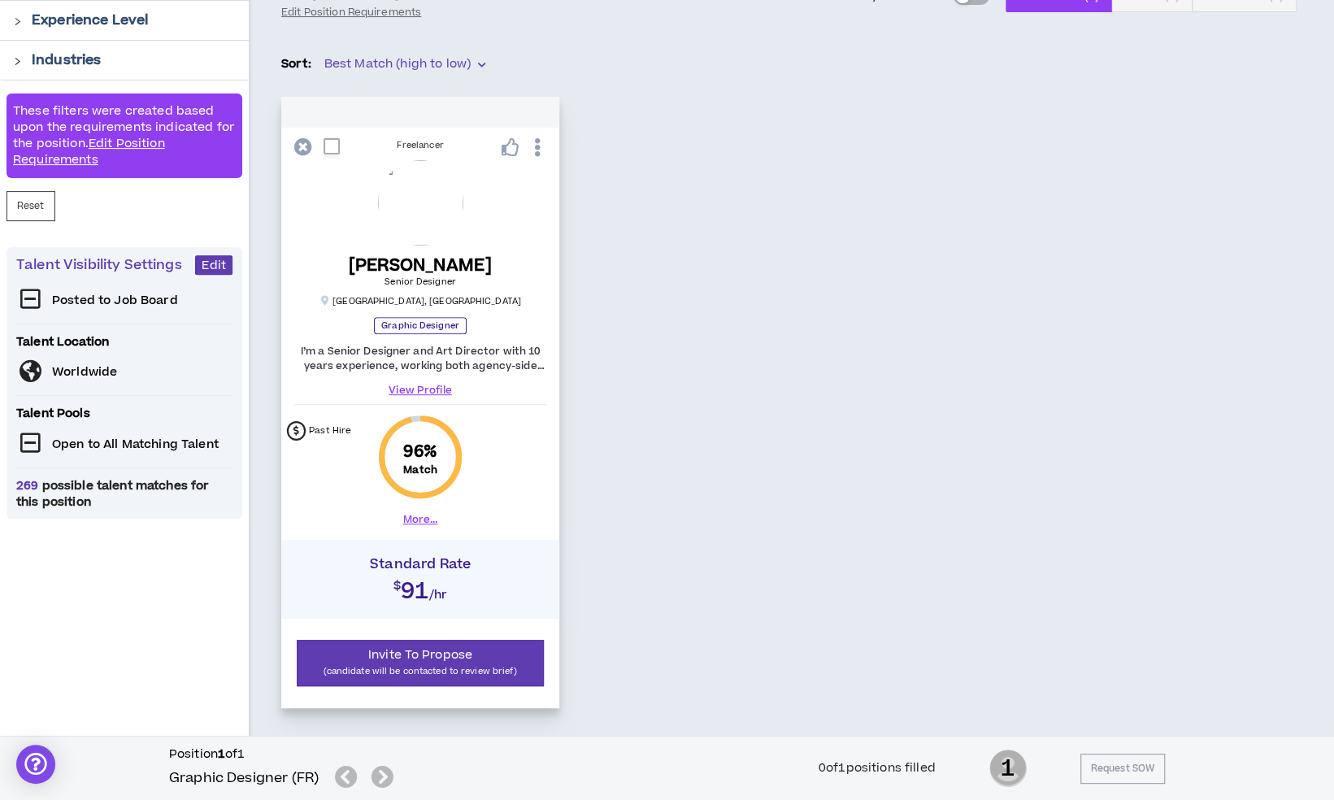
click at [428, 389] on link "View Profile" at bounding box center [420, 390] width 252 height 15
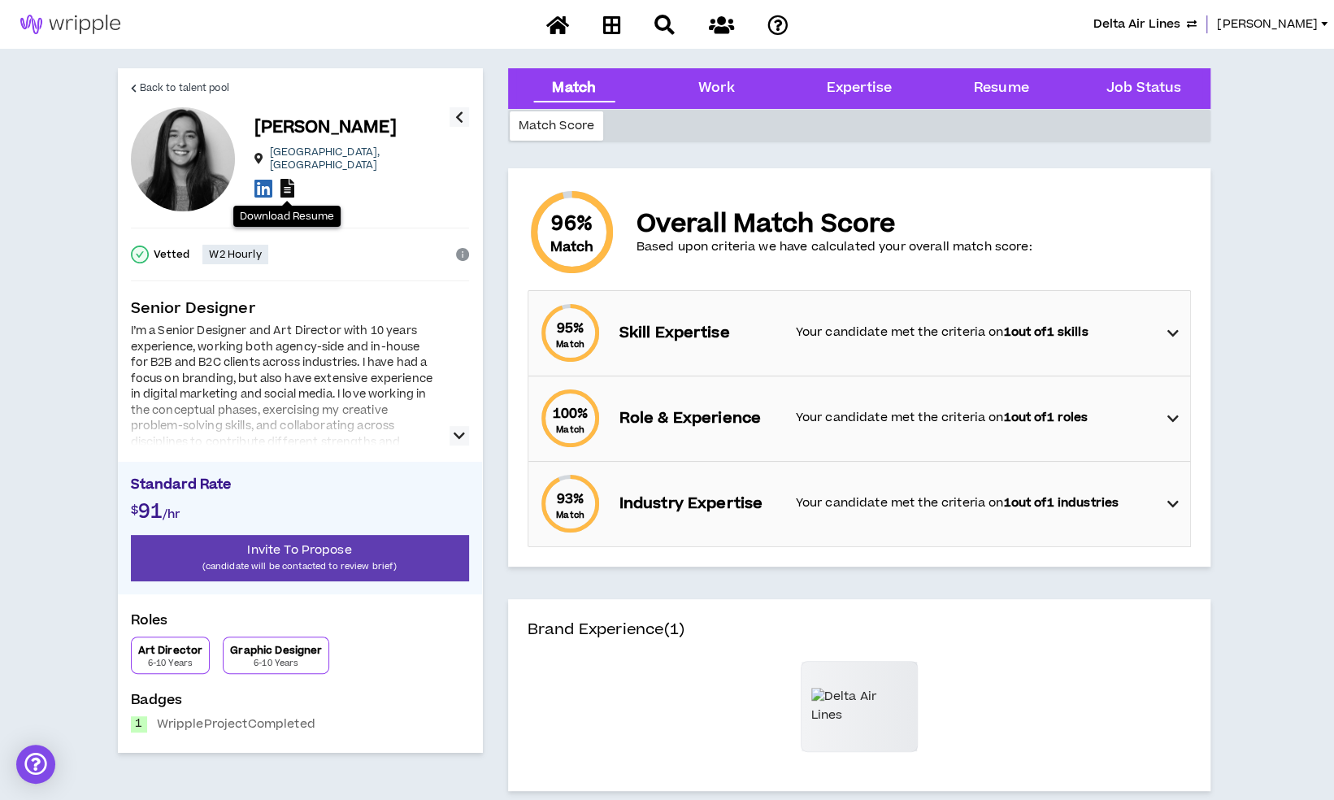
click at [288, 190] on icon at bounding box center [287, 188] width 14 height 19
click at [195, 73] on link "Back to talent pool" at bounding box center [180, 87] width 98 height 39
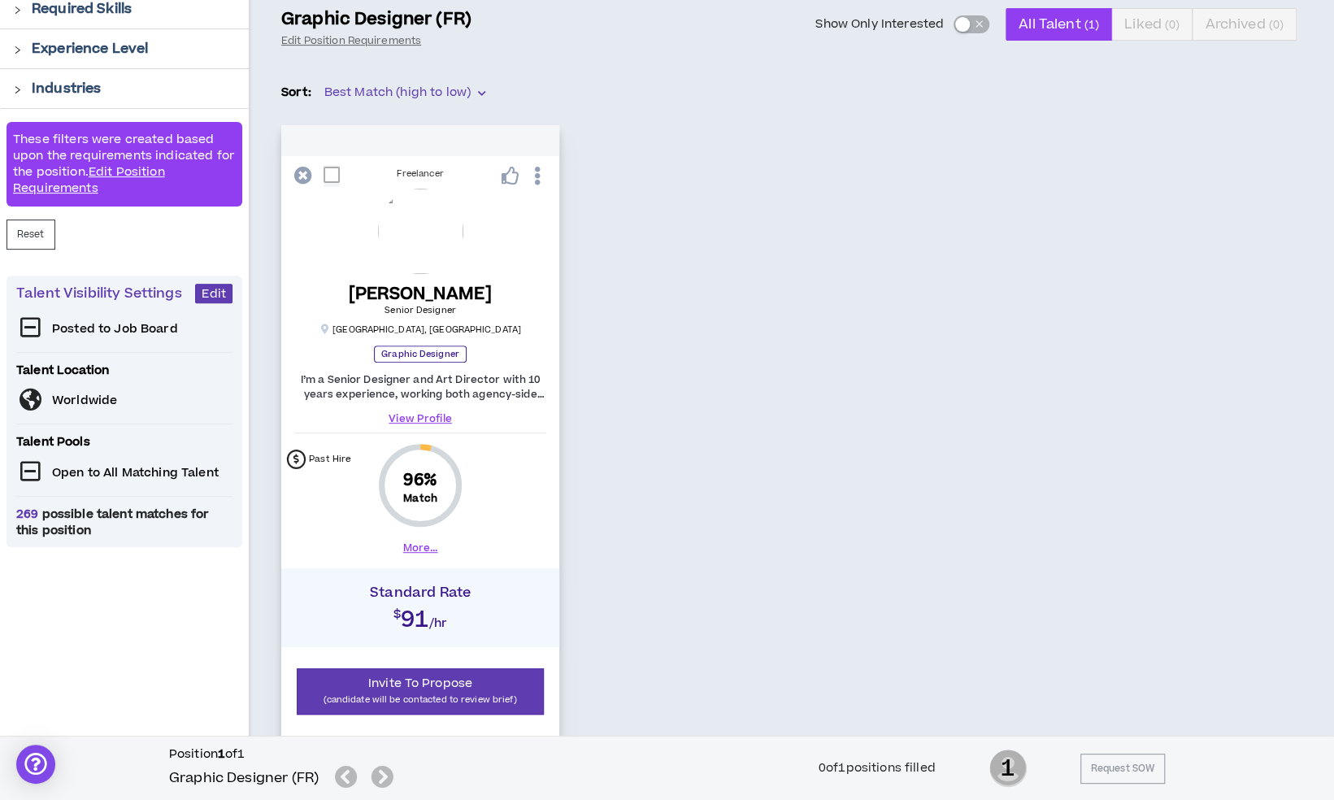
scroll to position [253, 0]
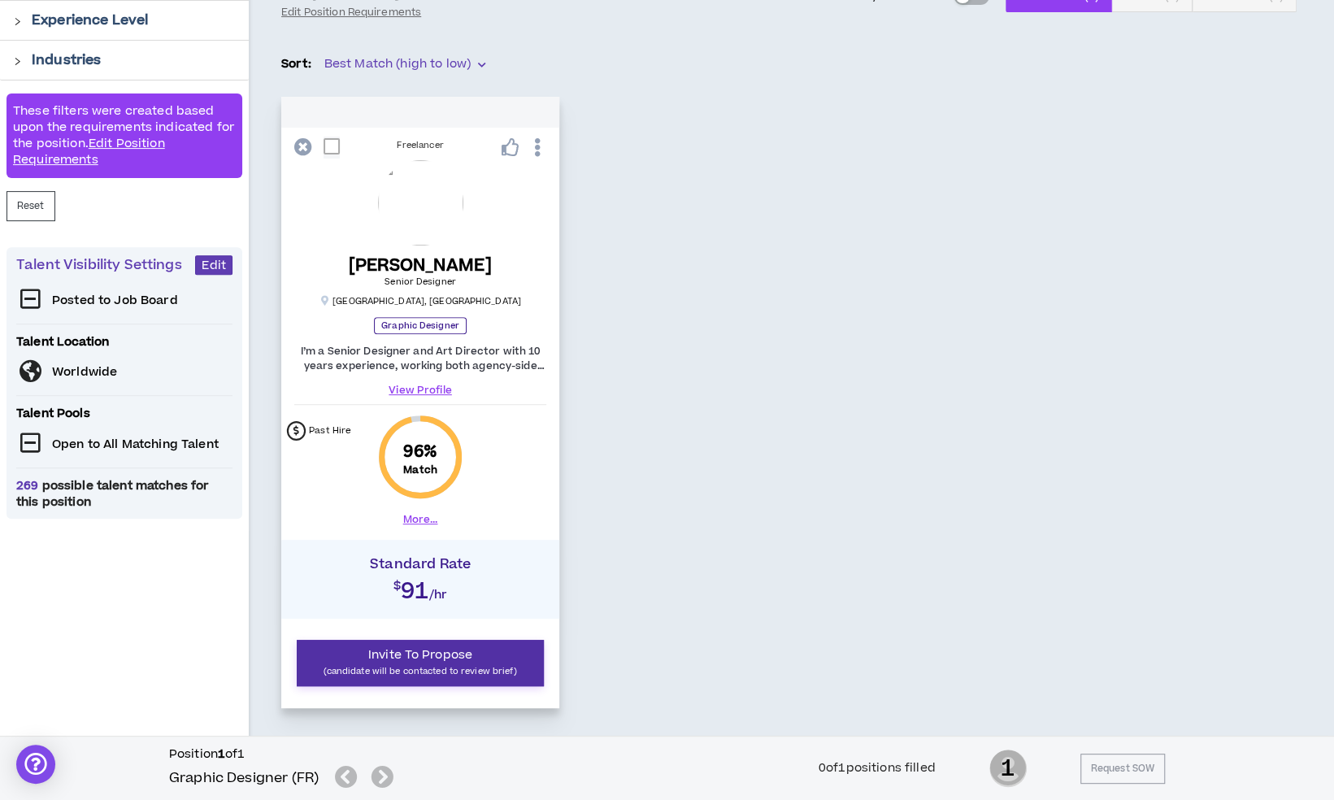
click at [445, 668] on p "(candidate will be contacted to review brief)" at bounding box center [420, 670] width 226 height 15
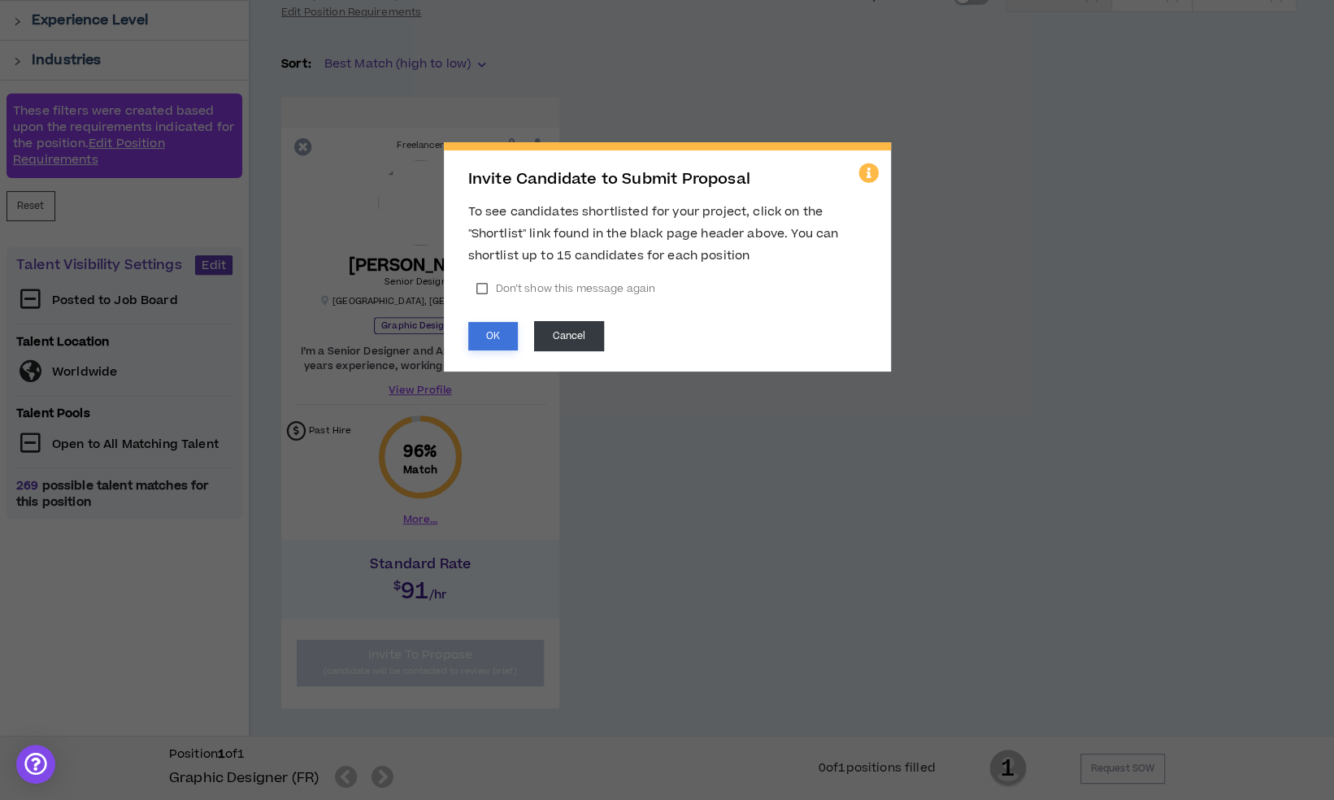
click at [494, 339] on button "OK" at bounding box center [493, 336] width 50 height 28
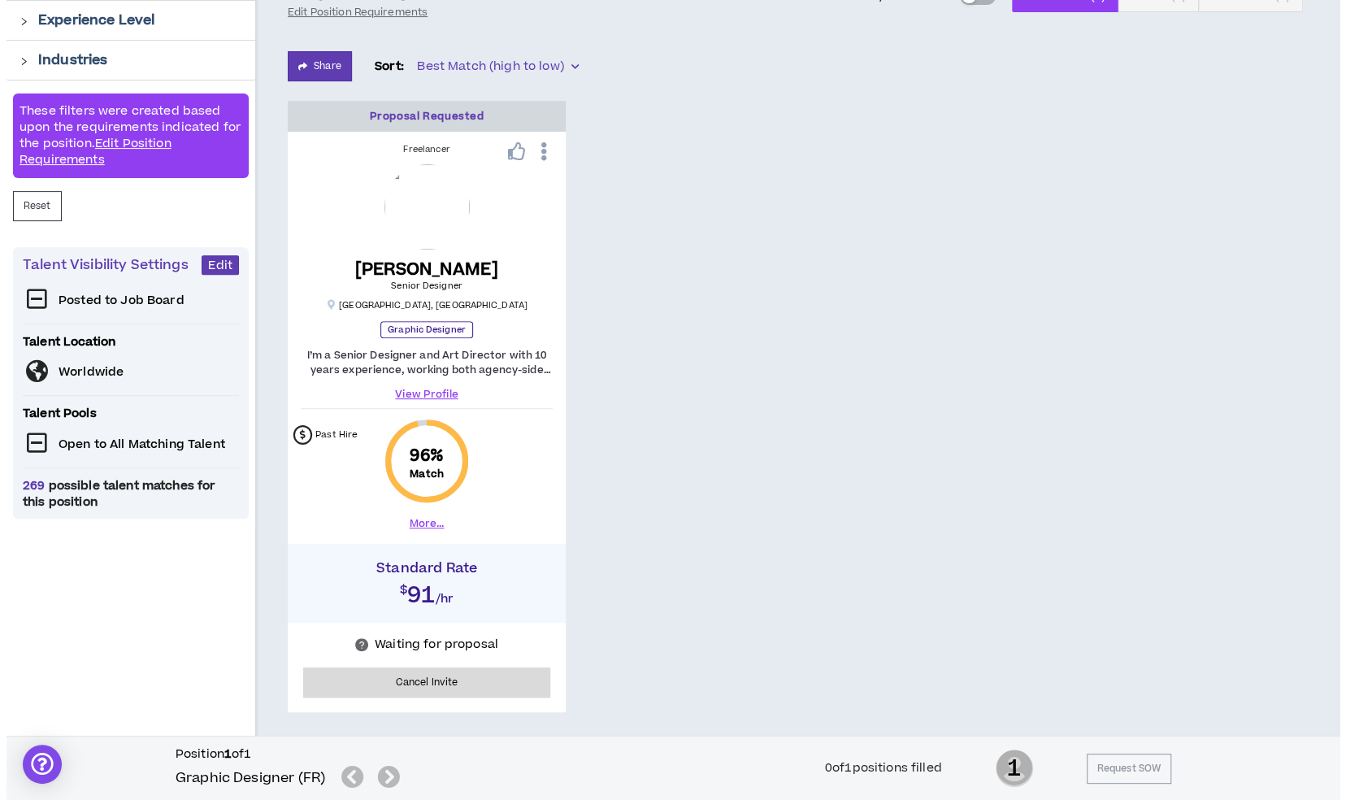
scroll to position [0, 0]
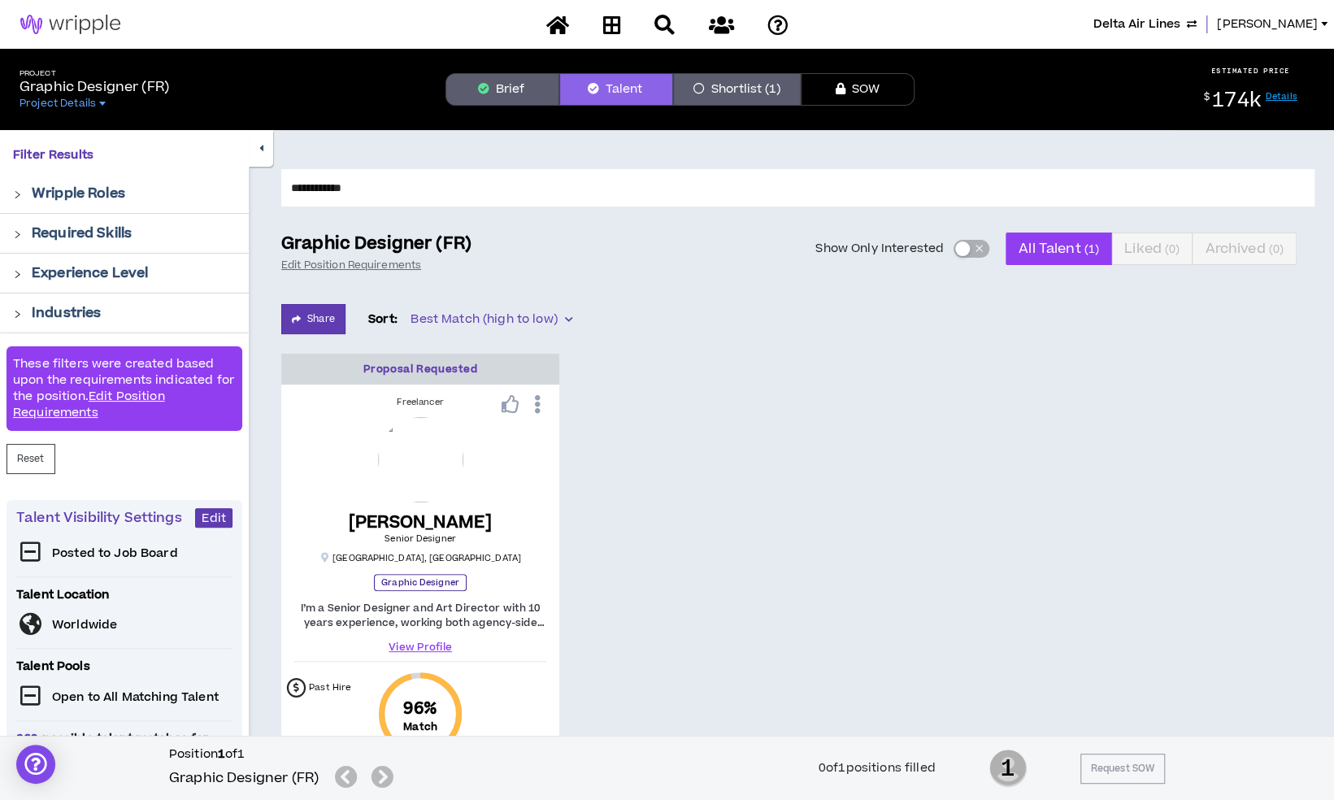
click at [779, 681] on div "Proposal Requested Freelancer Victoria G. Senior Designer Atlanta , GA Graphic …" at bounding box center [797, 659] width 1033 height 610
click at [625, 24] on div "Projects" at bounding box center [667, 25] width 284 height 28
click at [614, 24] on icon at bounding box center [611, 25] width 18 height 20
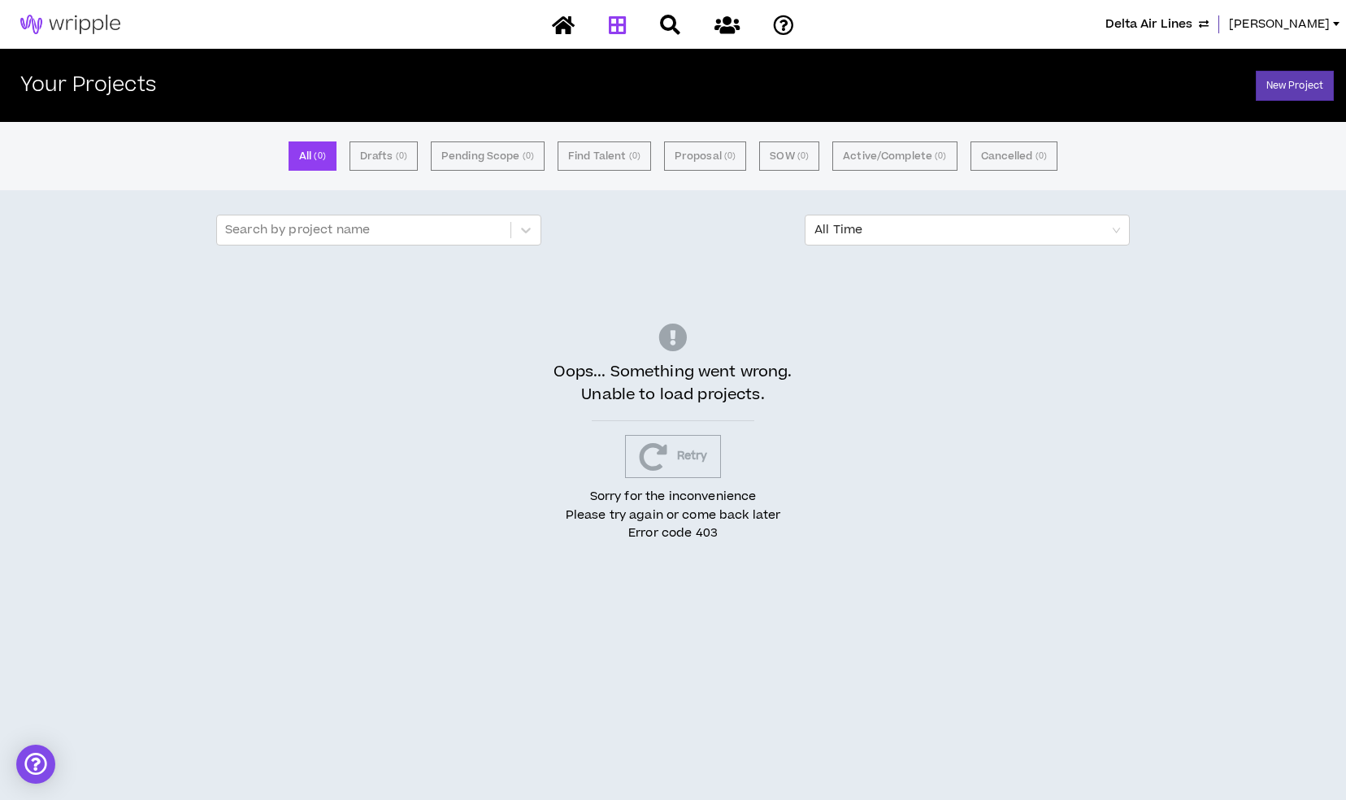
click at [643, 465] on icon "button" at bounding box center [653, 456] width 28 height 28
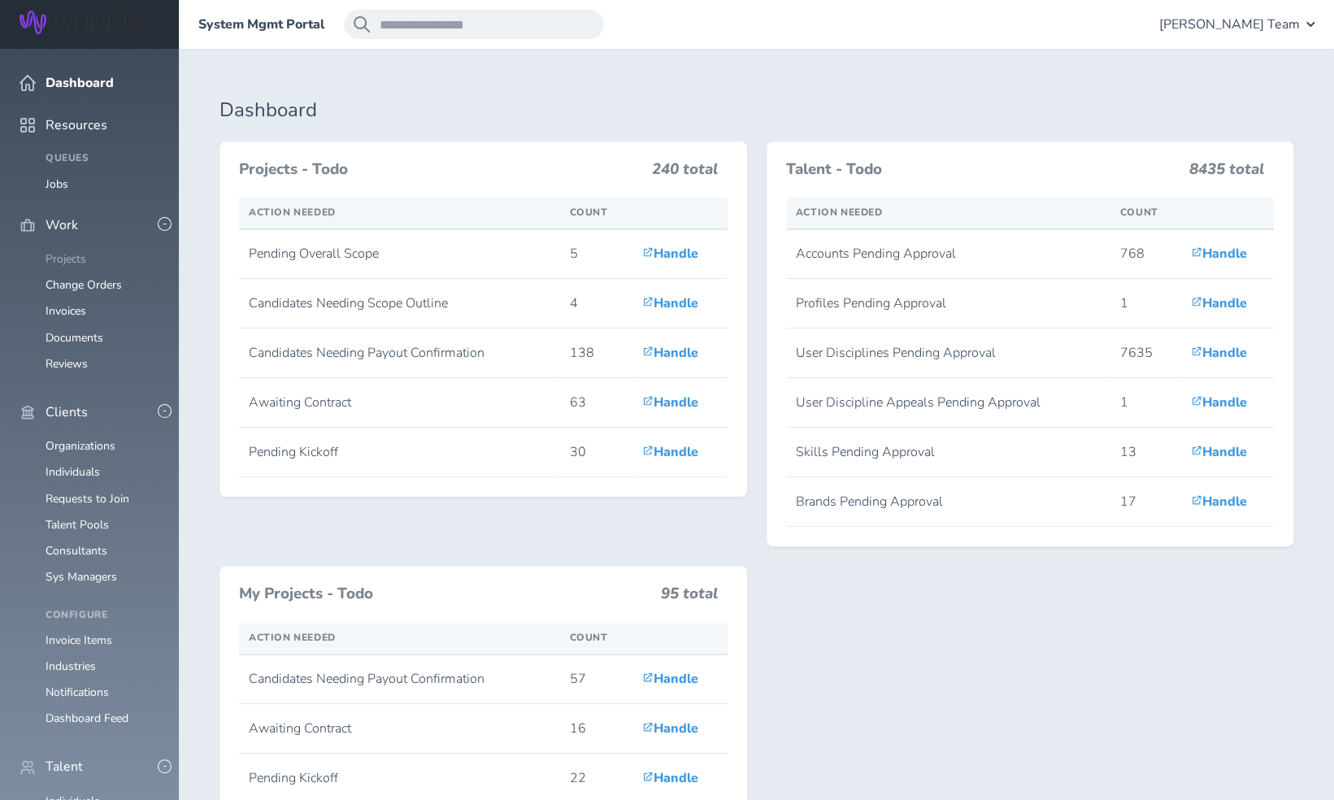
click at [68, 251] on link "Projects" at bounding box center [66, 258] width 41 height 15
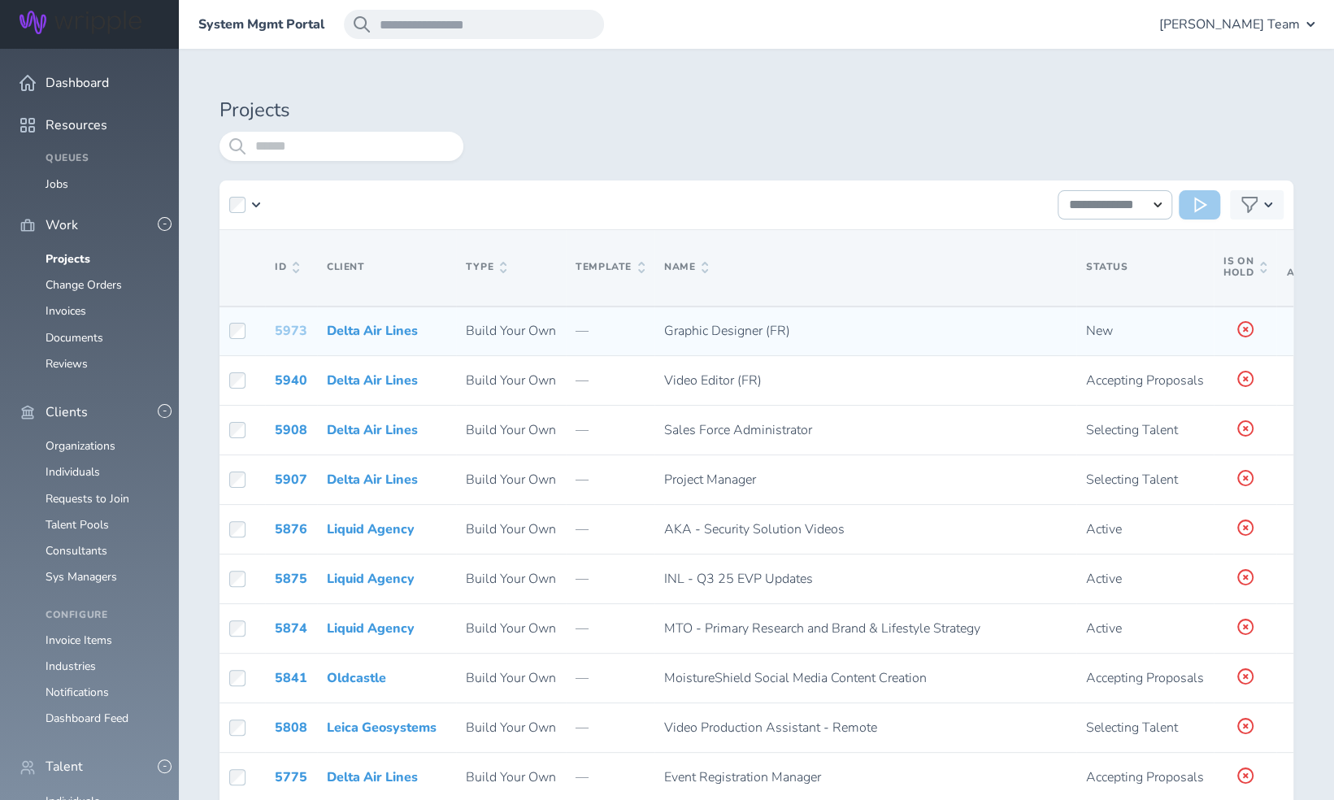
click at [282, 330] on link "5973" at bounding box center [291, 331] width 33 height 18
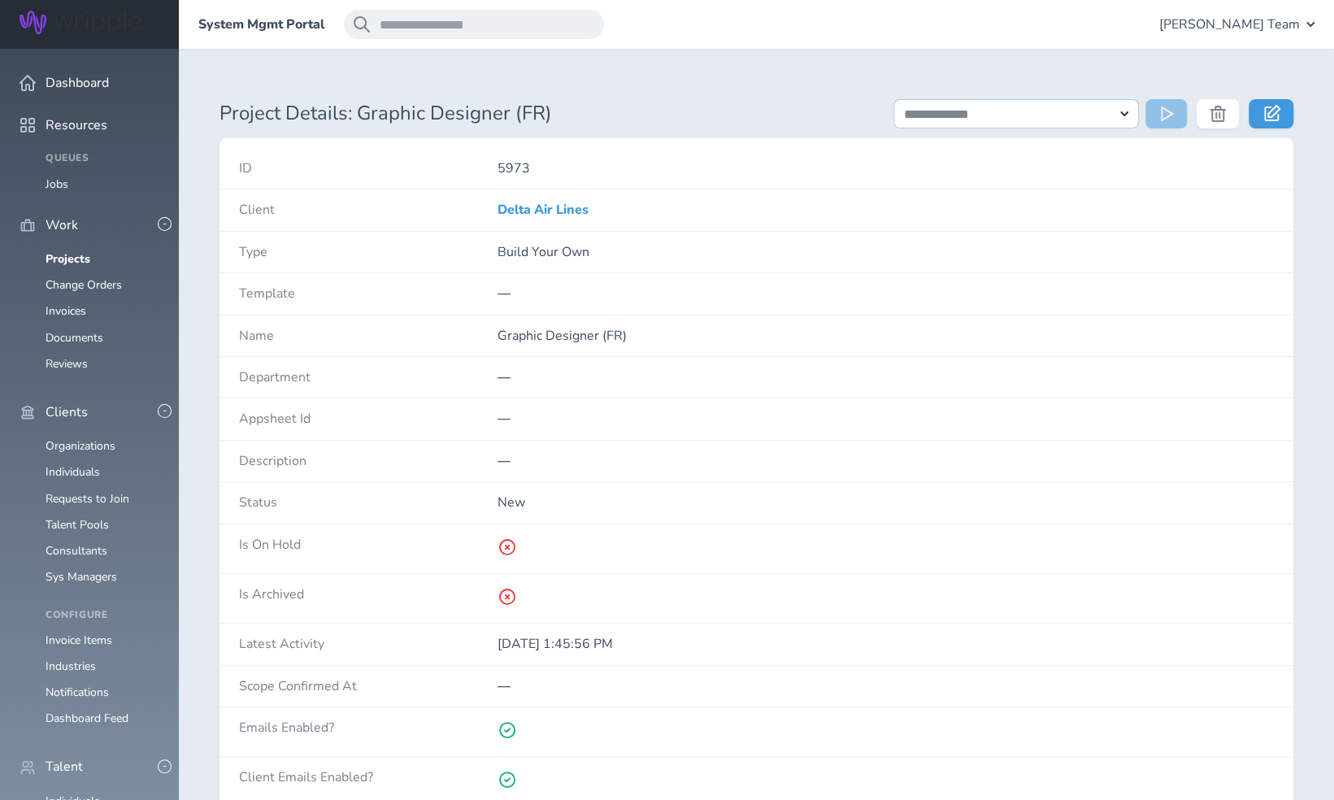
click at [1286, 132] on div "**********" at bounding box center [756, 594] width 1074 height 991
click at [1279, 124] on link at bounding box center [1270, 113] width 45 height 29
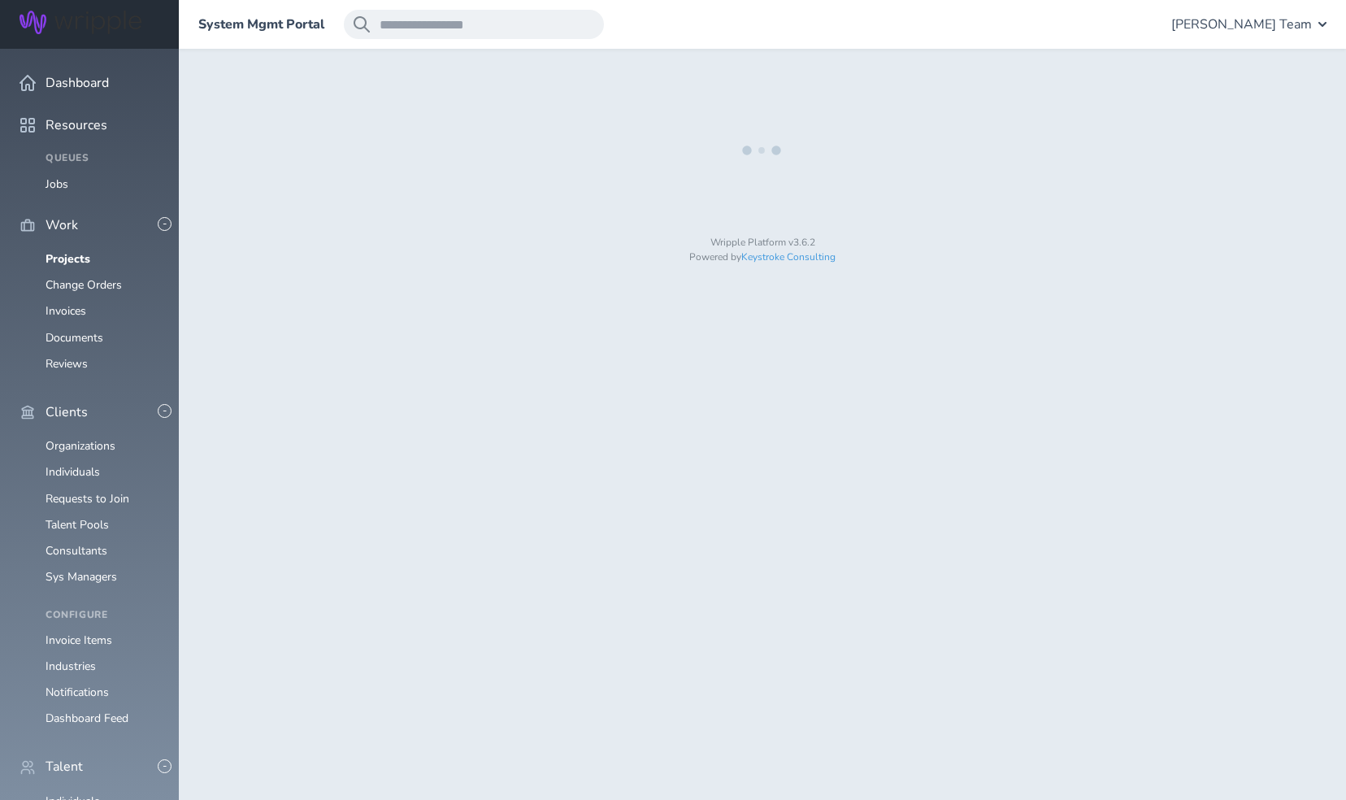
select select "*"
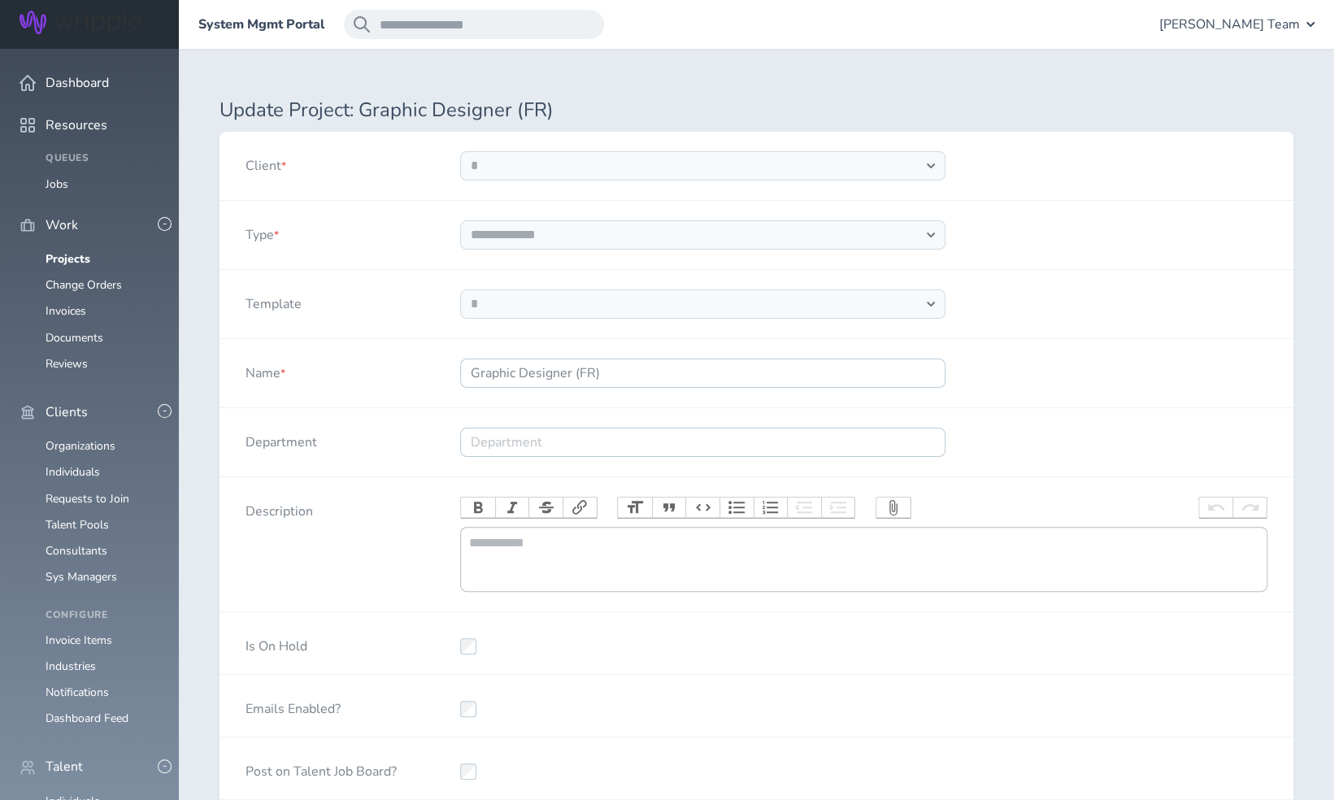
select select "***"
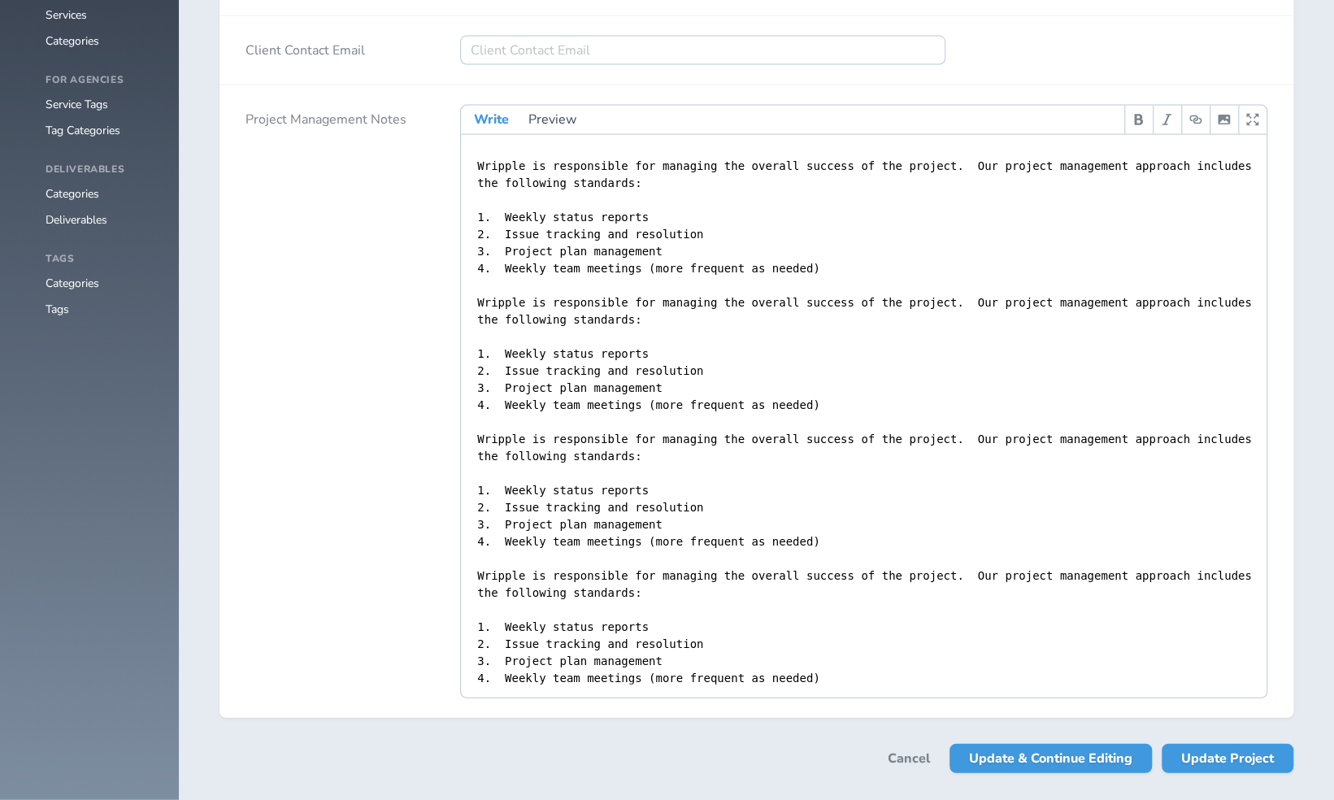
scroll to position [2300, 0]
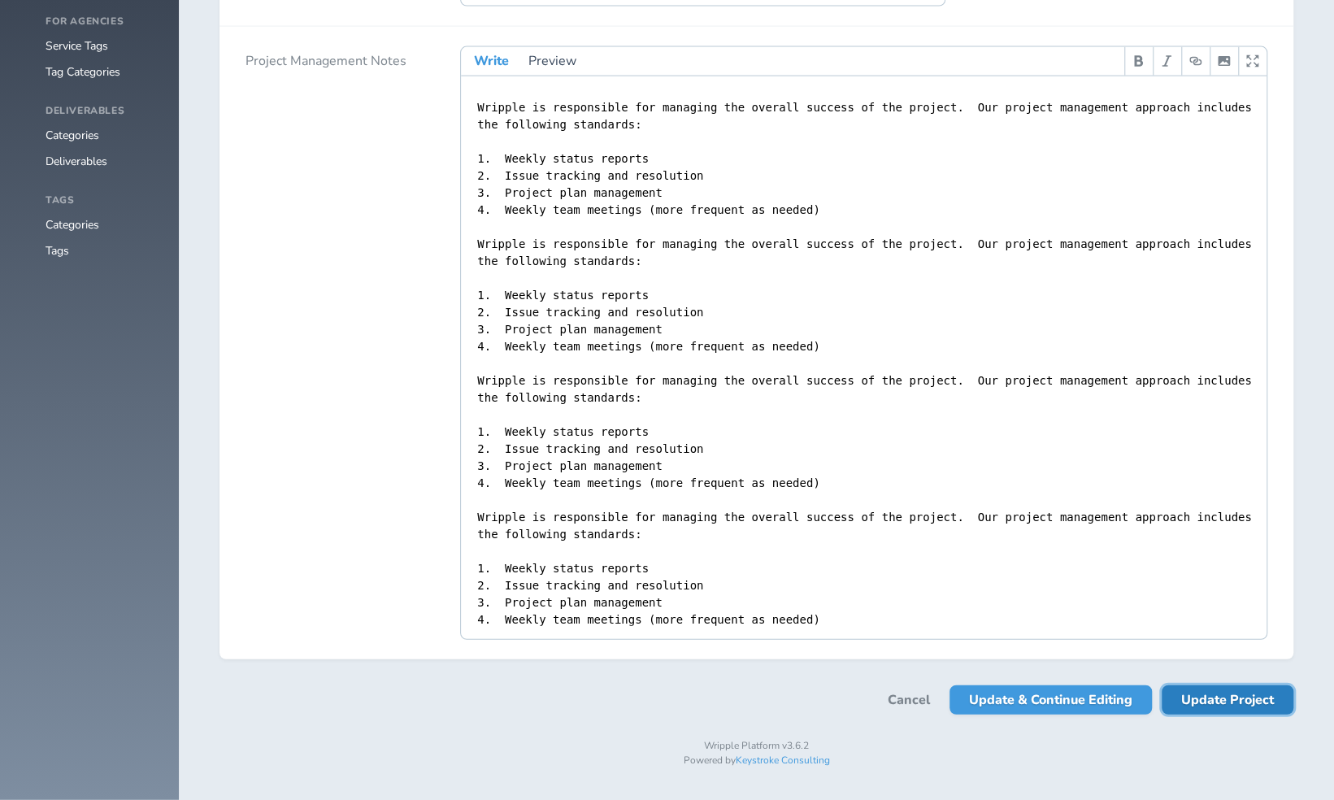
click at [1239, 709] on span "Update Project" at bounding box center [1227, 699] width 93 height 29
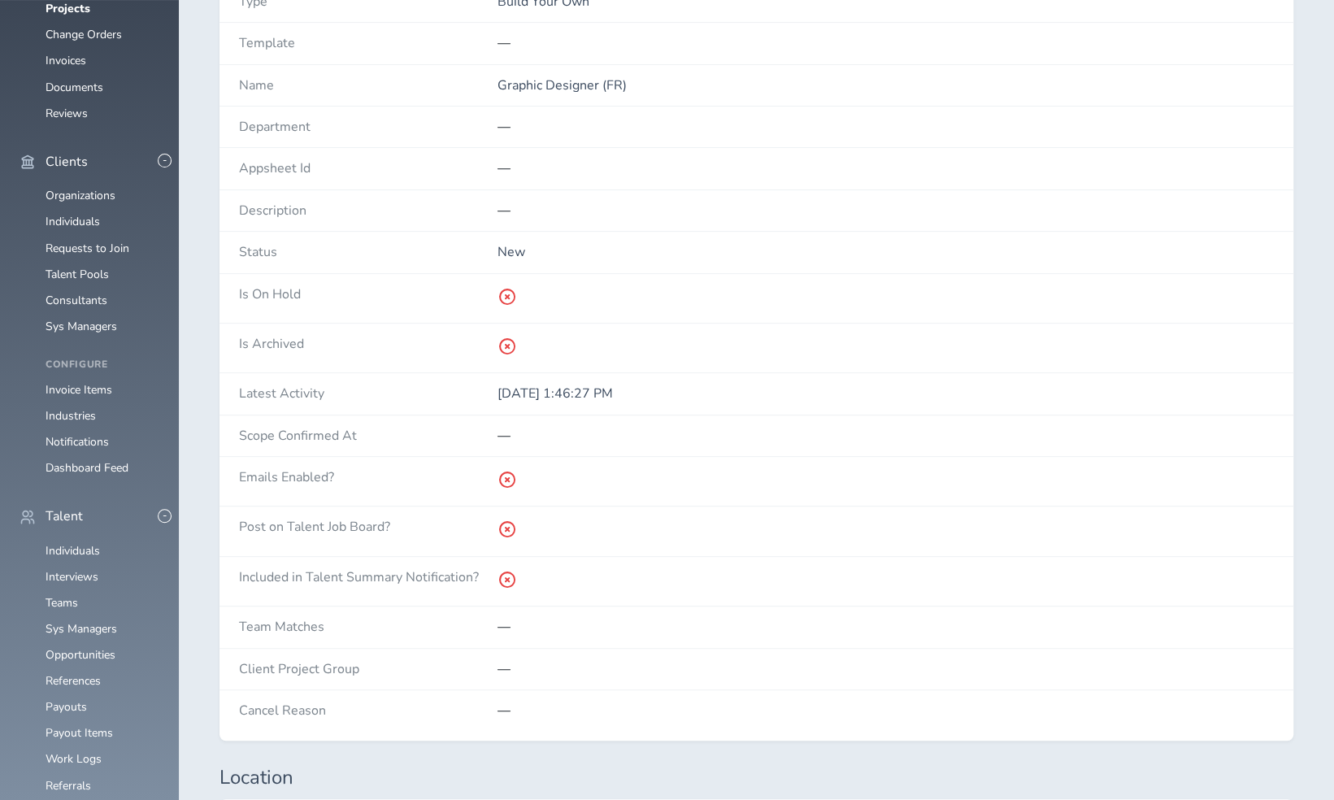
scroll to position [252, 0]
click at [88, 557] on link "Individuals" at bounding box center [73, 548] width 54 height 15
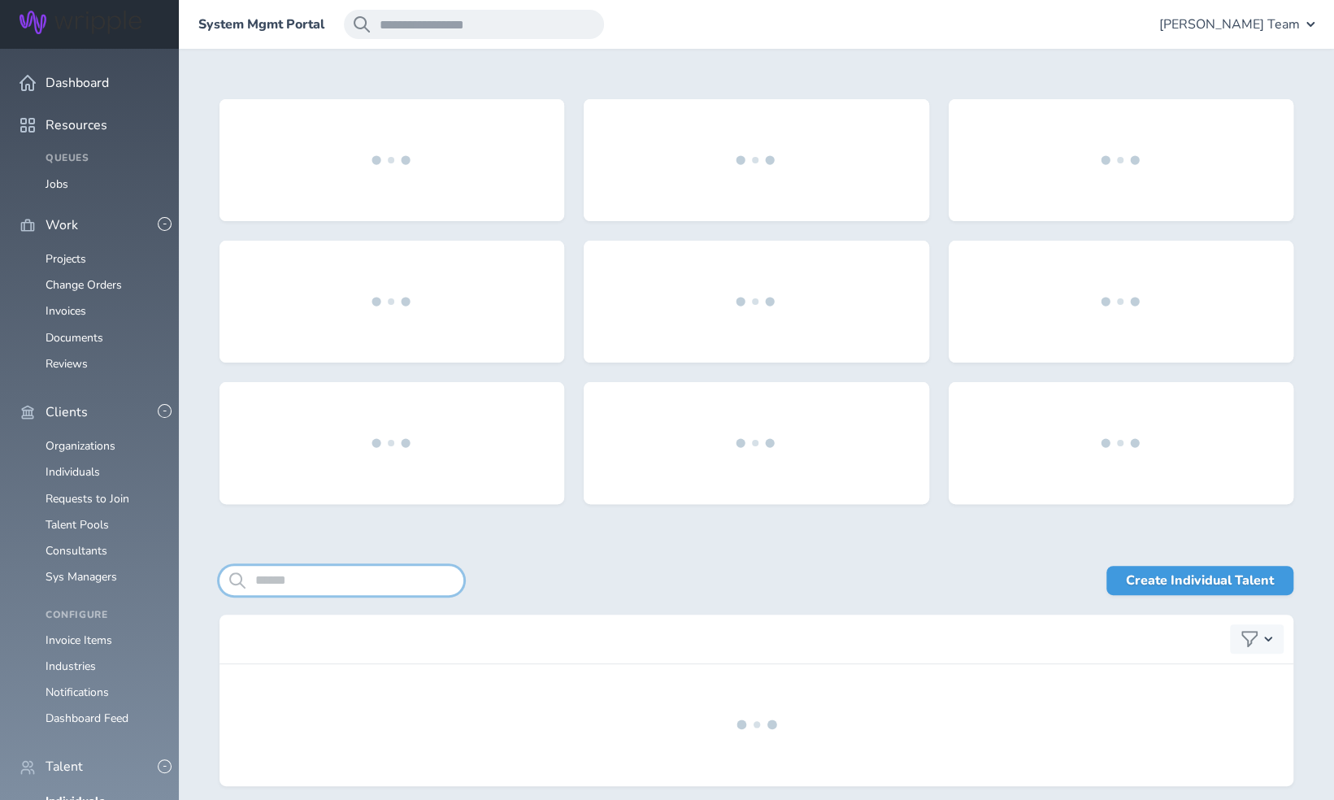
click at [279, 576] on input "search" at bounding box center [341, 580] width 244 height 29
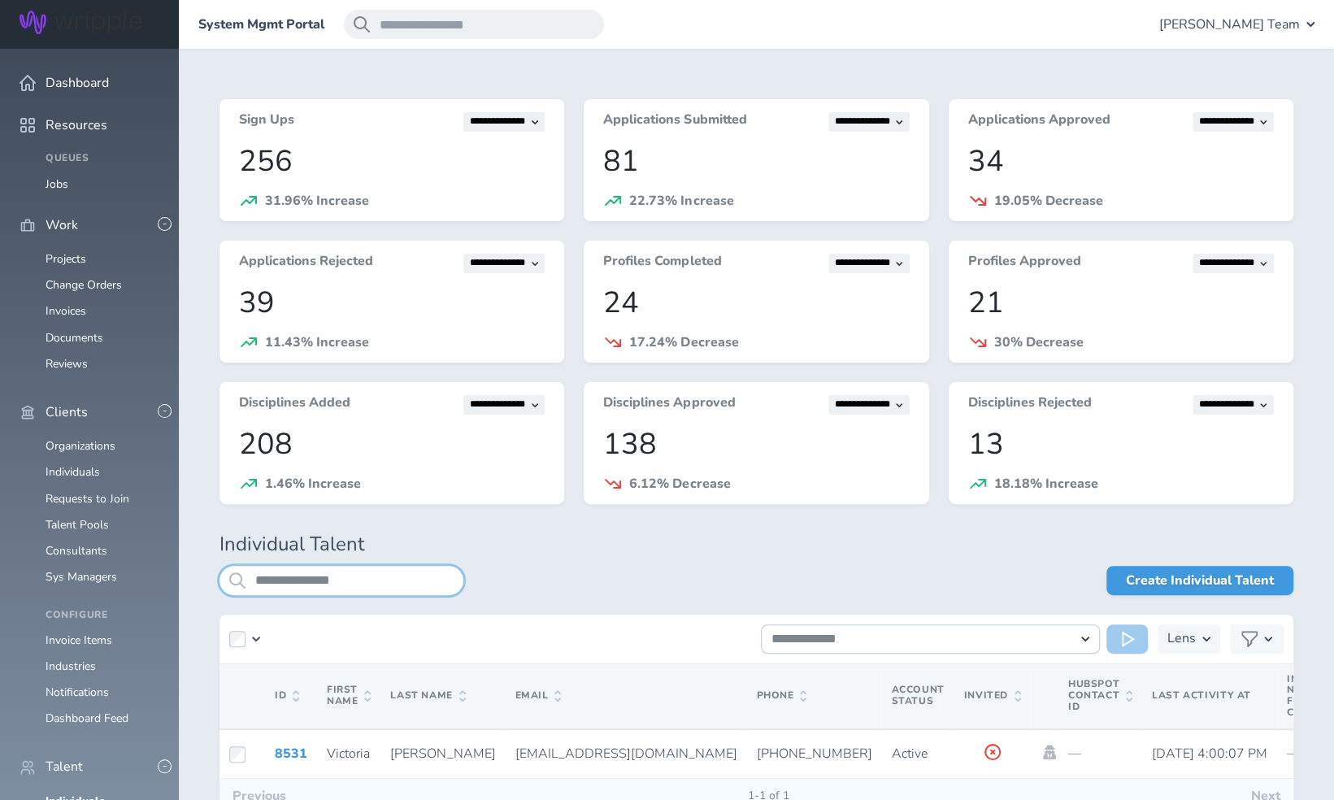
scroll to position [106, 0]
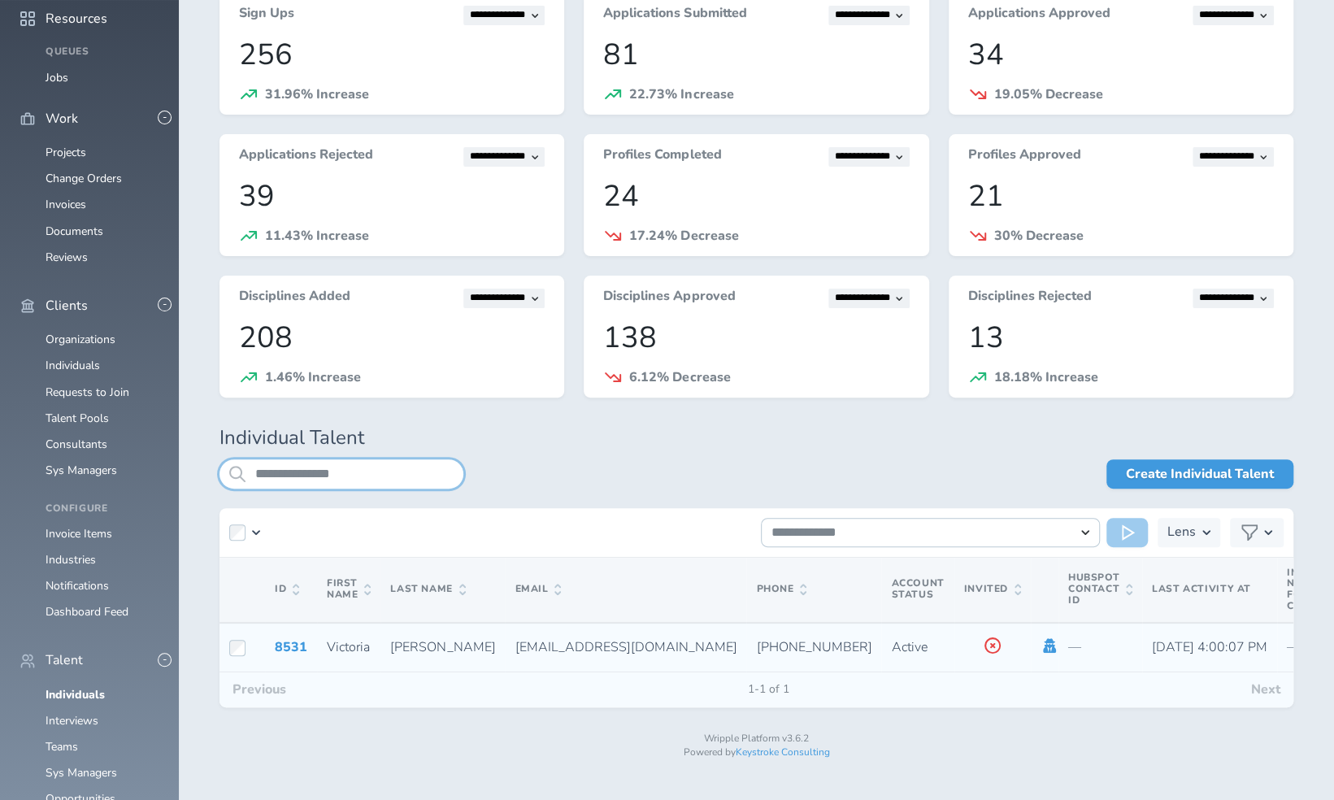
type input "**********"
click at [1043, 645] on icon at bounding box center [1049, 645] width 13 height 15
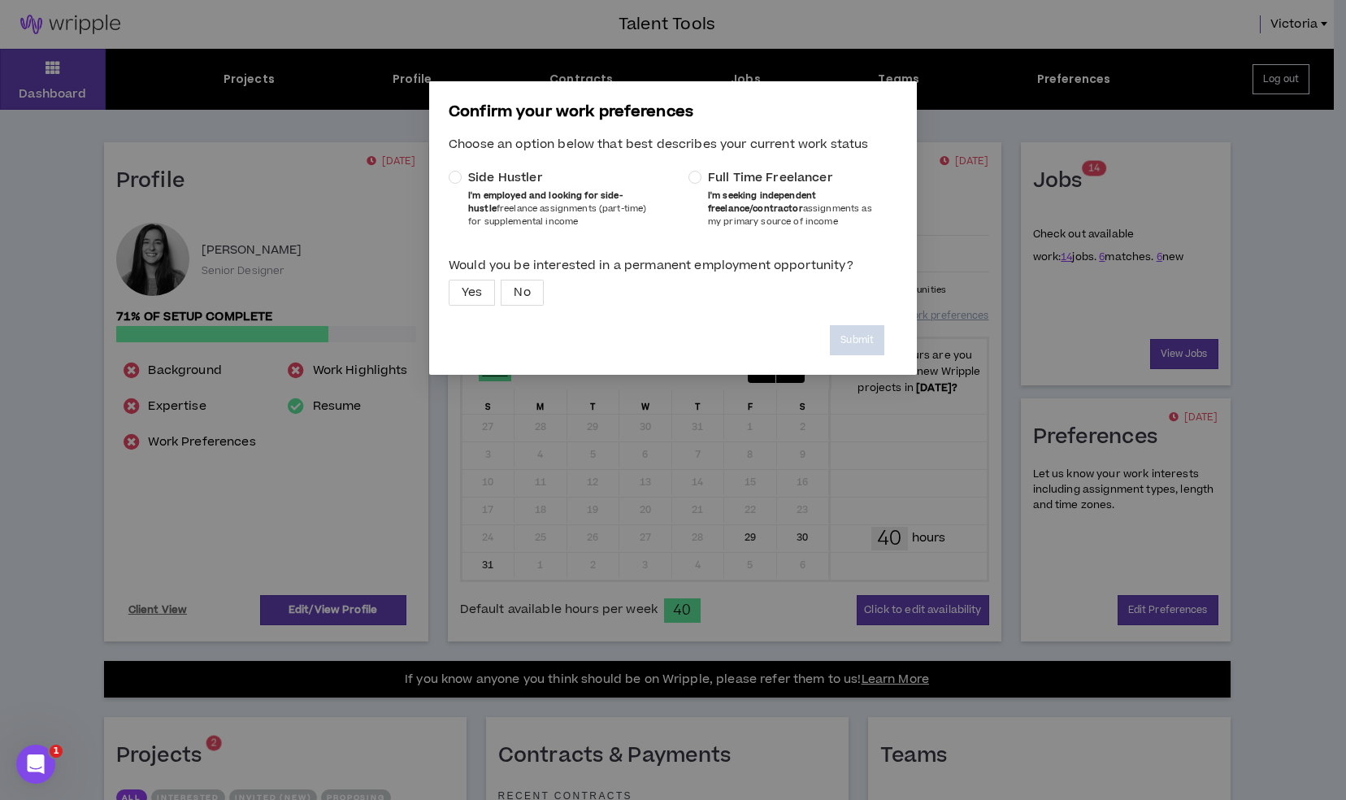
click at [991, 102] on div "Confirm your work preferences Choose an option below that best describes your c…" at bounding box center [673, 400] width 1346 height 800
click at [974, 213] on div "Confirm your work preferences Choose an option below that best describes your c…" at bounding box center [673, 400] width 1346 height 800
click at [752, 179] on span "Full Time Freelancer" at bounding box center [770, 178] width 125 height 16
click at [491, 294] on label "Yes" at bounding box center [472, 293] width 46 height 26
click at [865, 347] on button "Submit" at bounding box center [857, 340] width 54 height 30
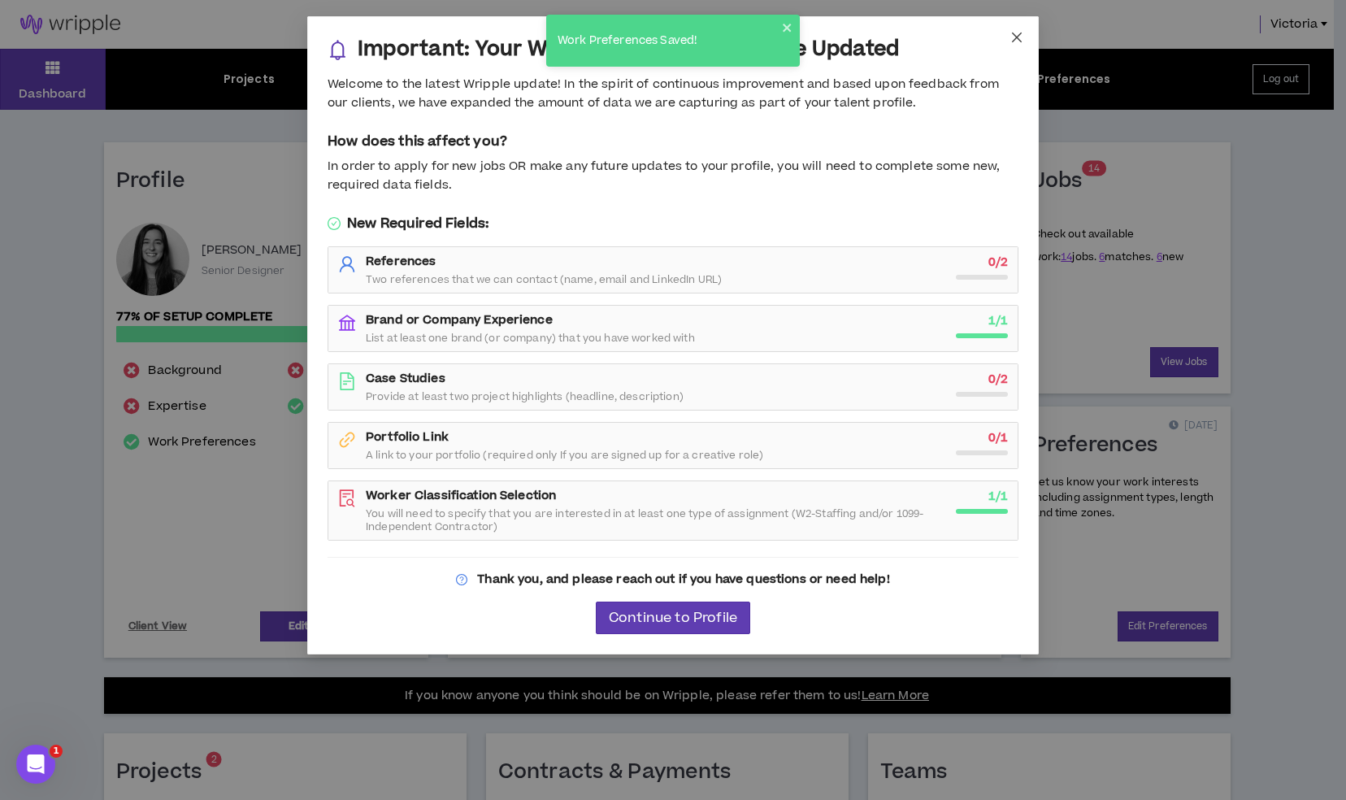
click at [1016, 42] on icon "close" at bounding box center [1016, 37] width 13 height 13
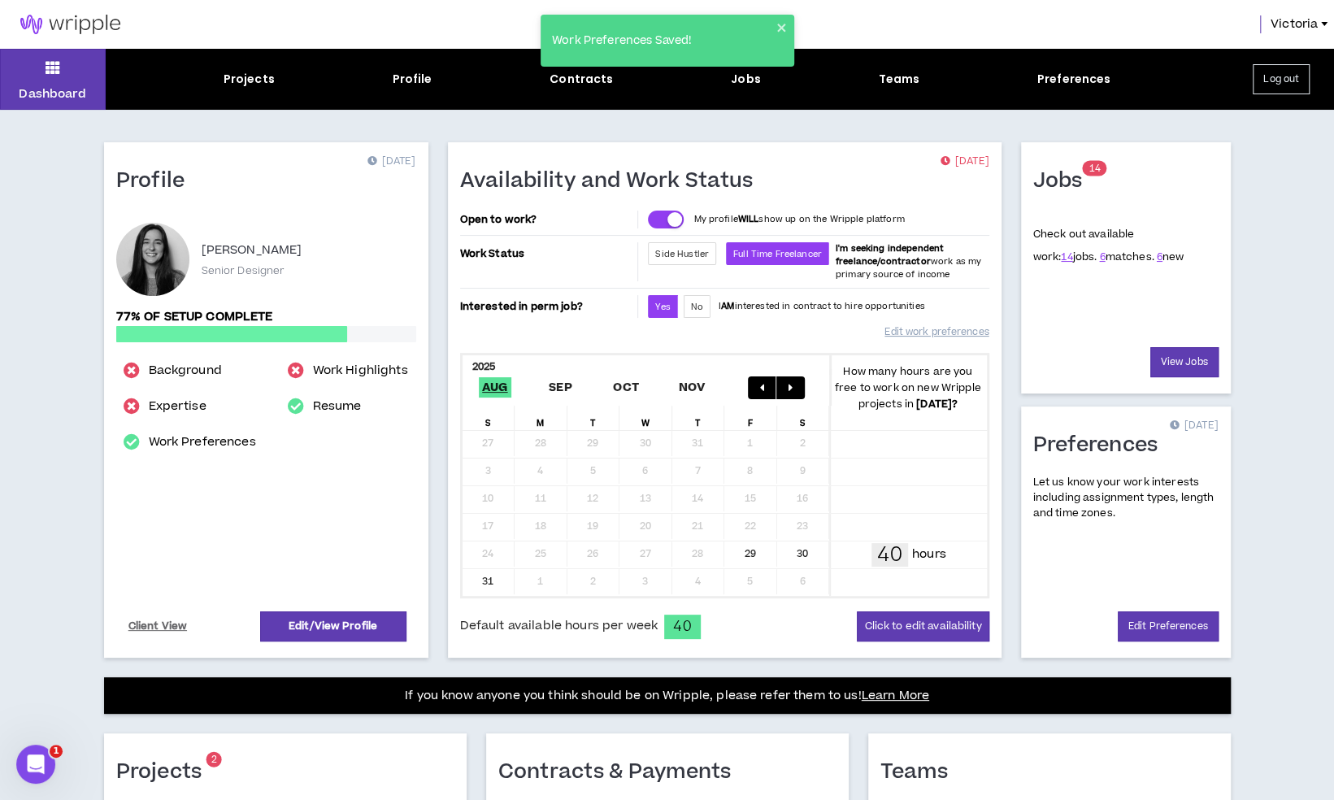
scroll to position [321, 0]
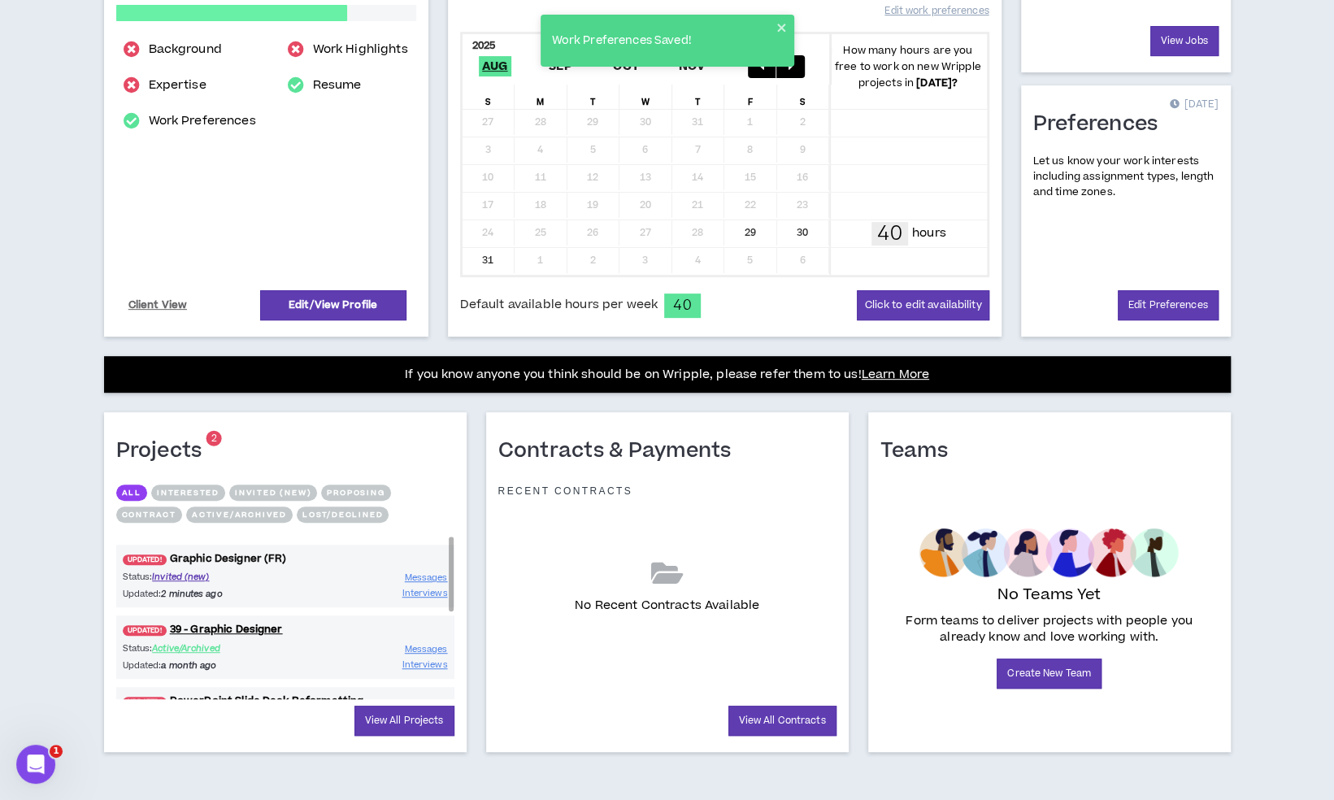
click at [223, 557] on link "UPDATED! Graphic Designer (FR)" at bounding box center [285, 558] width 338 height 15
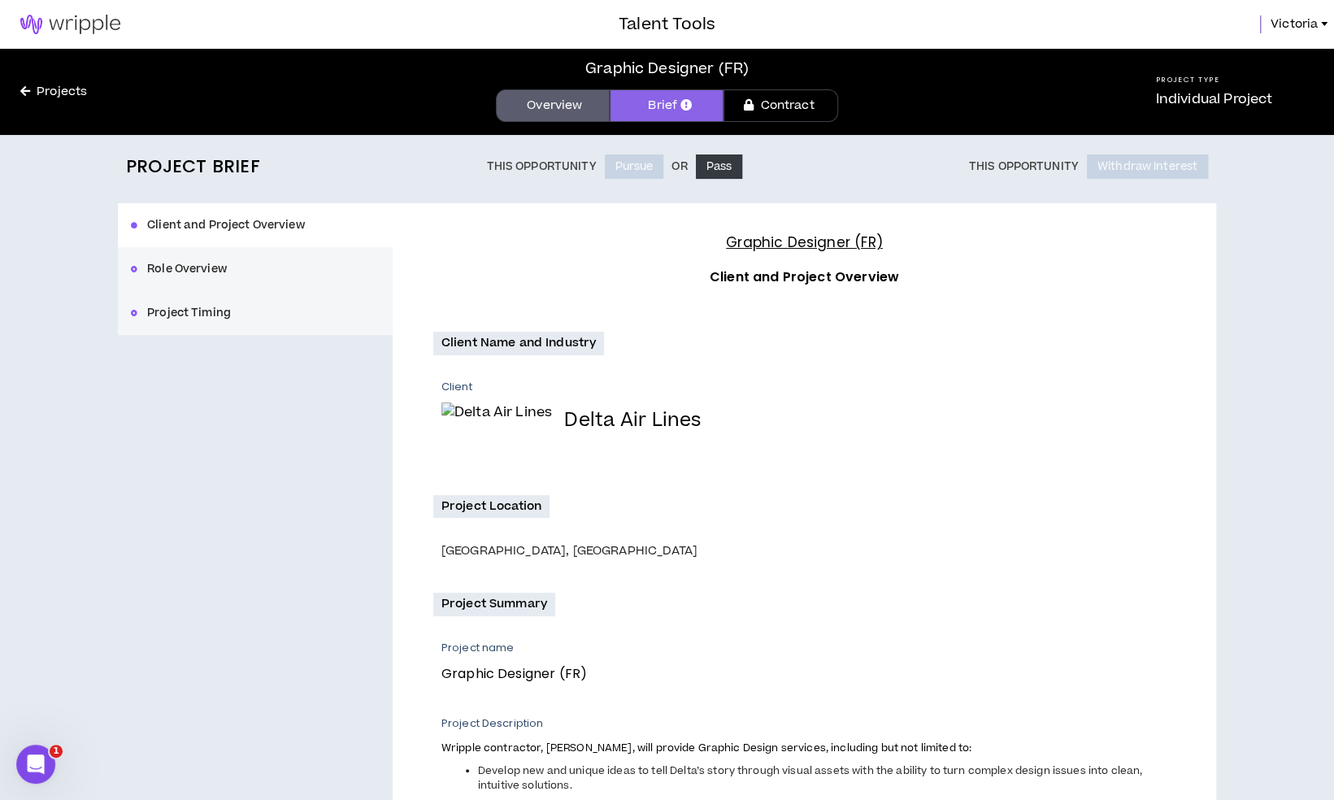
scroll to position [275, 0]
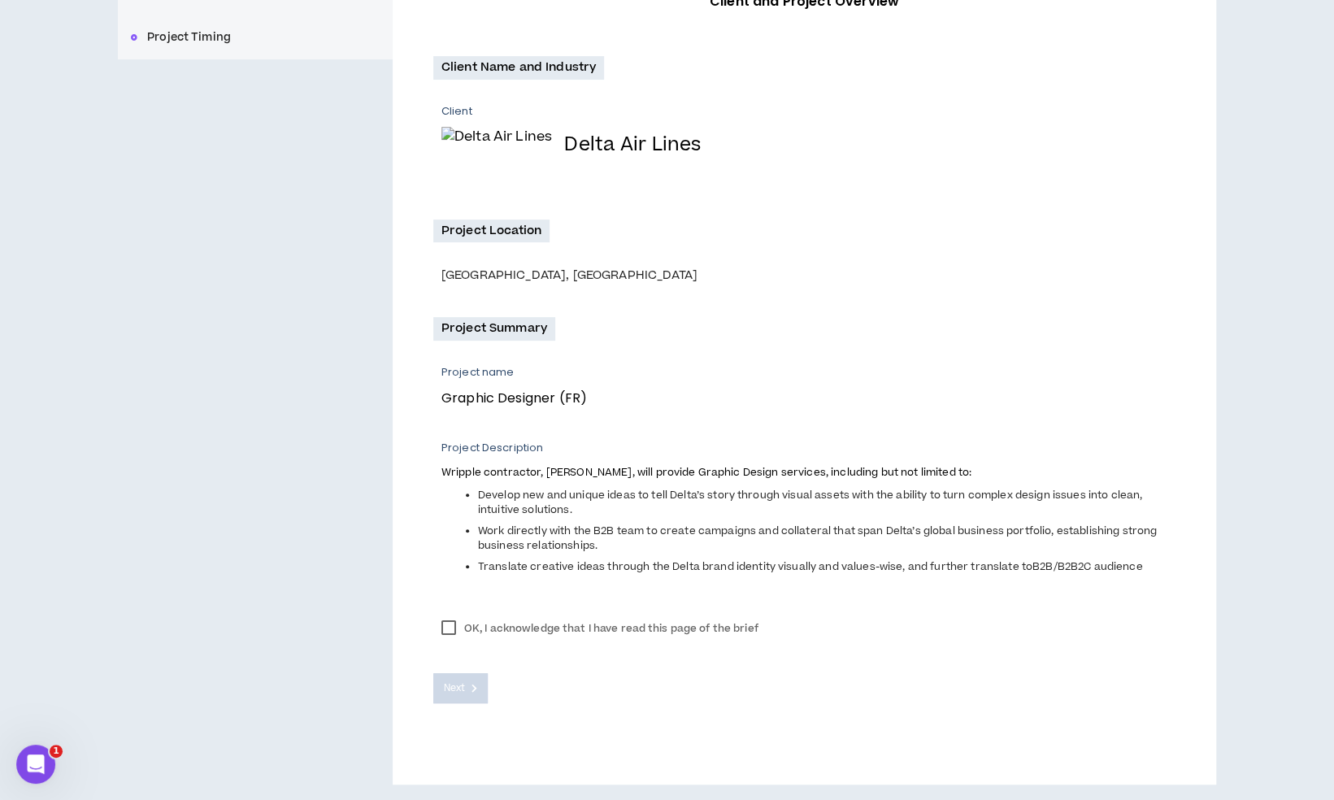
click at [440, 614] on div "OK, I acknowledge that I have read this page of the brief Next" at bounding box center [804, 654] width 742 height 97
click at [444, 624] on label "OK, I acknowledge that I have read this page of the brief" at bounding box center [599, 628] width 333 height 24
click at [465, 678] on button "Next" at bounding box center [460, 688] width 55 height 30
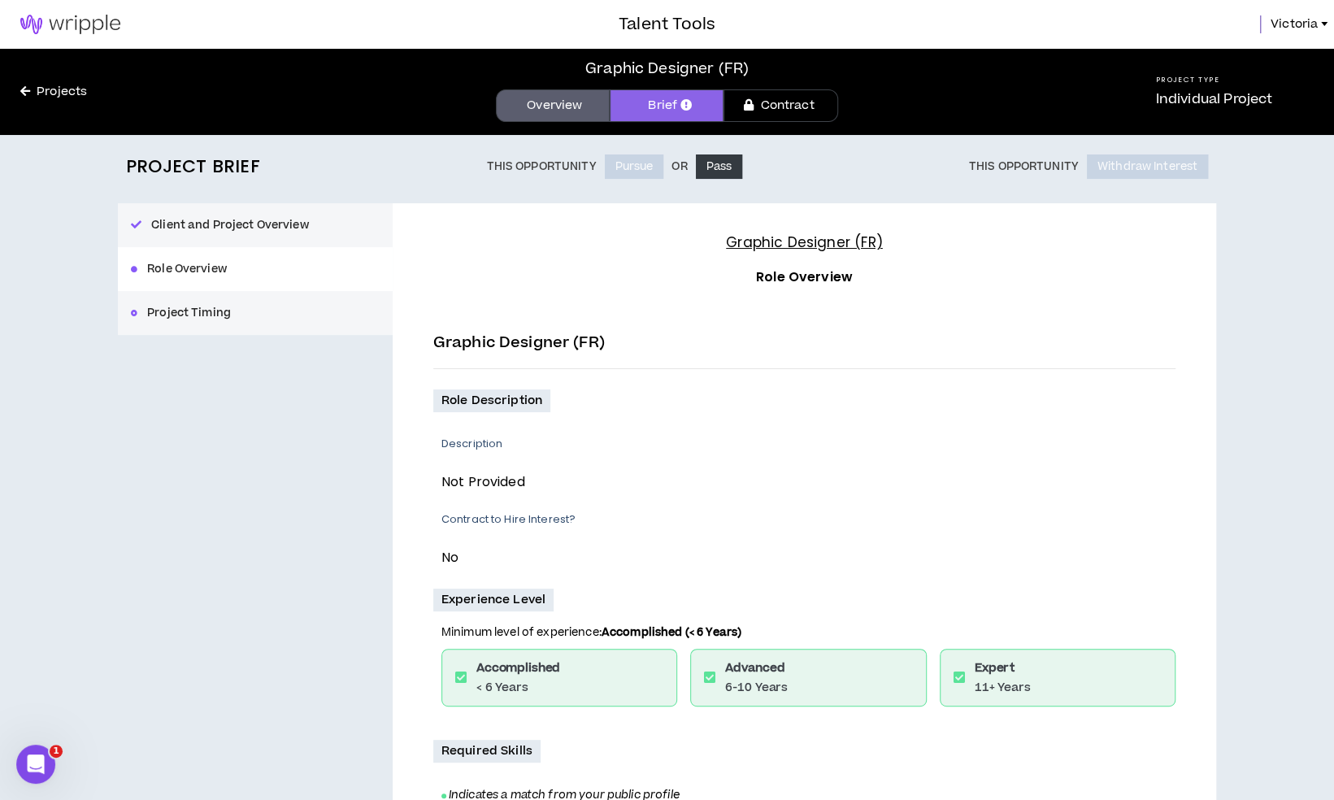
scroll to position [408, 0]
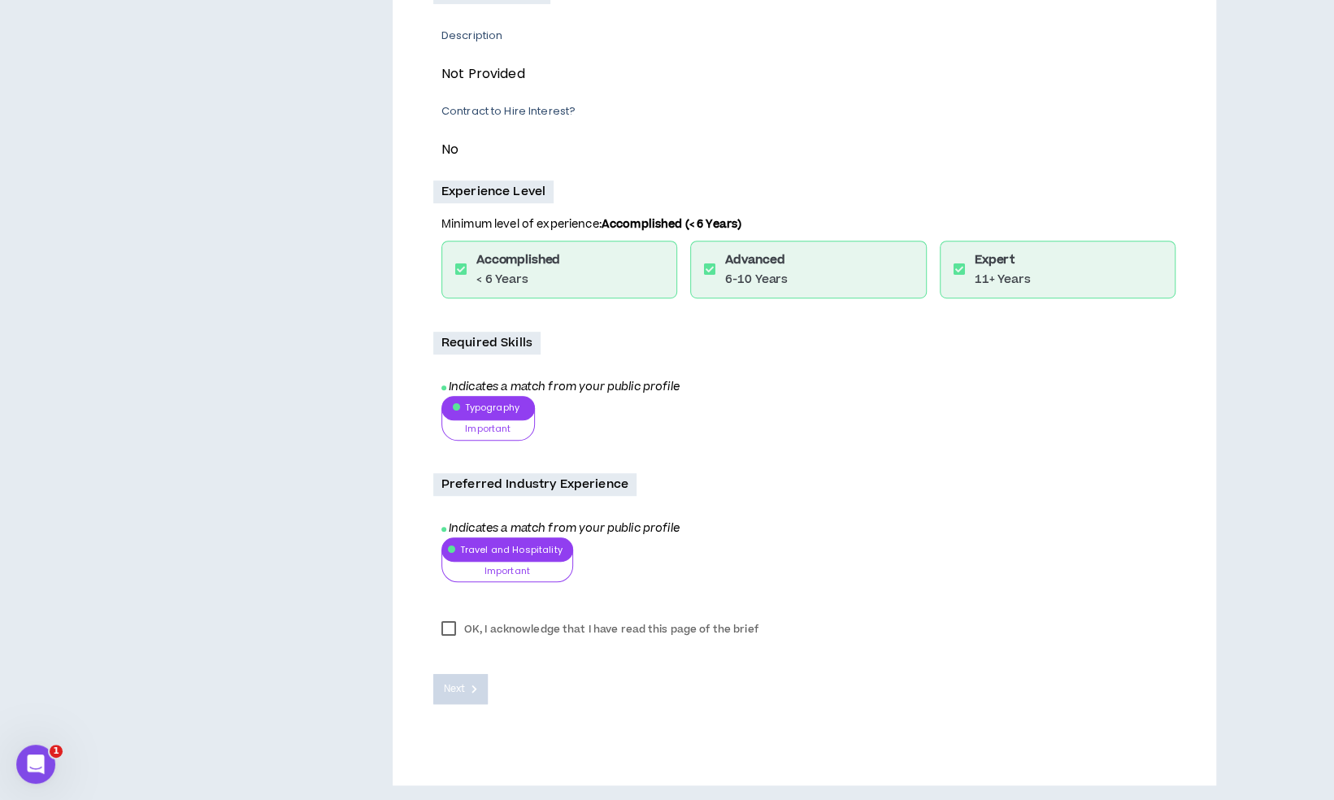
click at [454, 632] on label "OK, I acknowledge that I have read this page of the brief" at bounding box center [599, 629] width 333 height 24
click at [455, 690] on span "Next" at bounding box center [454, 688] width 21 height 15
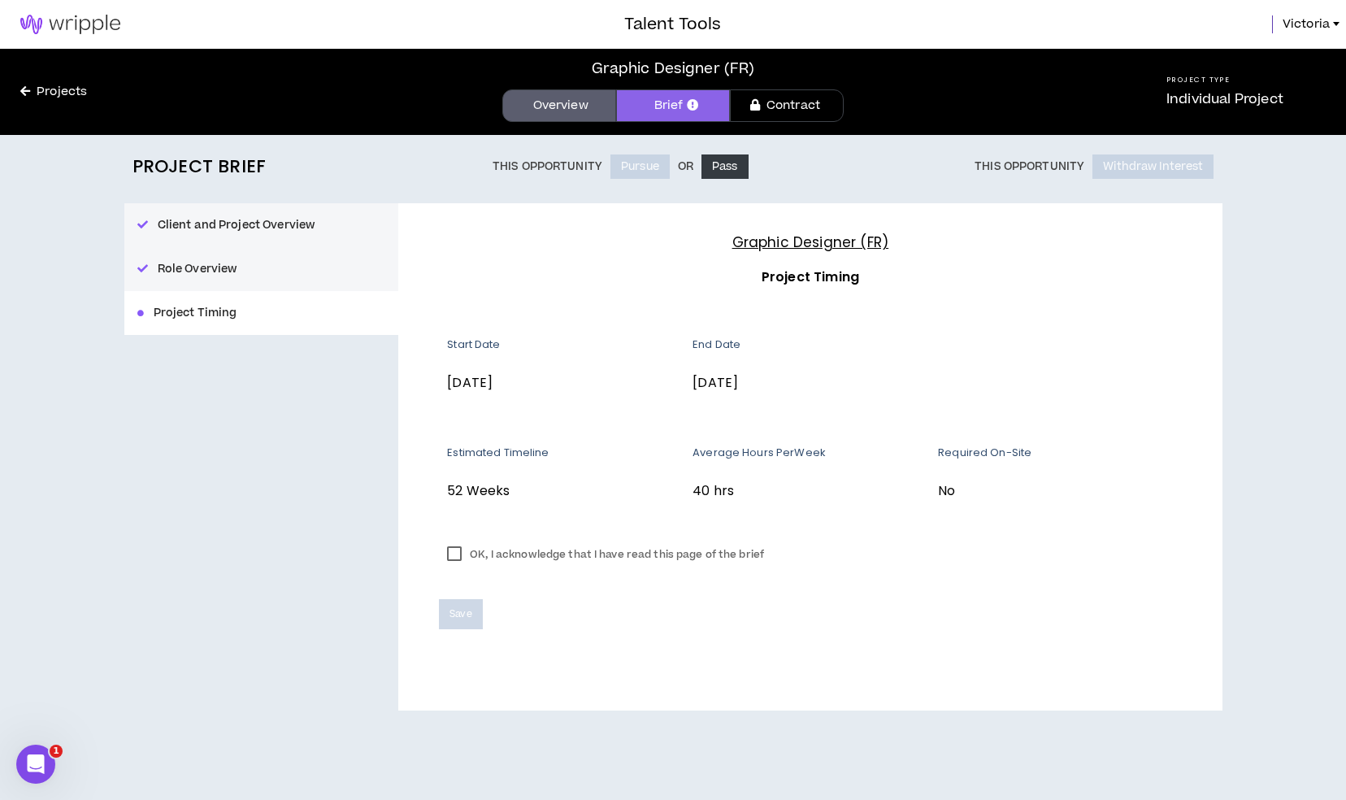
click at [461, 557] on label "OK, I acknowledge that I have read this page of the brief" at bounding box center [605, 554] width 333 height 24
click at [459, 620] on span "Save" at bounding box center [460, 613] width 22 height 15
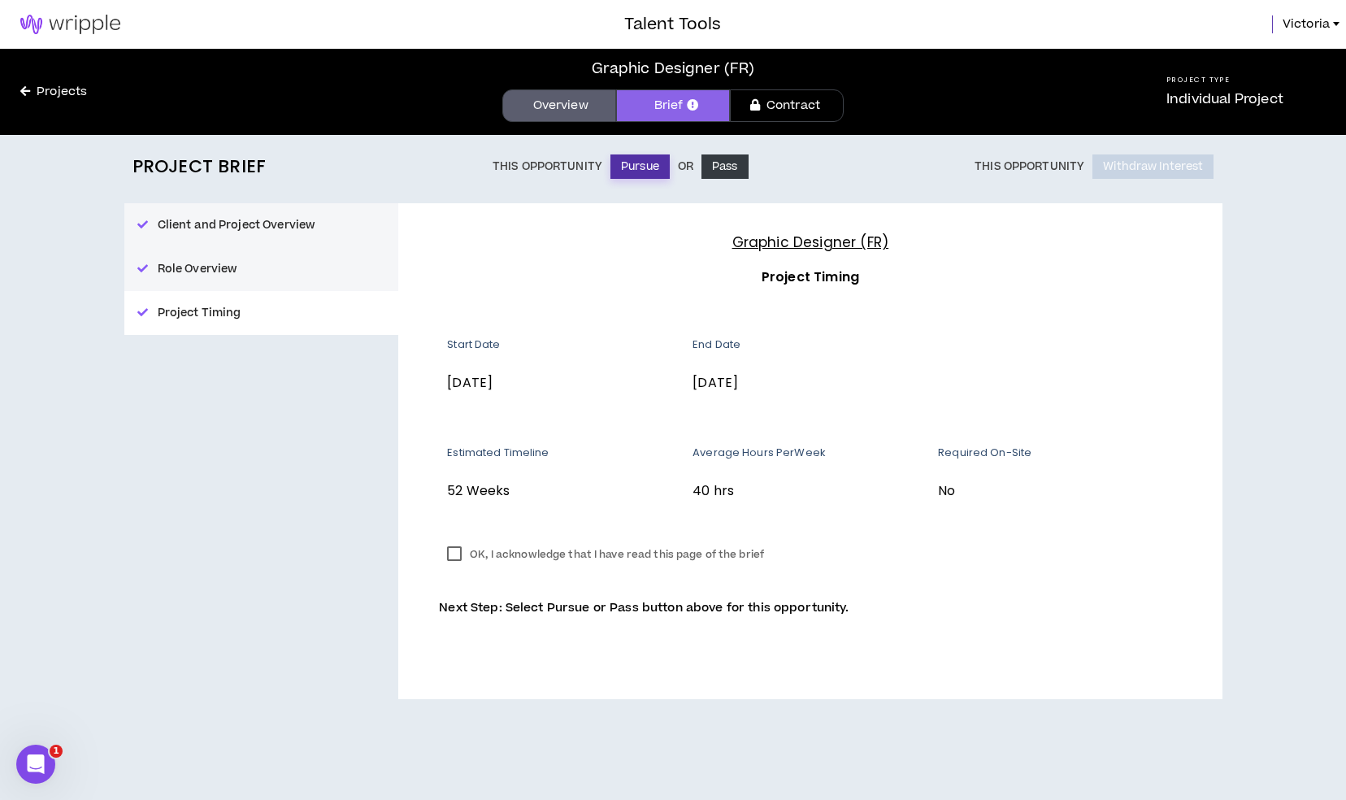
click at [632, 169] on button "Pursue" at bounding box center [639, 166] width 59 height 24
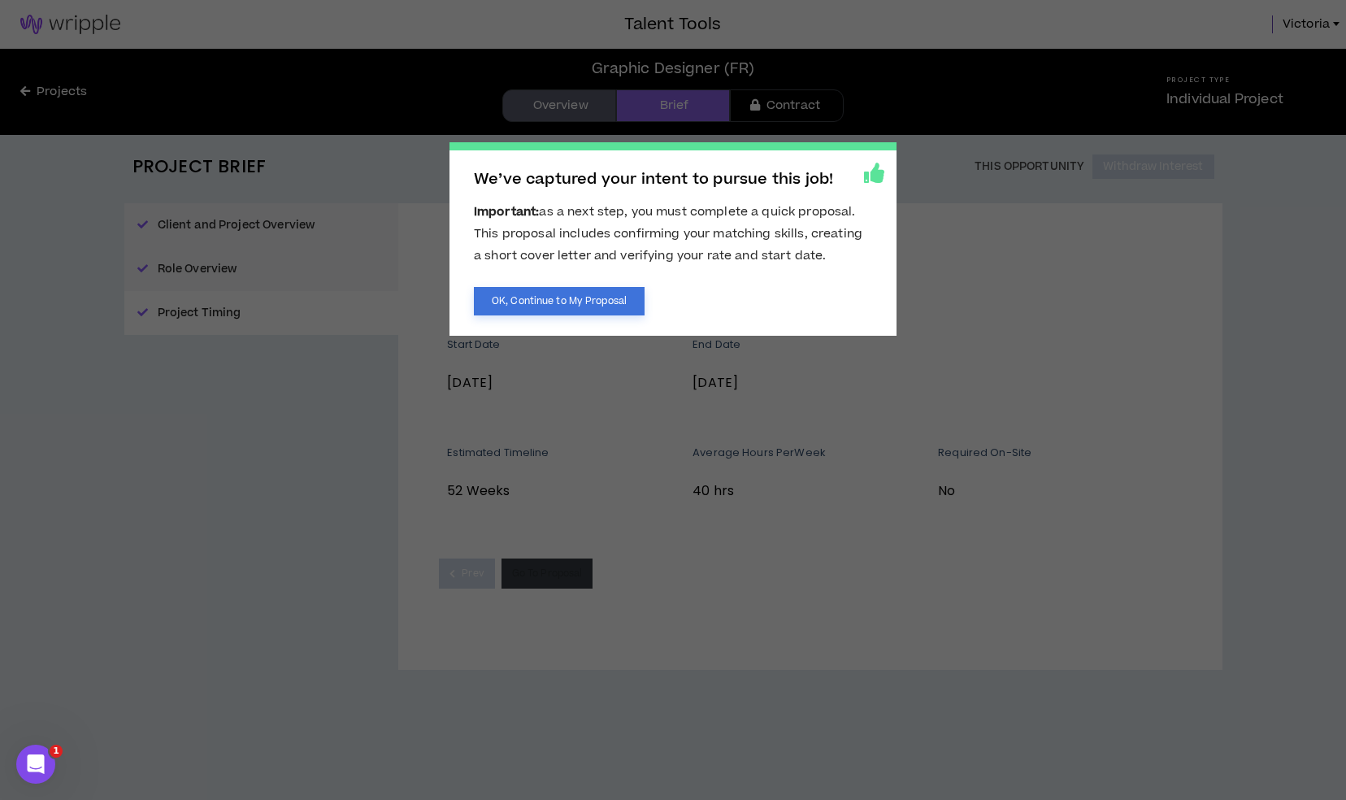
click at [569, 310] on button "OK, Continue to My Proposal" at bounding box center [559, 301] width 171 height 28
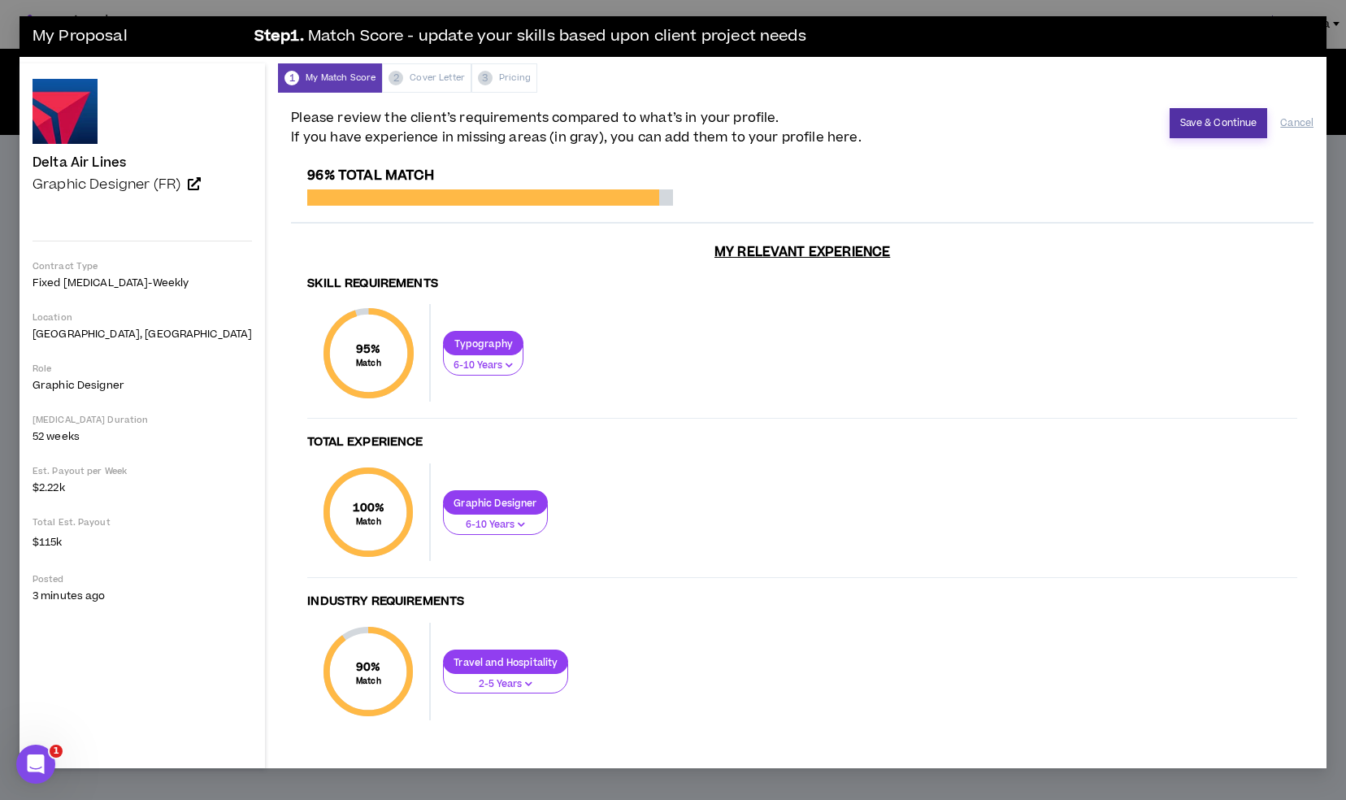
click at [1192, 120] on button "Save & Continue" at bounding box center [1218, 123] width 98 height 30
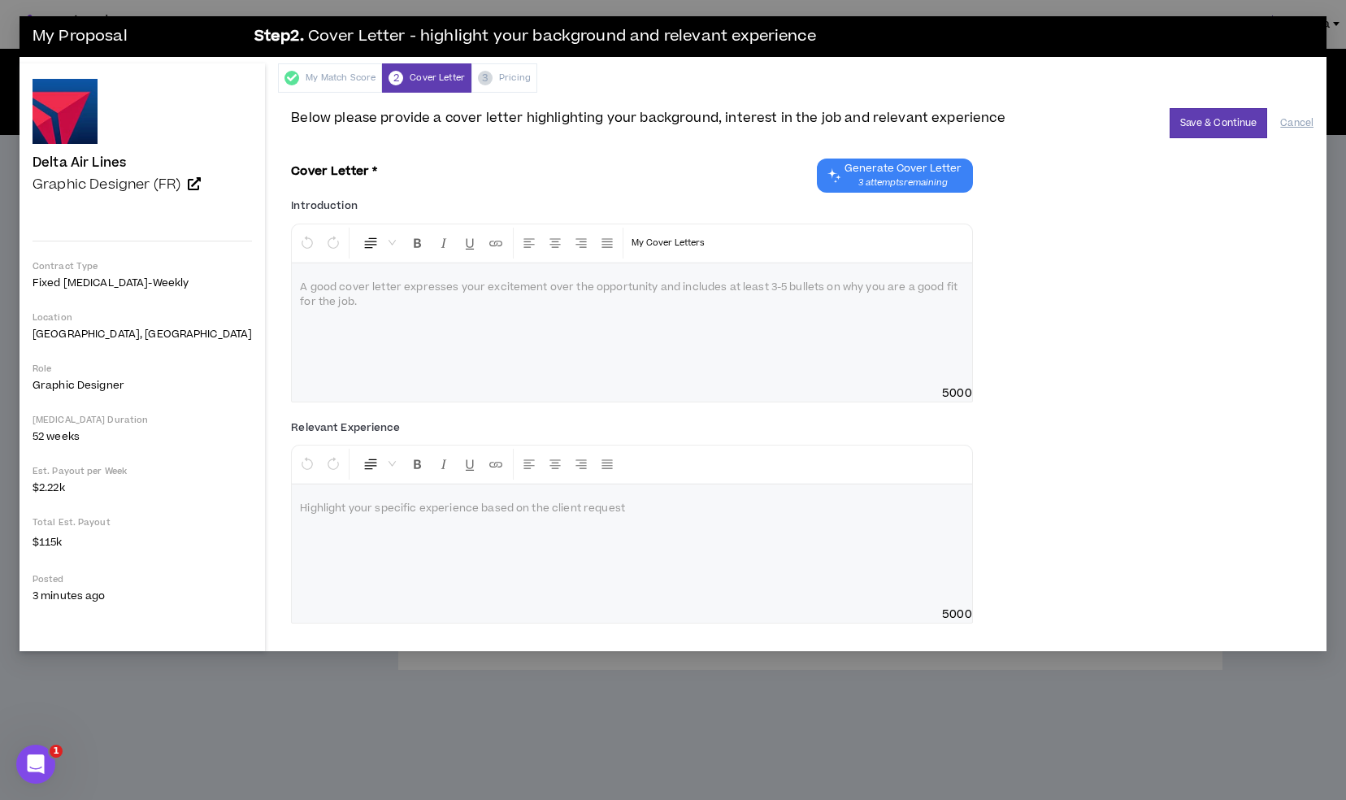
click at [546, 328] on div "Normal My Cover Letters A good cover letter expresses your excitement over the …" at bounding box center [631, 312] width 681 height 179
click at [468, 284] on p at bounding box center [631, 288] width 663 height 16
click at [1232, 125] on button "Save & Continue" at bounding box center [1218, 123] width 98 height 30
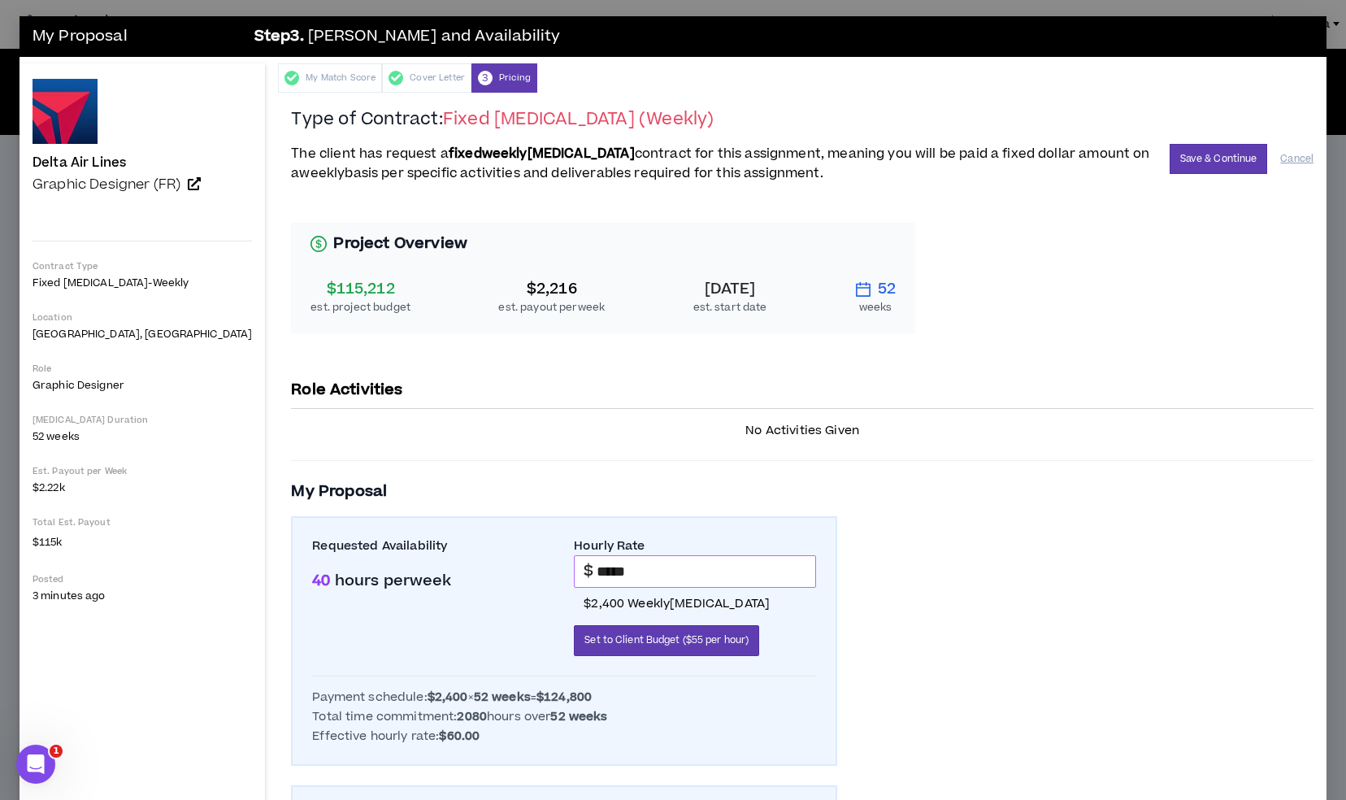
click at [596, 570] on input "*****" at bounding box center [705, 571] width 219 height 31
click at [621, 557] on input "*****" at bounding box center [705, 571] width 219 height 31
type input "*****"
click at [865, 557] on div "Project Overview $115,212 est. project budget $2,216 est. payout per week [DATE…" at bounding box center [802, 631] width 1022 height 857
click at [899, 504] on div "Project Overview $115,212 est. project budget $2,216 est. payout per week [DATE…" at bounding box center [802, 631] width 1022 height 857
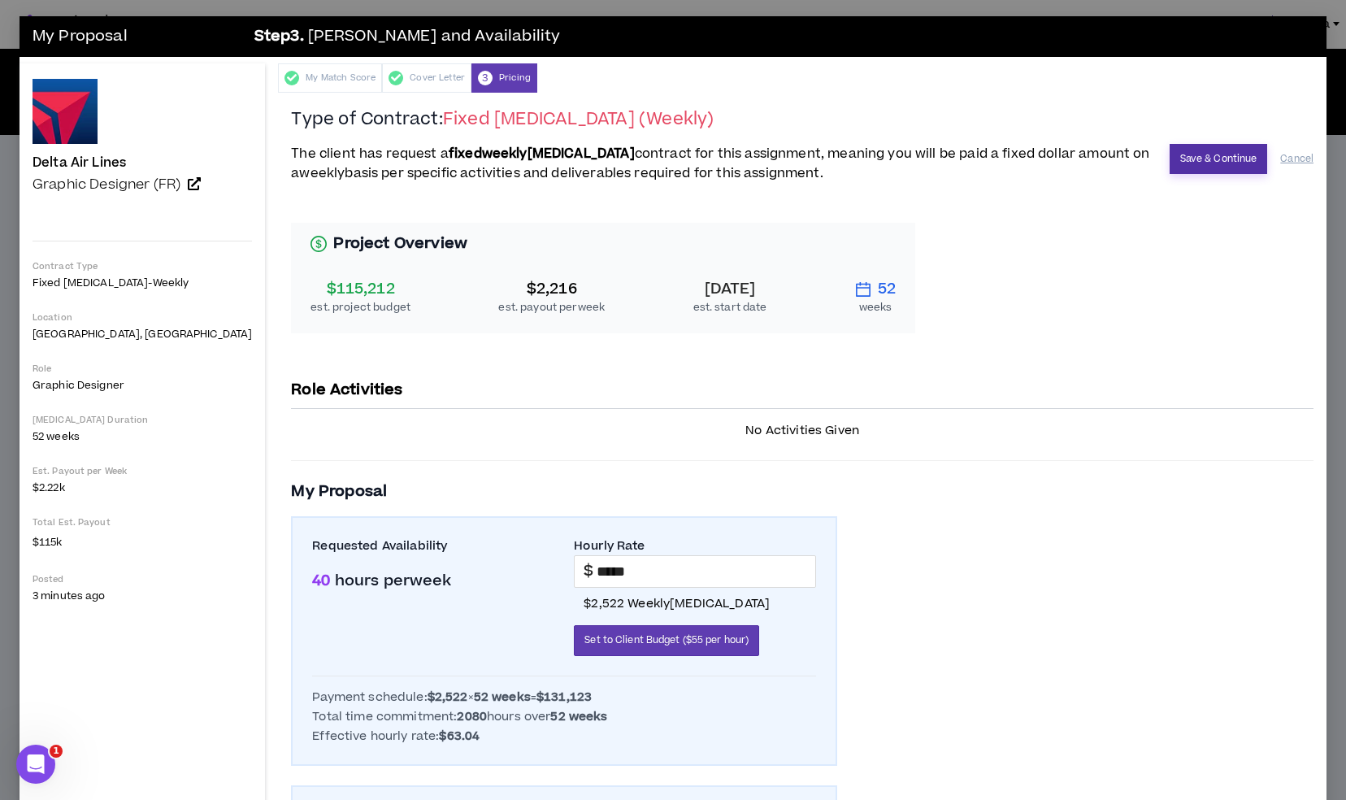
click at [1169, 150] on button "Save & Continue" at bounding box center [1218, 159] width 98 height 30
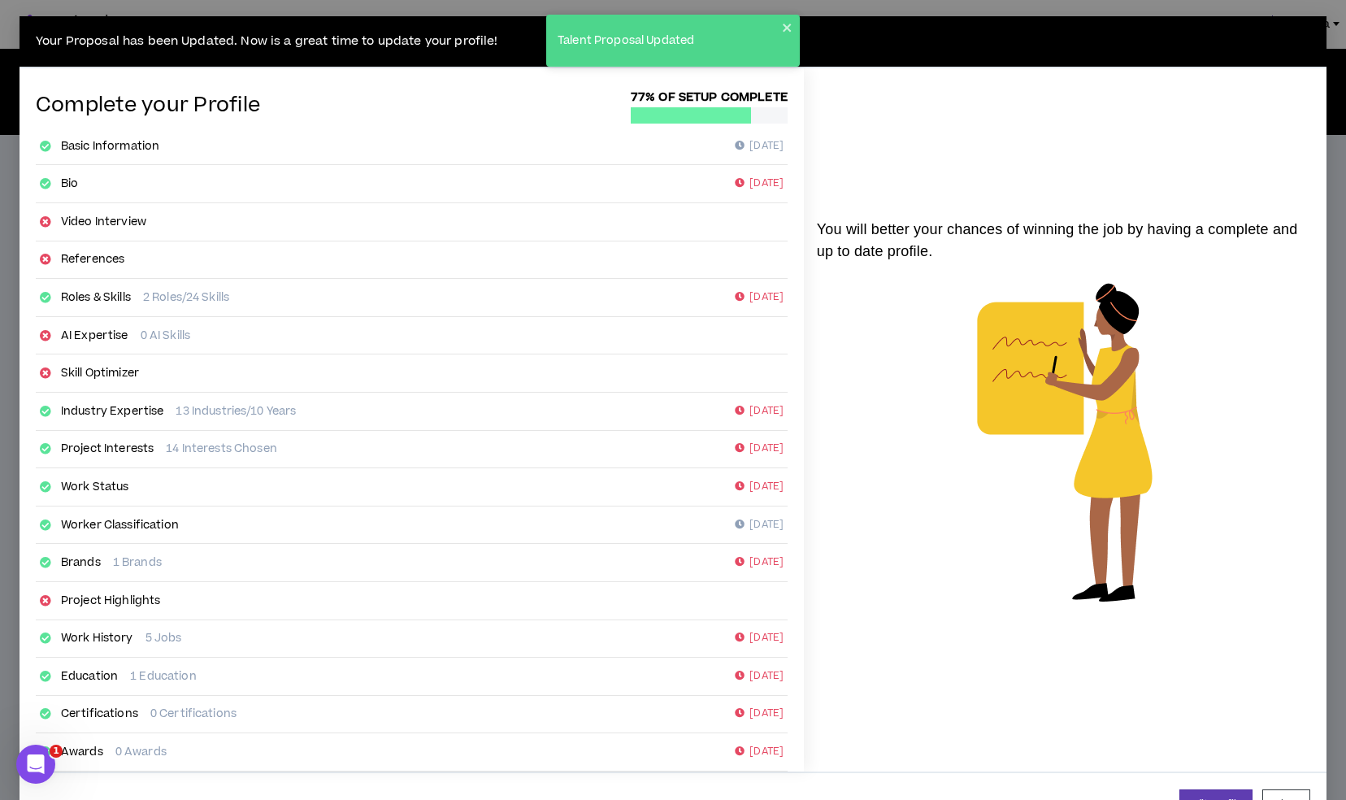
scroll to position [50, 0]
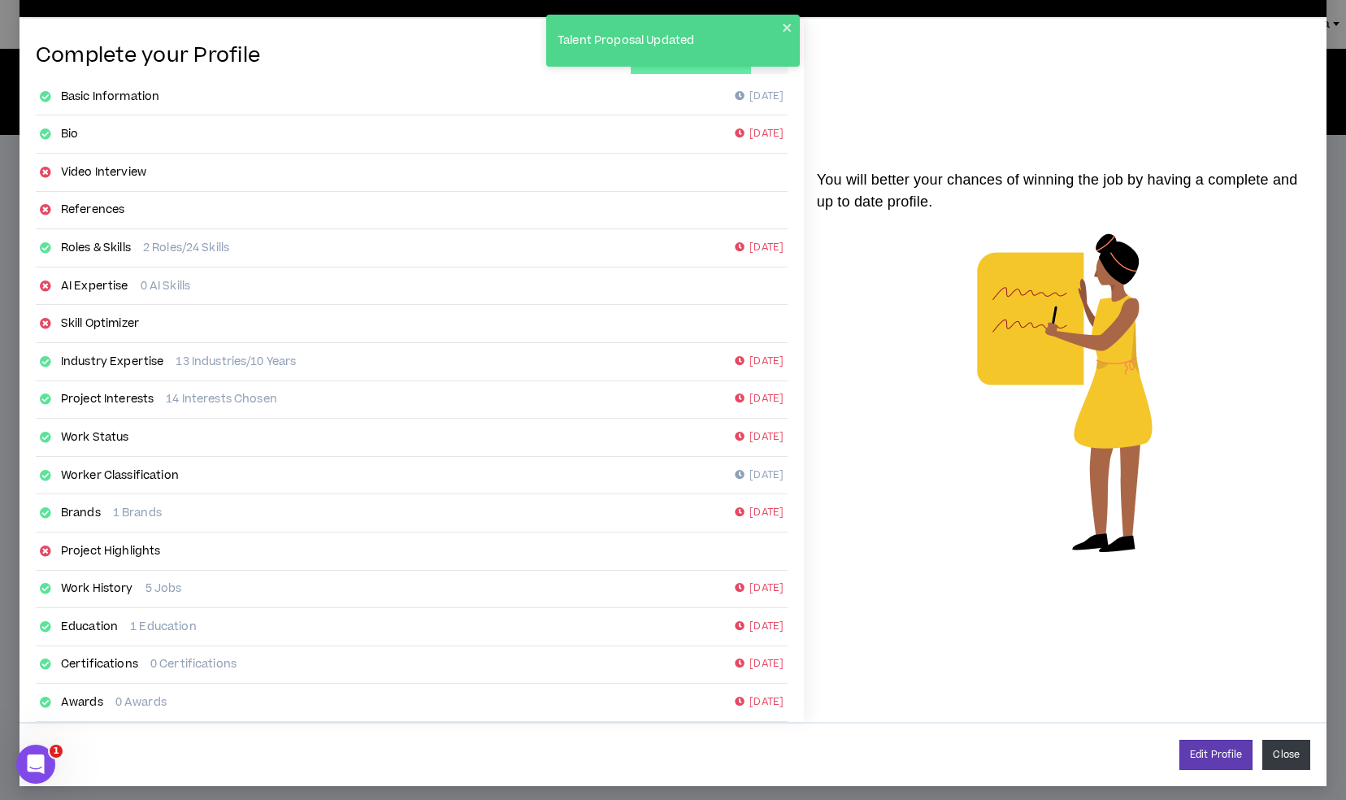
click at [1272, 755] on button "Close" at bounding box center [1286, 755] width 48 height 30
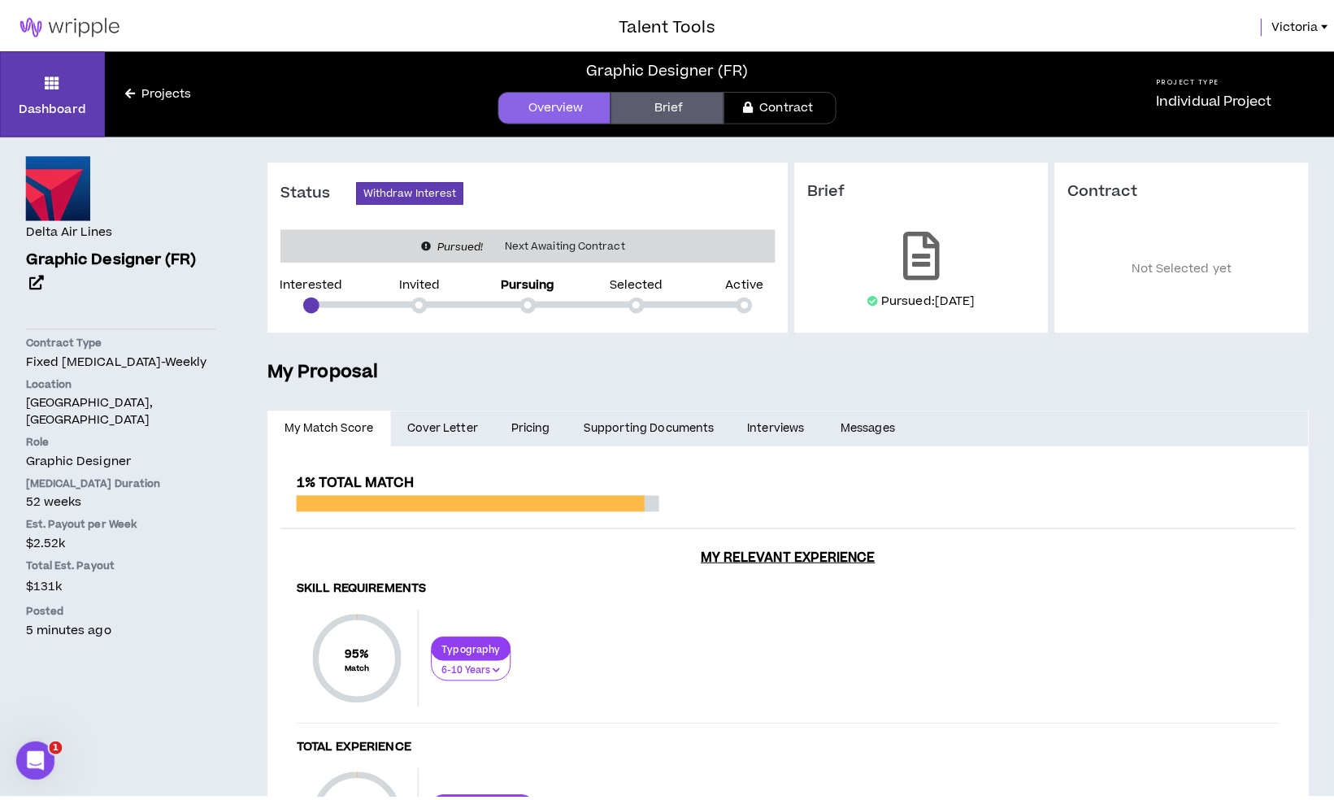
scroll to position [33, 0]
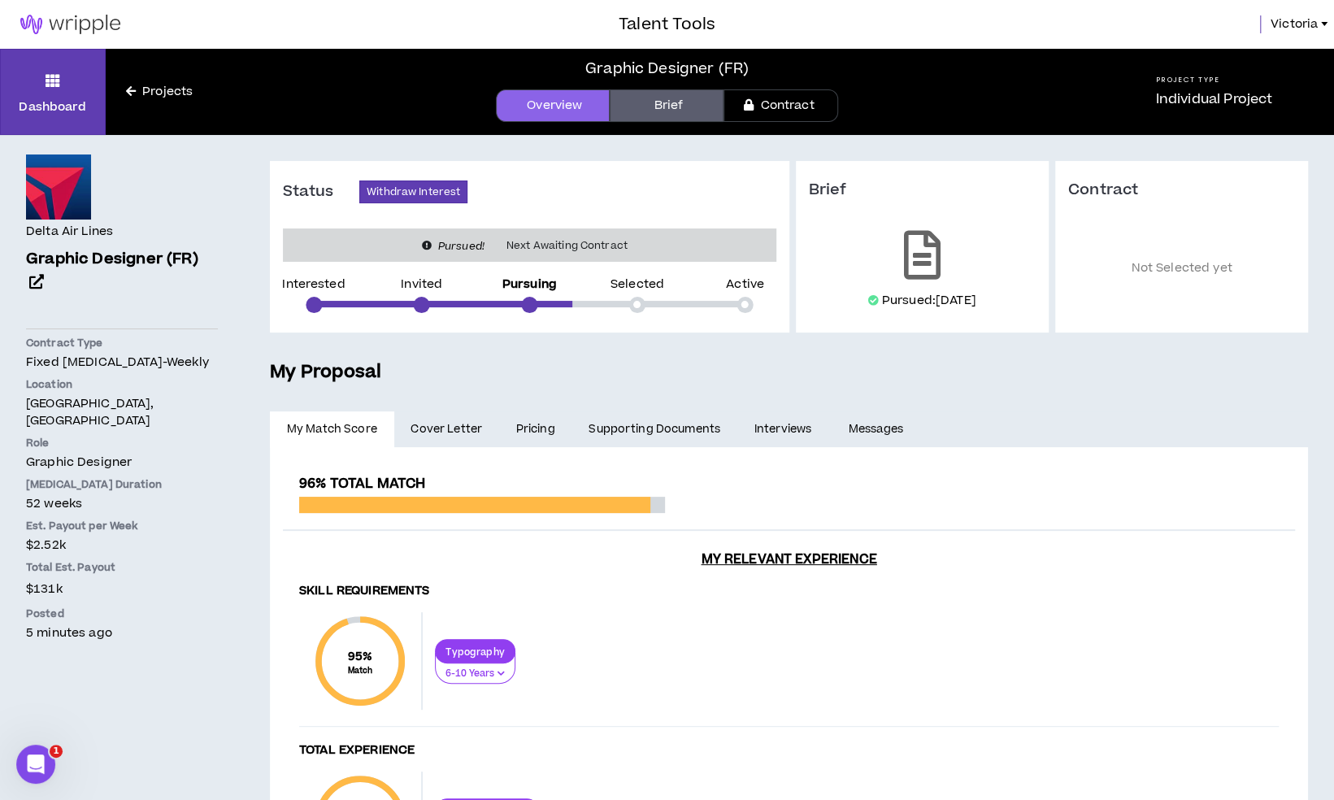
click at [537, 421] on link "Pricing" at bounding box center [535, 429] width 73 height 36
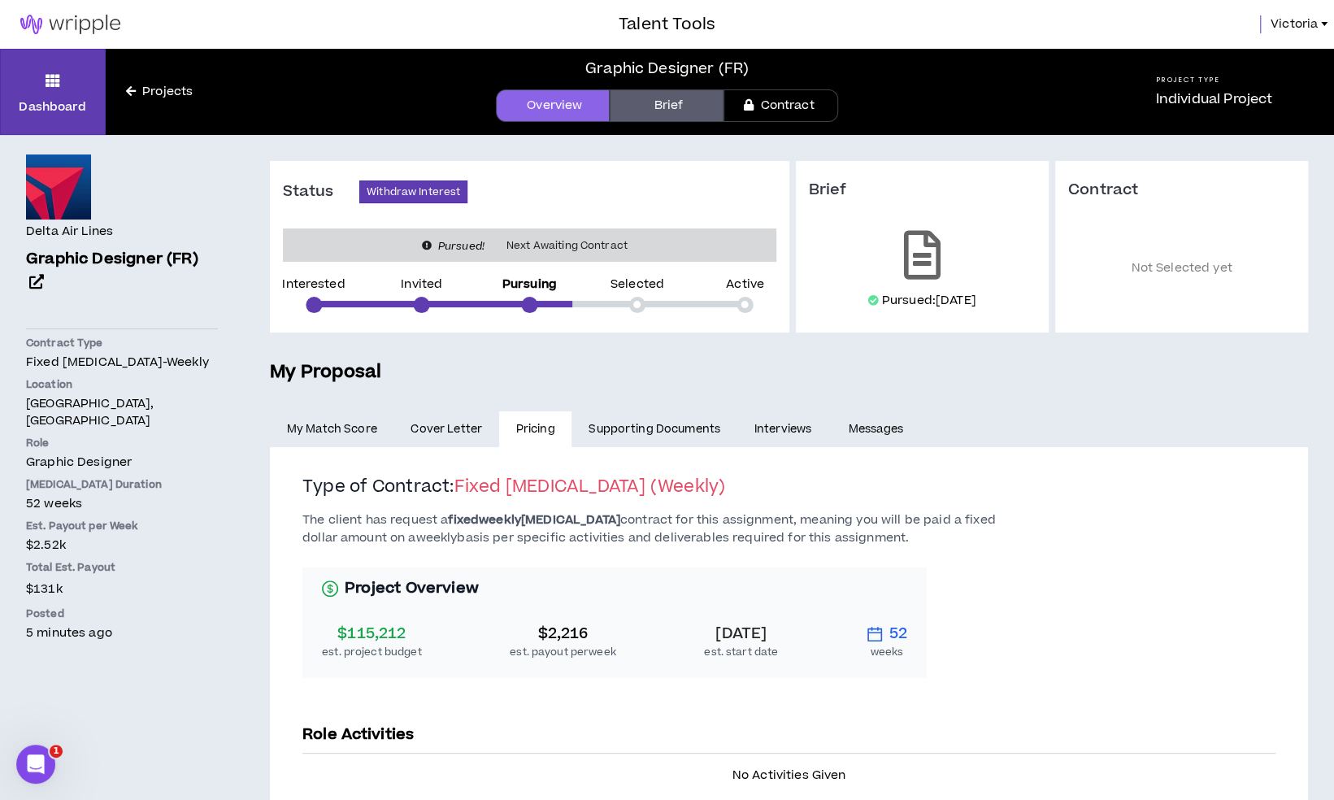
click at [1282, 33] on span "Victoria" at bounding box center [1293, 24] width 47 height 18
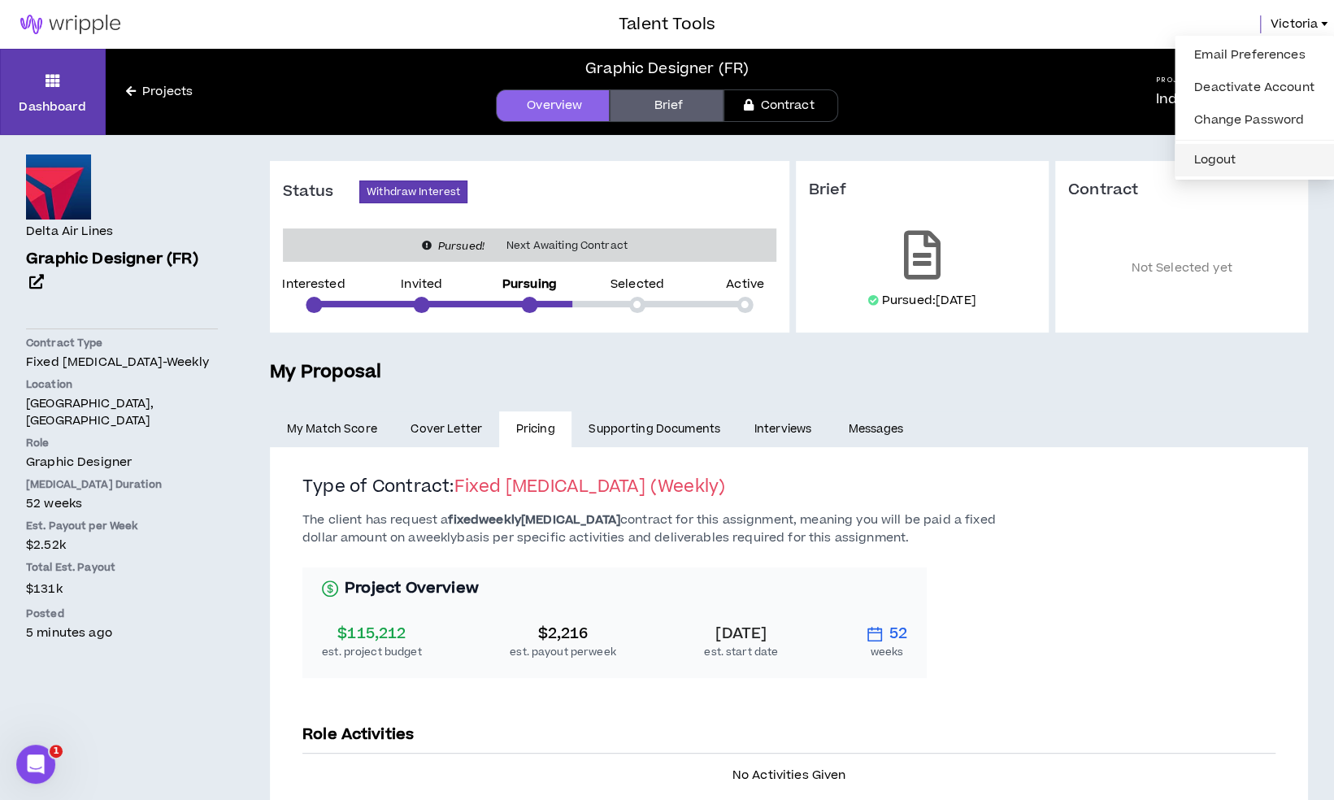
click at [1228, 160] on button "Logout" at bounding box center [1254, 160] width 140 height 24
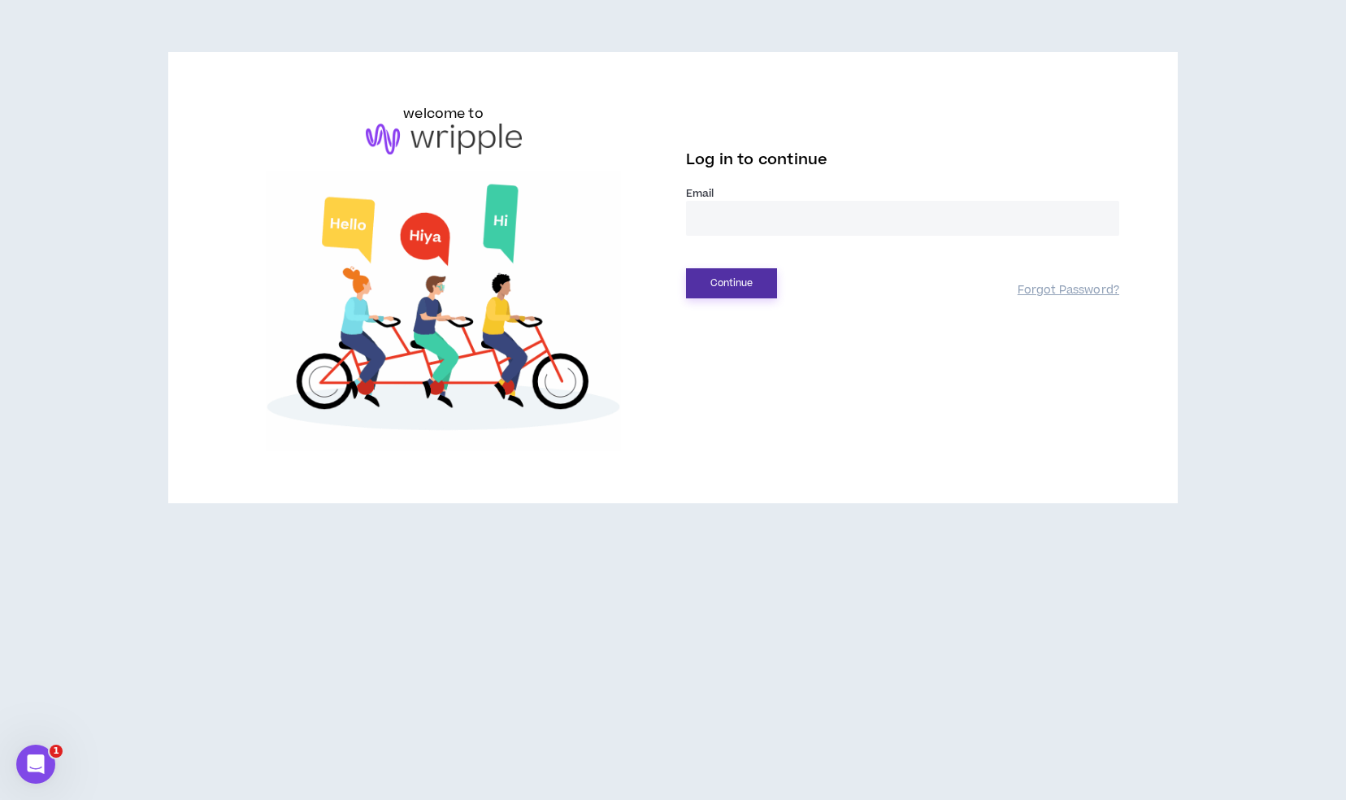
click at [709, 281] on button "Continue" at bounding box center [731, 283] width 91 height 30
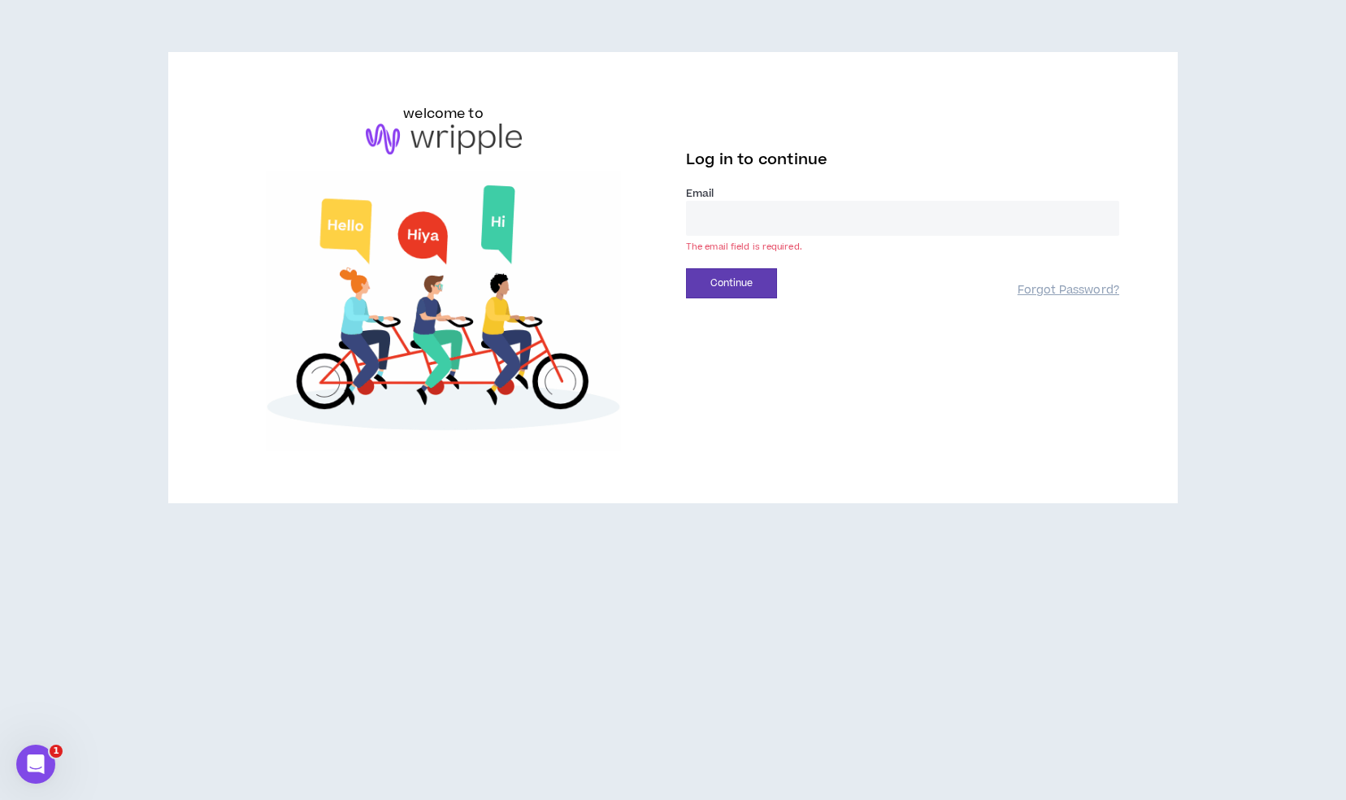
click at [740, 213] on input "email" at bounding box center [902, 218] width 433 height 35
type input "**********"
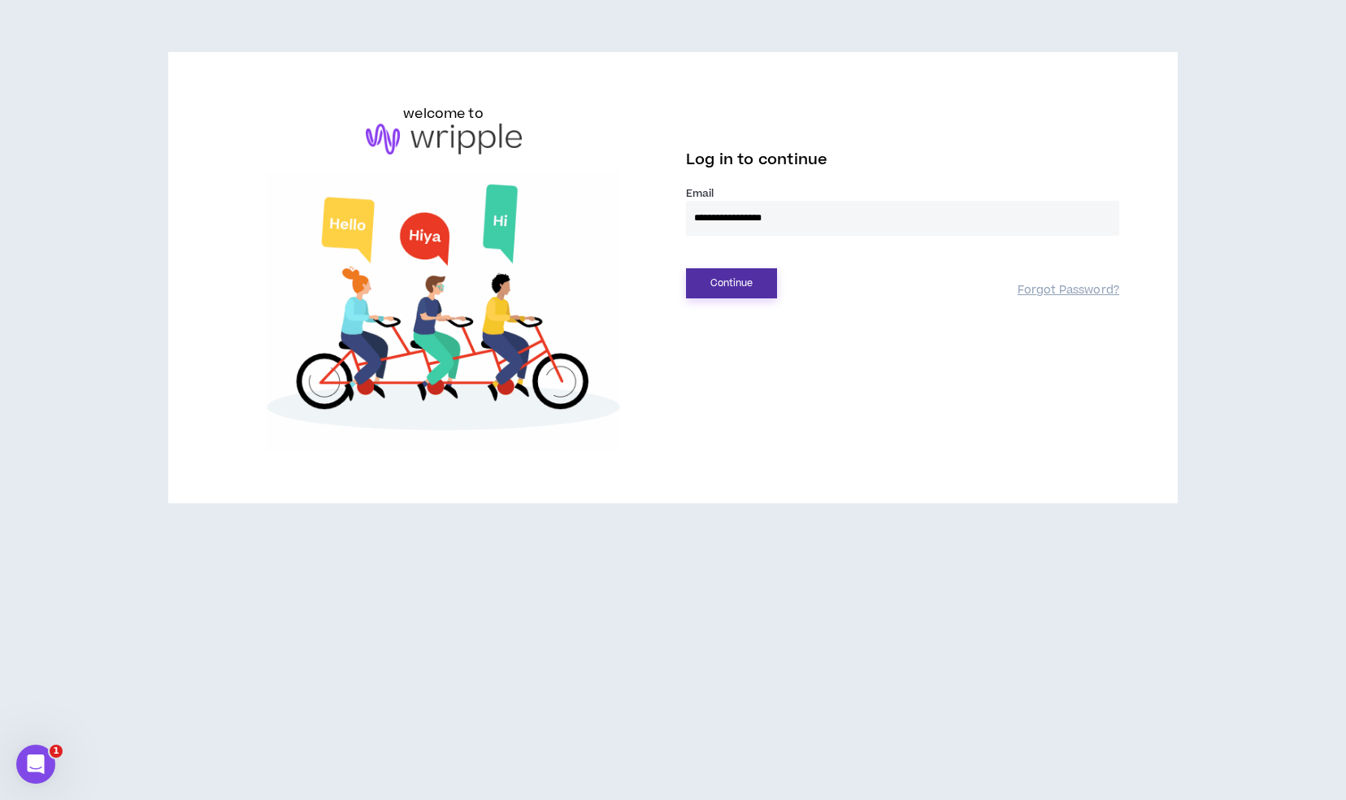
click at [740, 280] on button "Continue" at bounding box center [731, 283] width 91 height 30
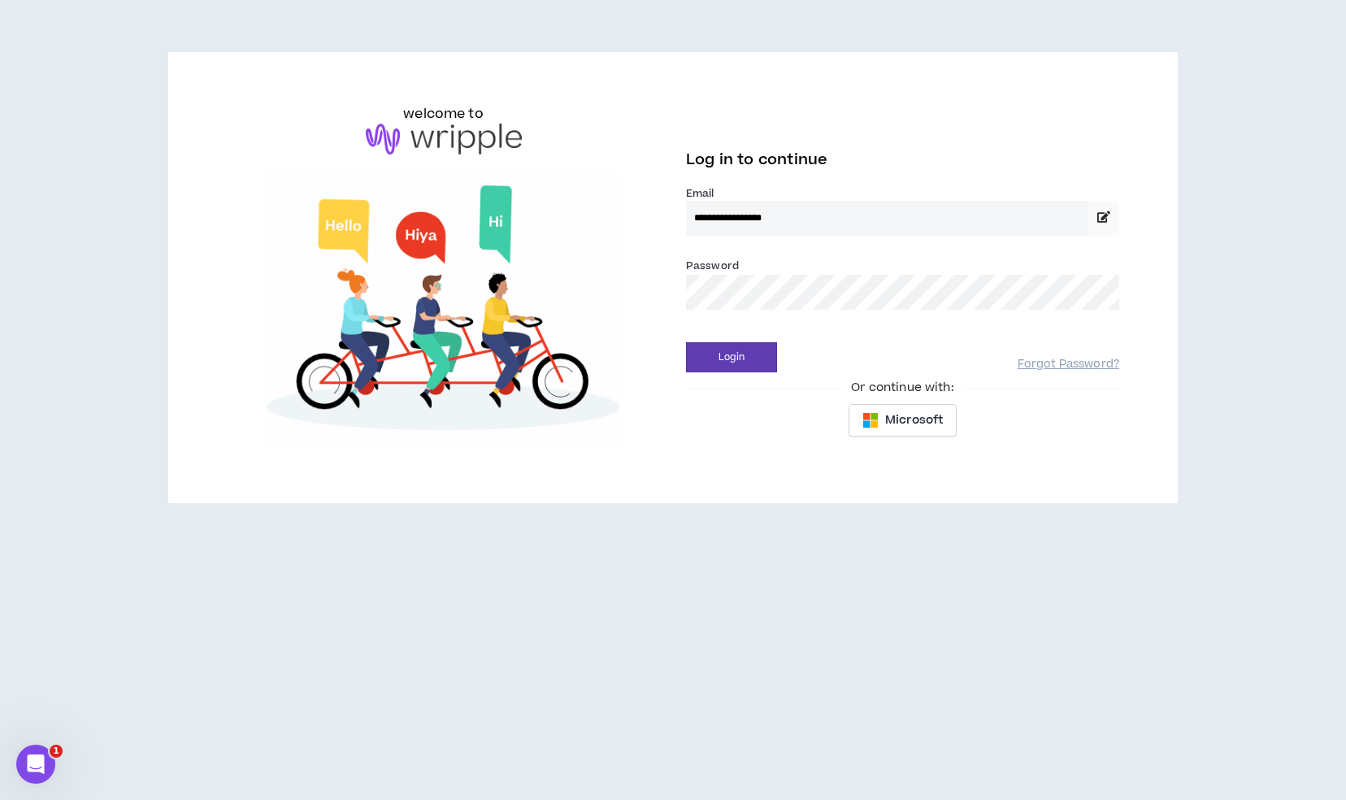
click at [730, 376] on div "**********" at bounding box center [902, 275] width 459 height 342
click at [743, 359] on button "Login" at bounding box center [731, 357] width 91 height 30
